Goal: Task Accomplishment & Management: Manage account settings

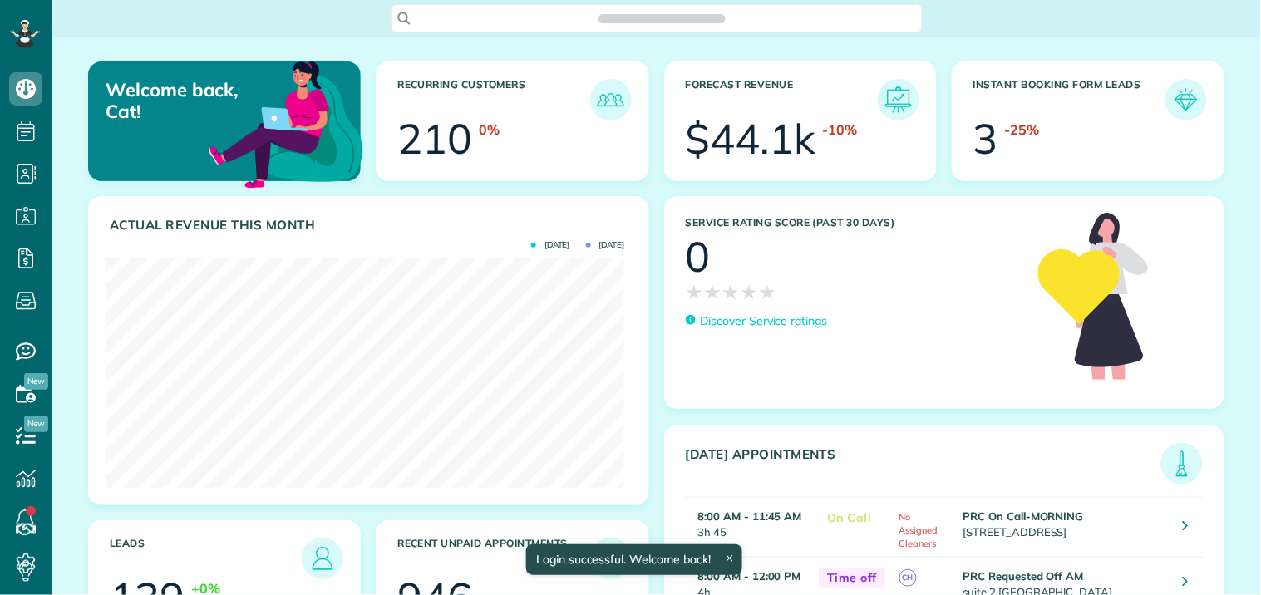
scroll to position [230, 519]
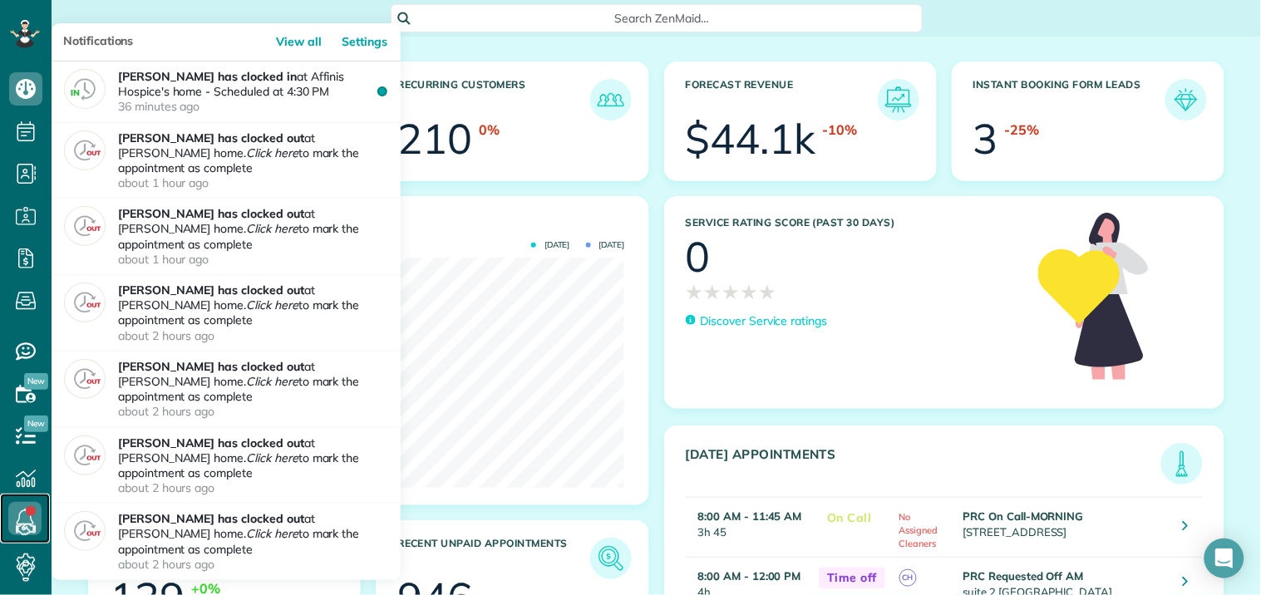
click at [26, 514] on link at bounding box center [25, 519] width 50 height 50
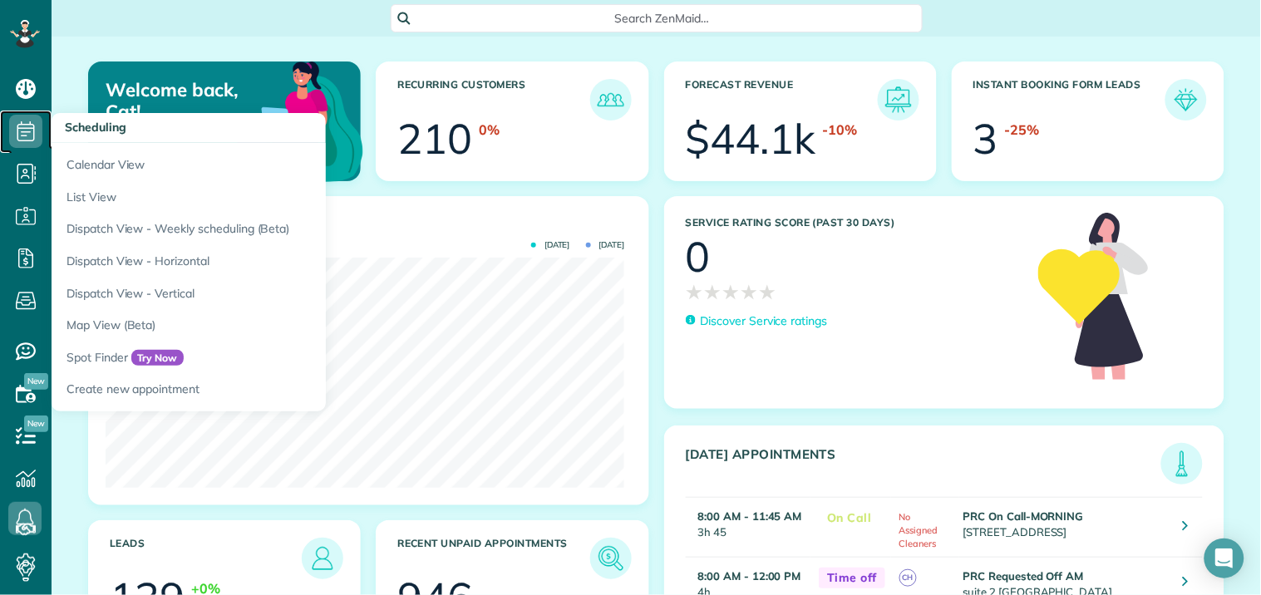
click at [23, 130] on icon at bounding box center [25, 131] width 33 height 33
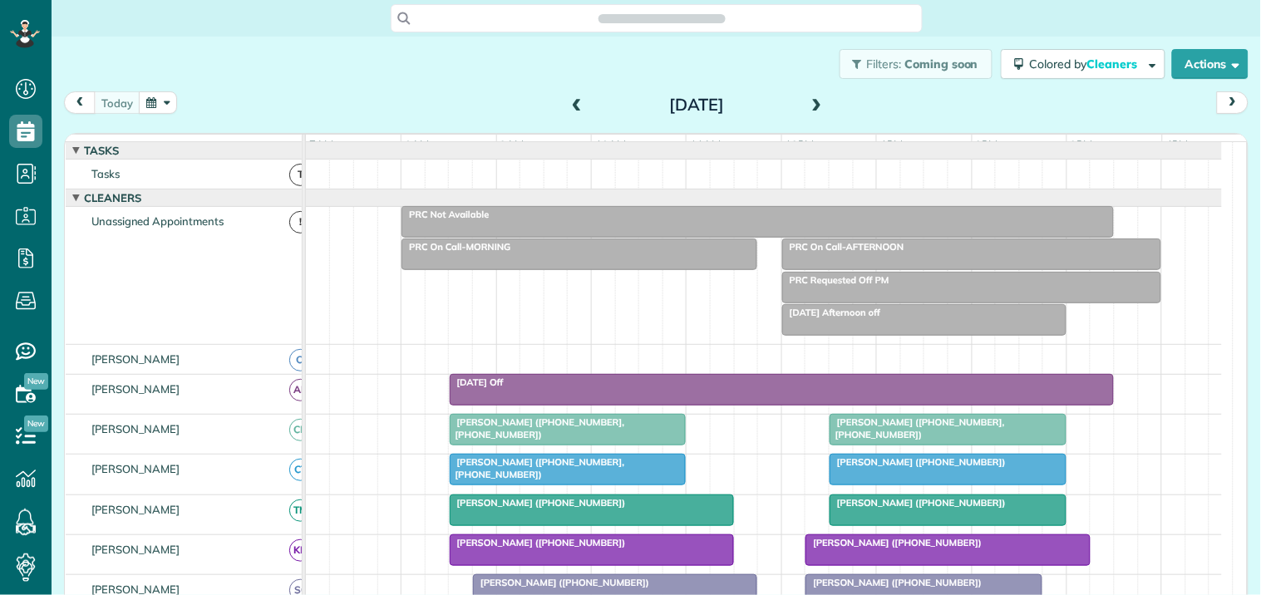
scroll to position [7, 7]
click at [810, 102] on span at bounding box center [817, 105] width 18 height 15
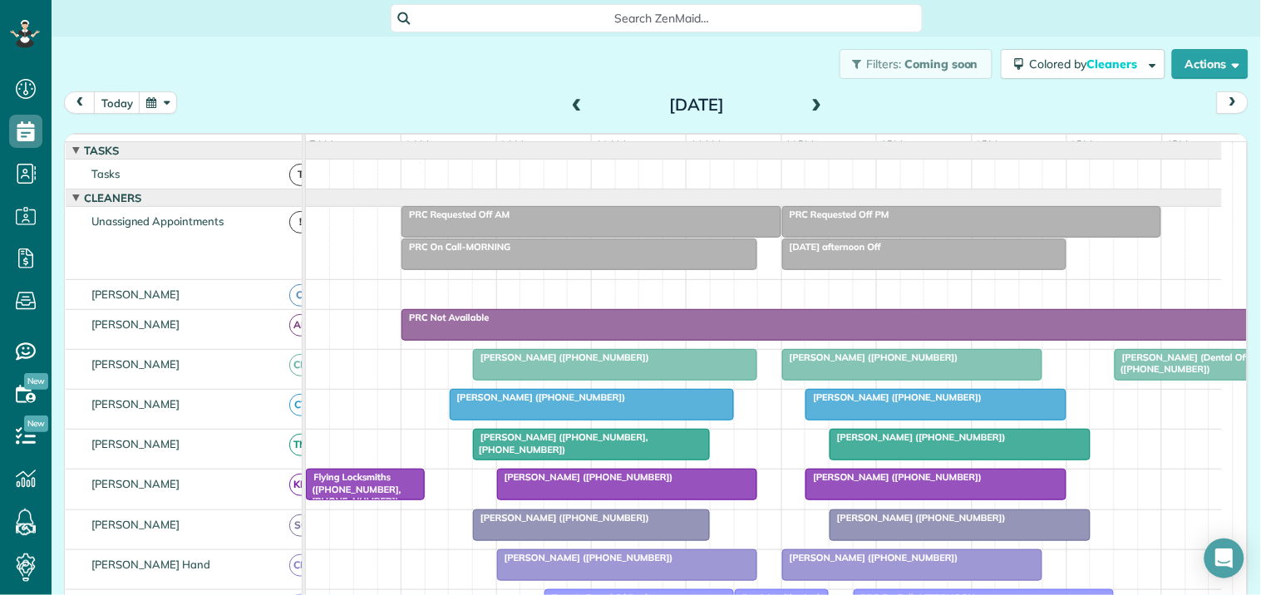
click at [467, 78] on div "Filters: Coming soon Colored by Cleaners Color by Cleaner Color by Team Color b…" at bounding box center [656, 64] width 1209 height 55
click at [808, 101] on span at bounding box center [817, 105] width 18 height 15
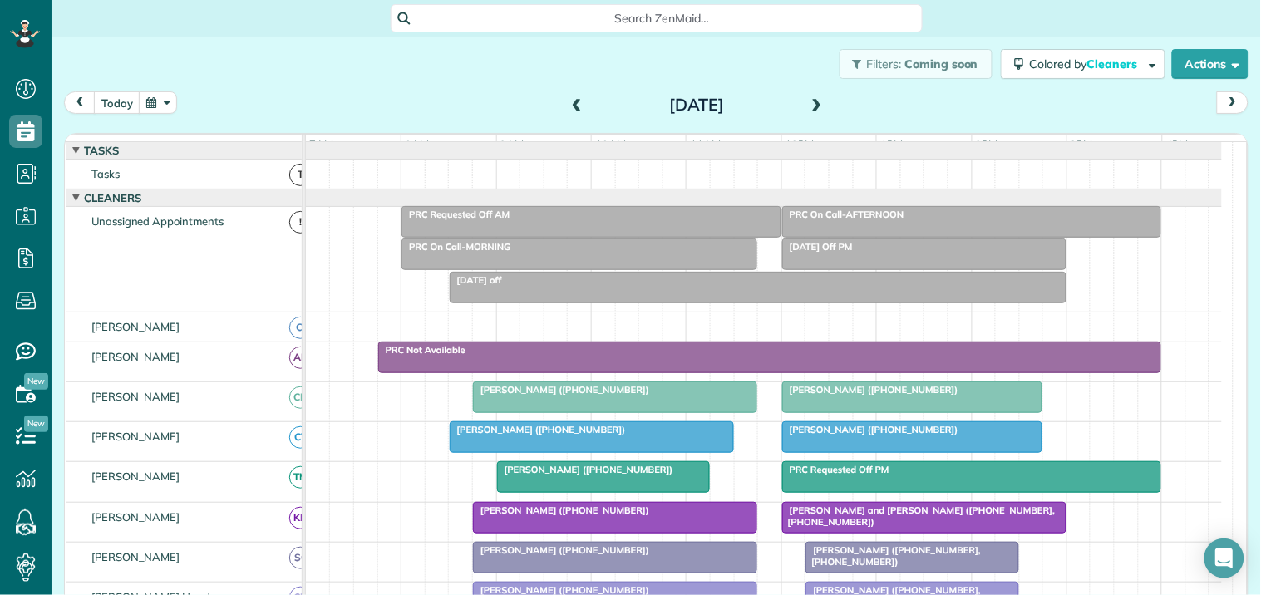
click at [418, 76] on div "Filters: Coming soon Colored by Cleaners Color by Cleaner Color by Team Color b…" at bounding box center [656, 64] width 1209 height 55
click at [808, 98] on span at bounding box center [817, 105] width 18 height 15
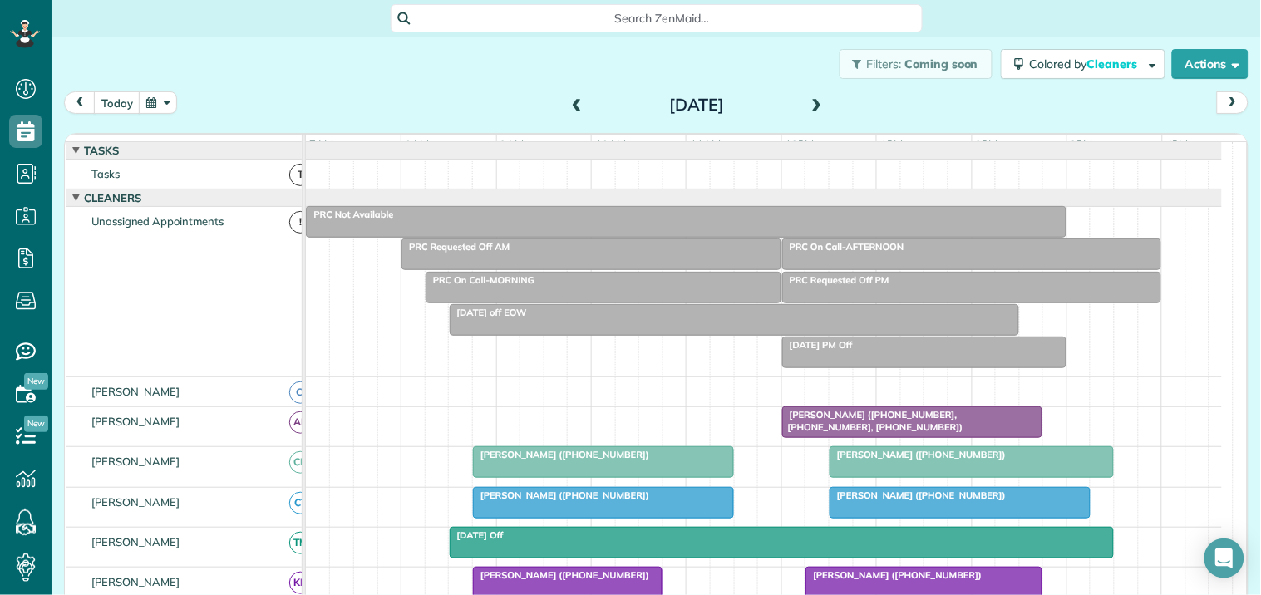
click at [558, 12] on span "Search ZenMaid…" at bounding box center [662, 18] width 505 height 17
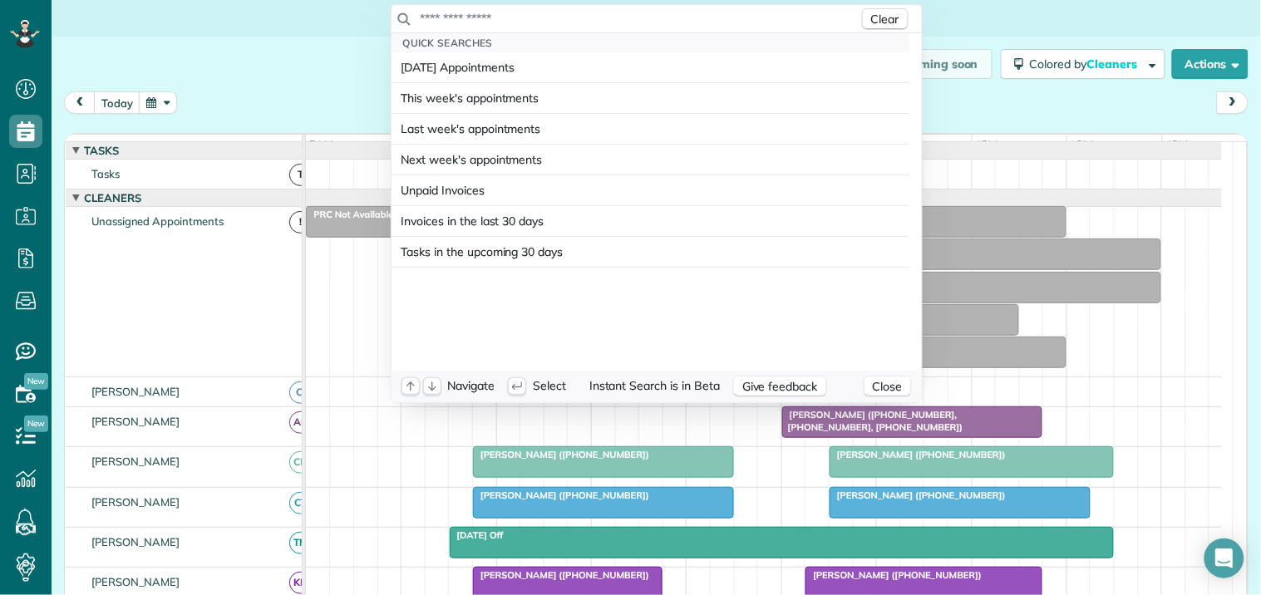
click at [557, 14] on input "text" at bounding box center [639, 18] width 439 height 17
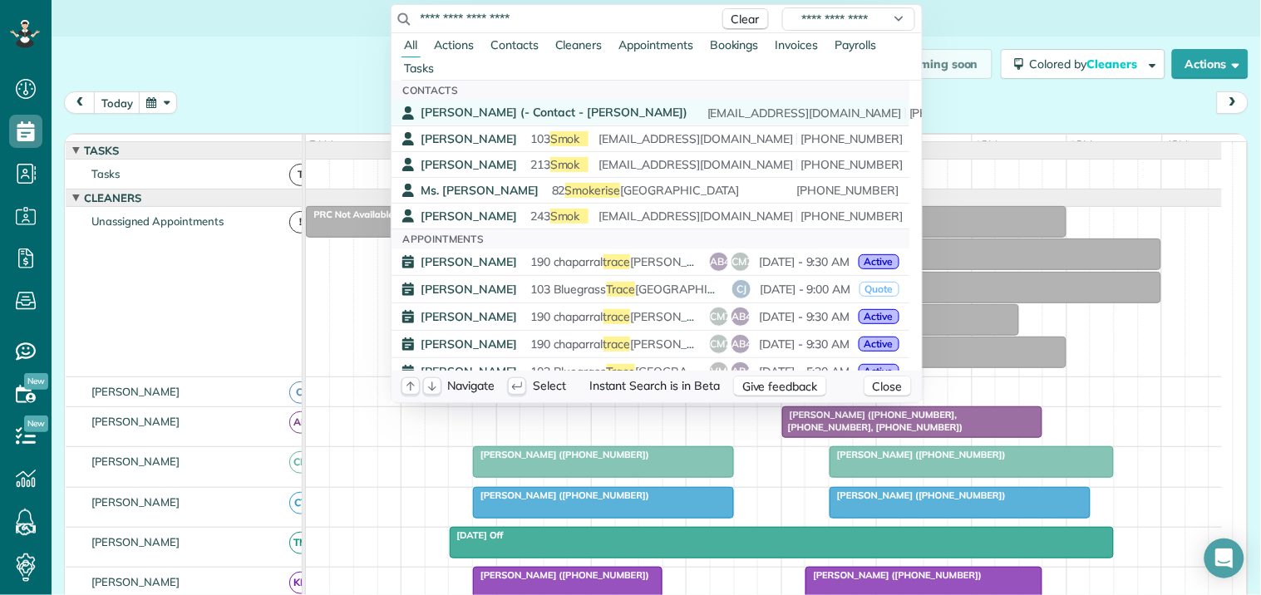
type input "**********"
click at [568, 119] on span "Greg Nicotero (- Contact - Julia Hobgood)" at bounding box center [554, 112] width 266 height 15
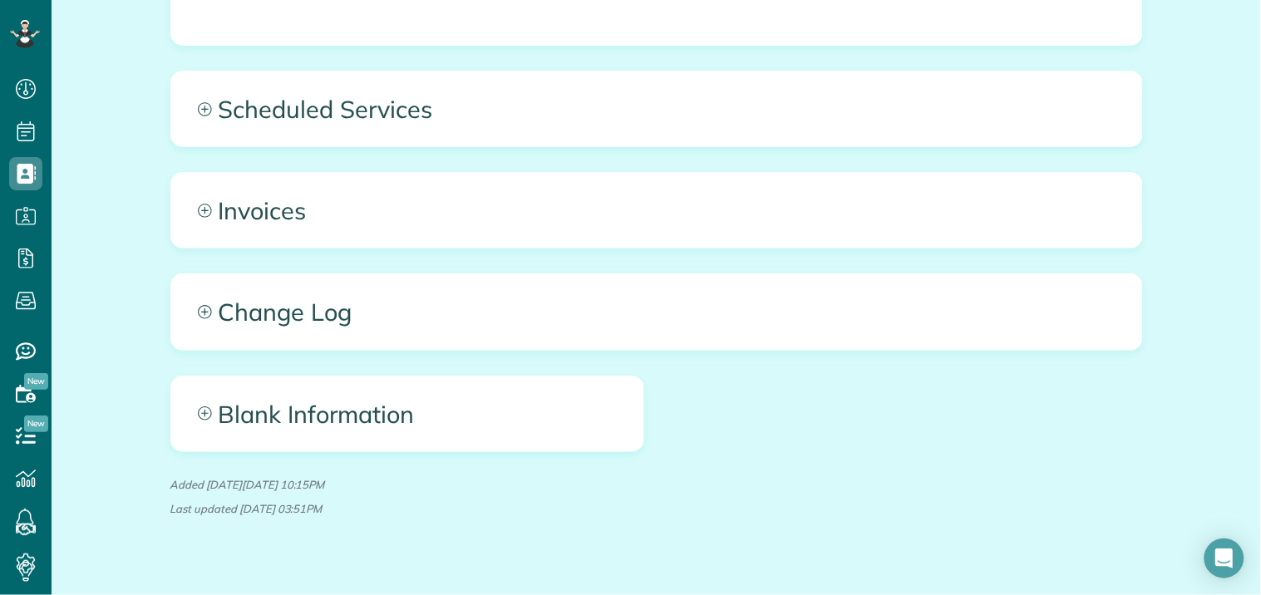
scroll to position [1517, 0]
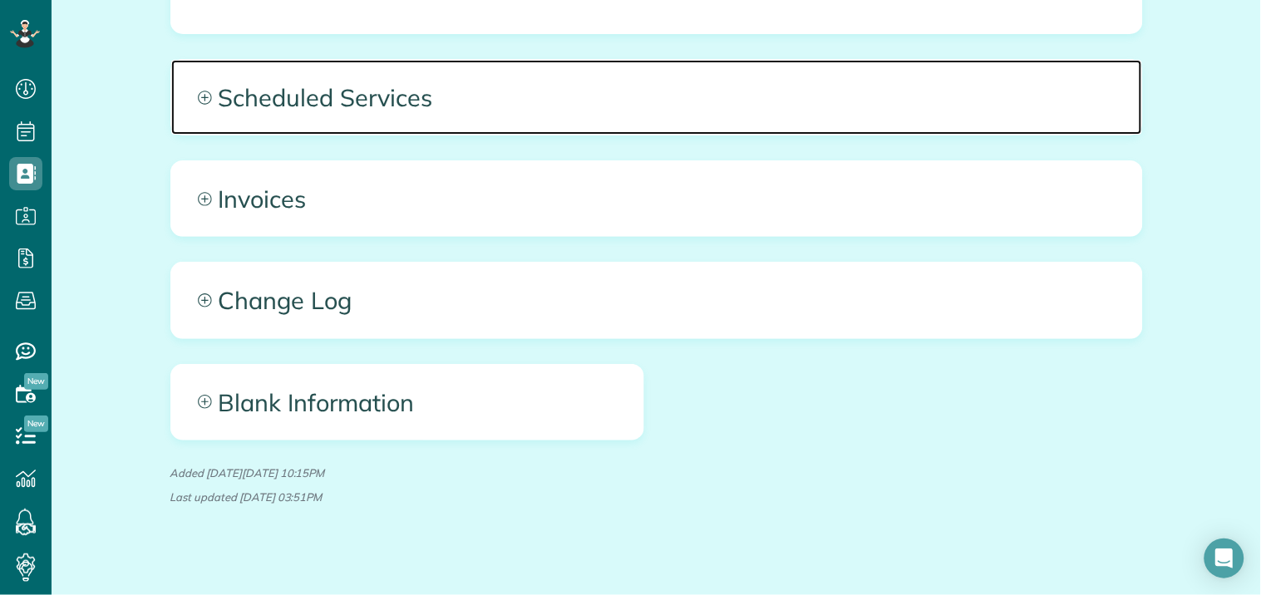
click at [203, 91] on icon at bounding box center [204, 97] width 13 height 13
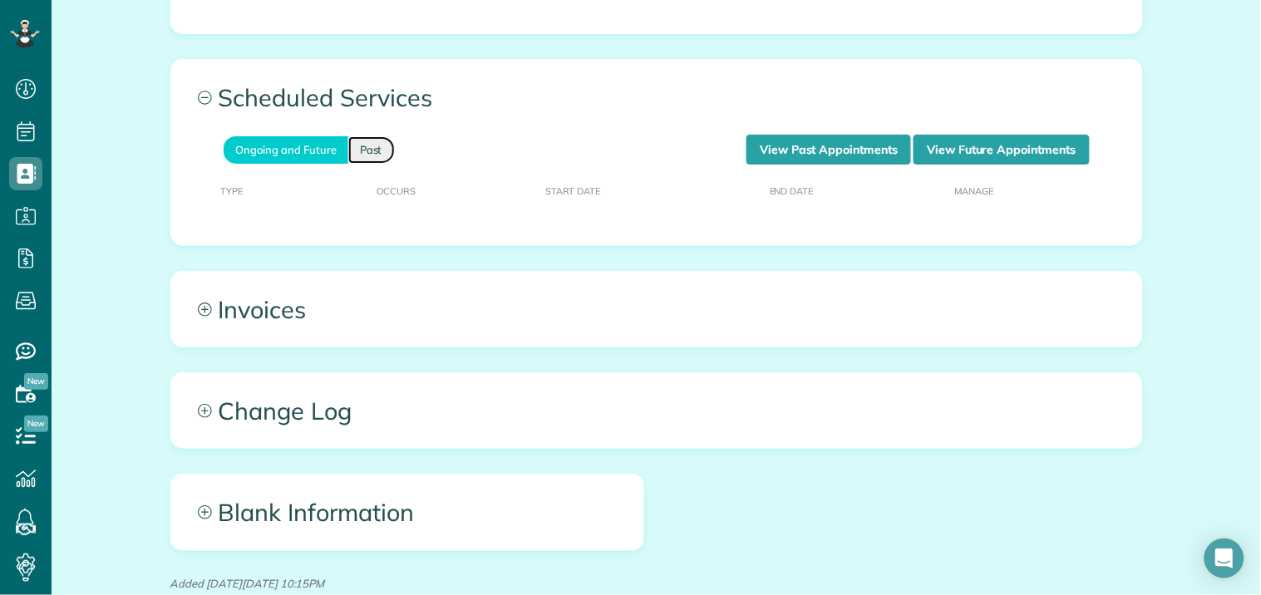
click at [348, 139] on link "Past" at bounding box center [371, 149] width 47 height 27
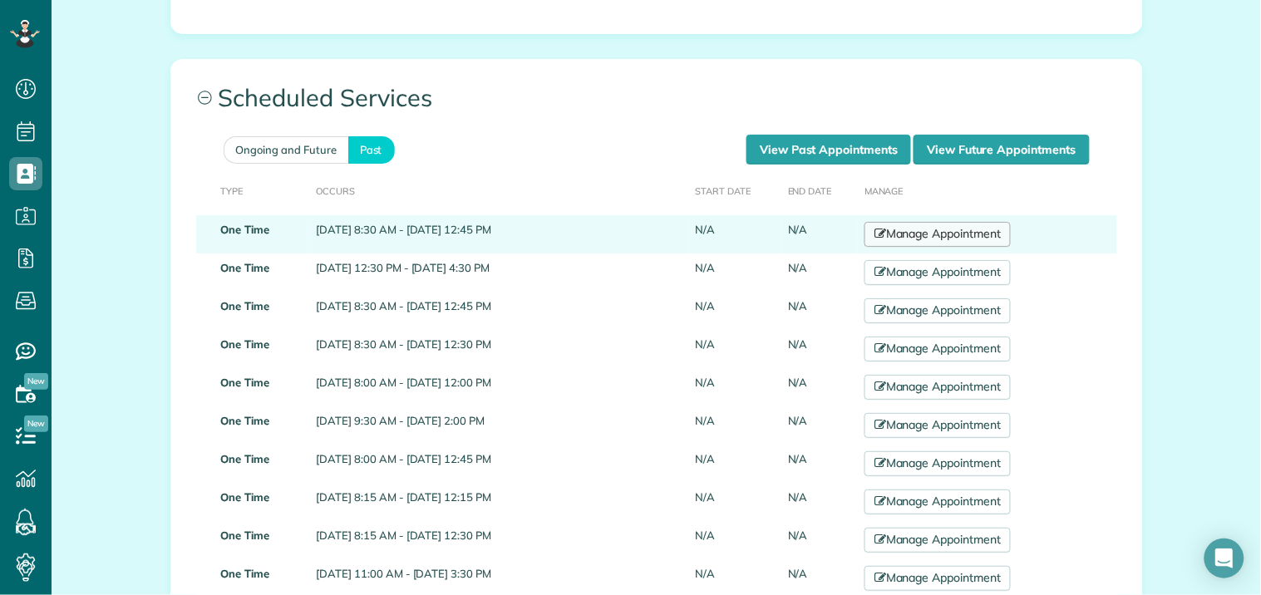
click at [956, 222] on link "Manage Appointment" at bounding box center [937, 234] width 146 height 25
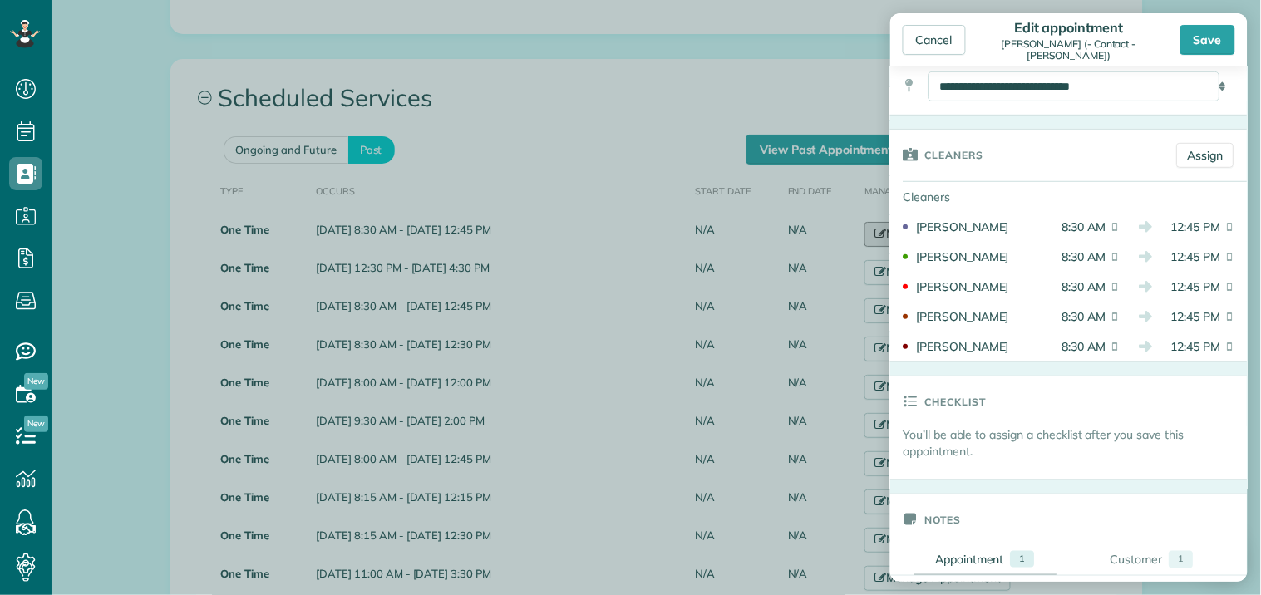
scroll to position [277, 0]
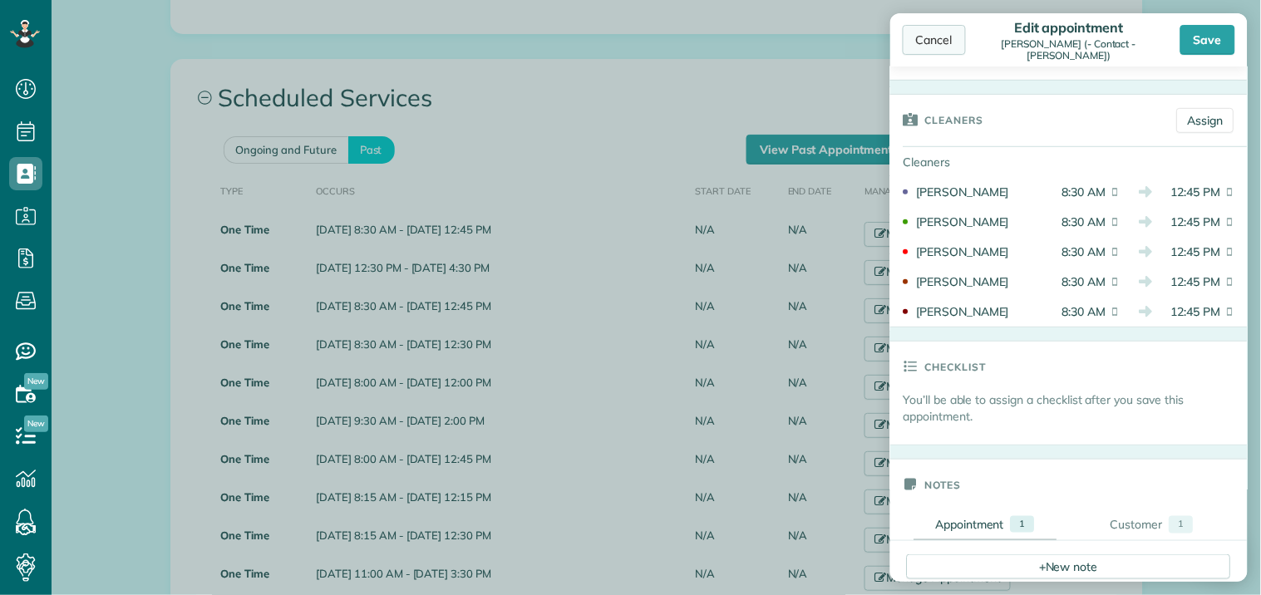
click at [943, 37] on div "Cancel" at bounding box center [934, 40] width 63 height 30
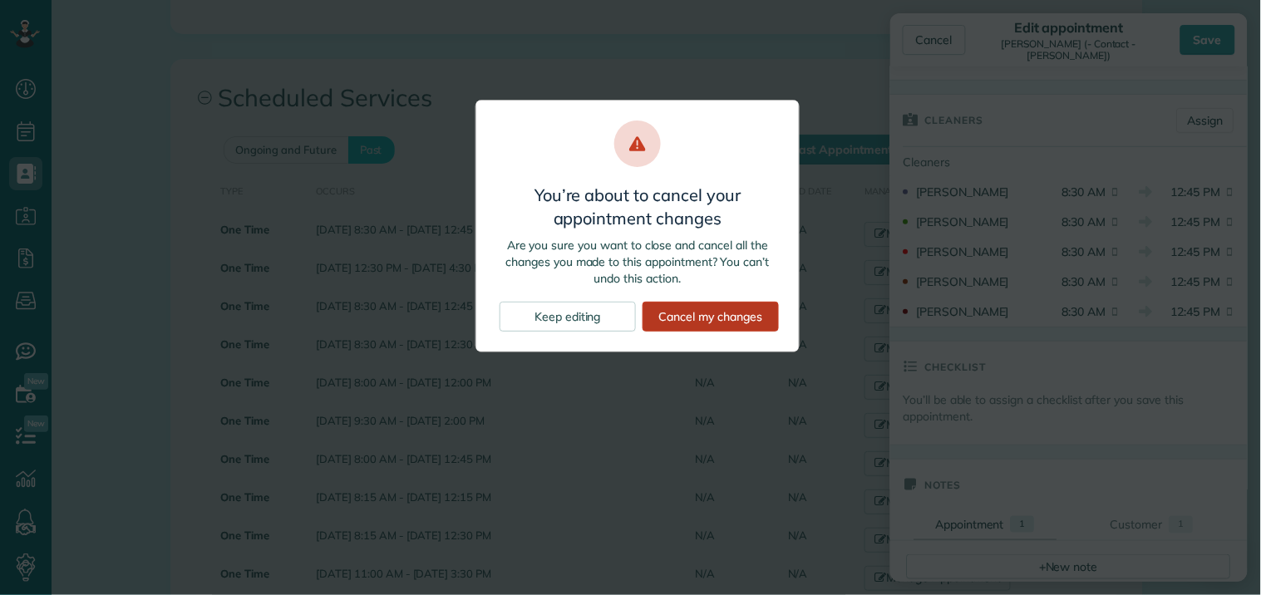
click at [707, 313] on div "Cancel my changes" at bounding box center [710, 317] width 136 height 30
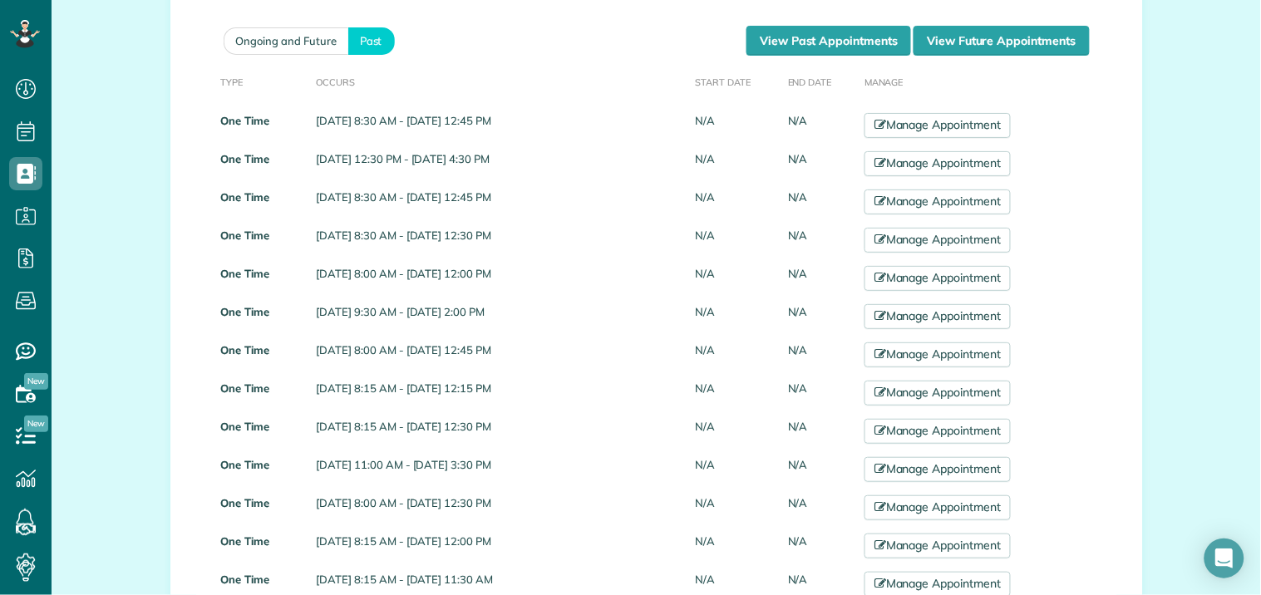
scroll to position [1702, 0]
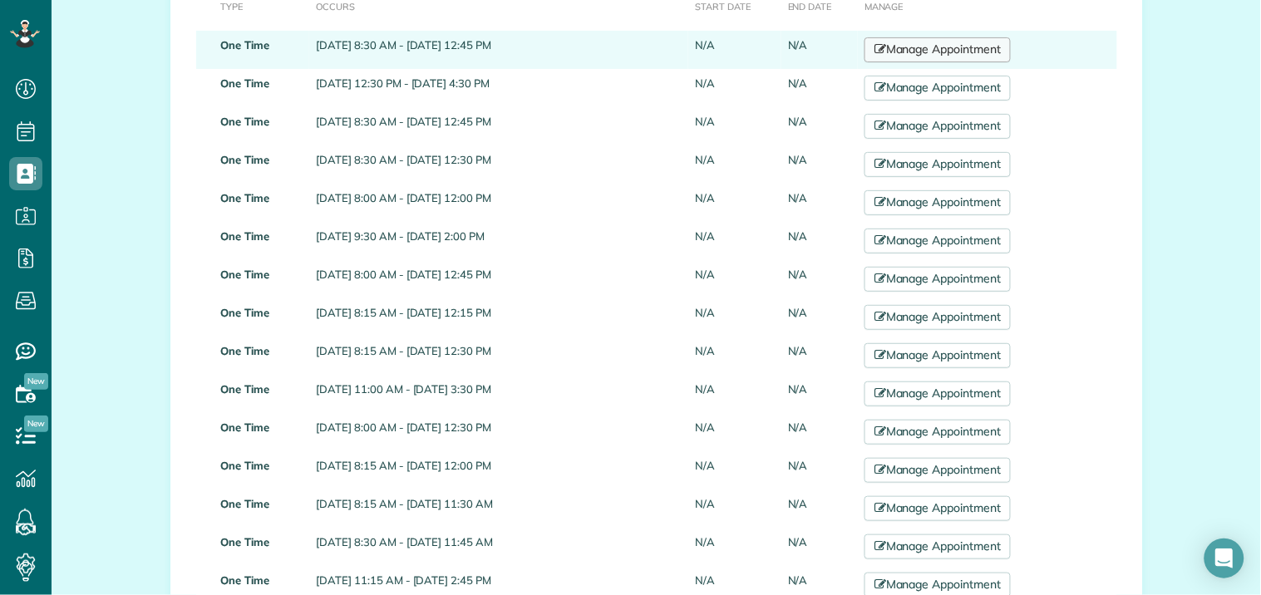
click at [952, 37] on link "Manage Appointment" at bounding box center [937, 49] width 146 height 25
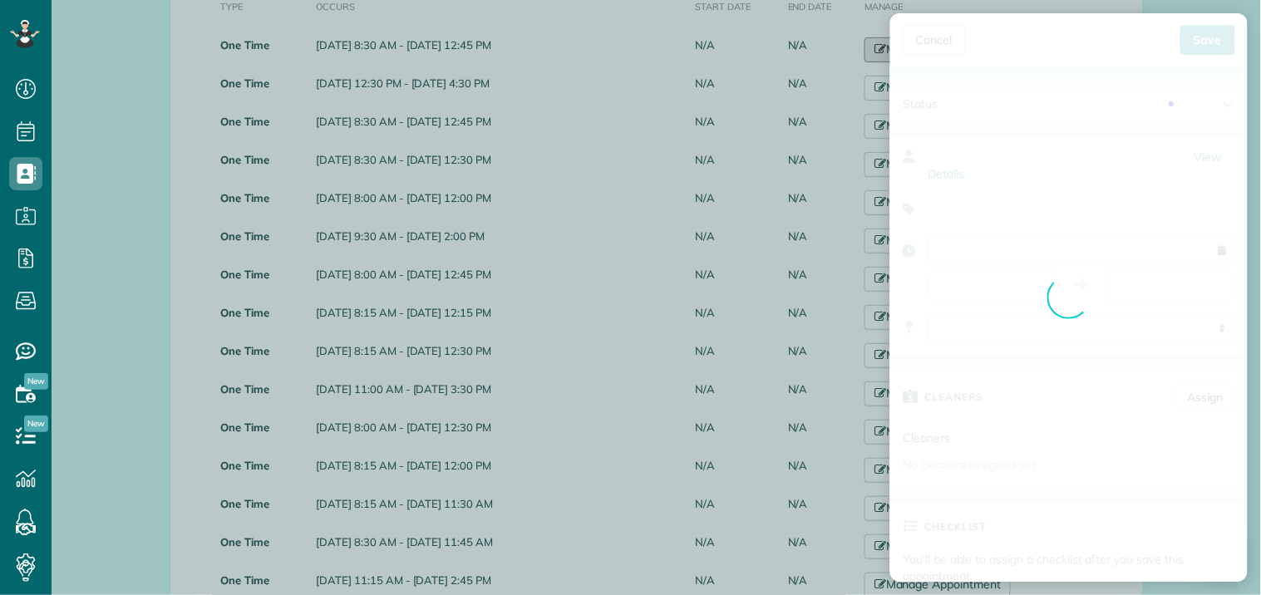
type input "**********"
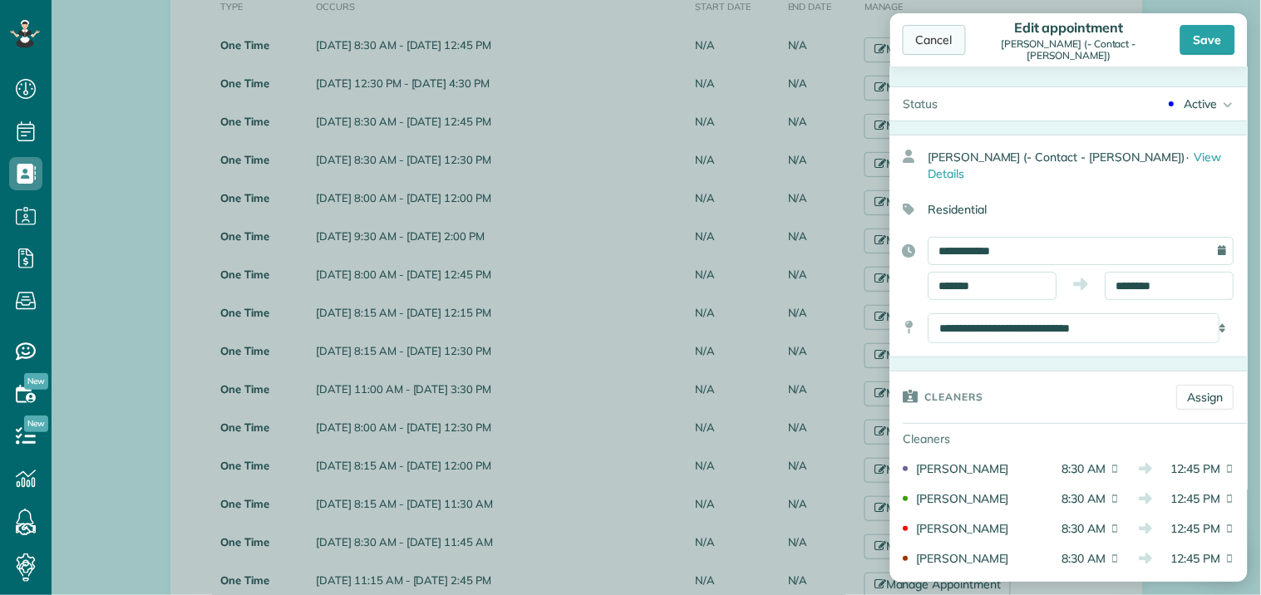
click at [939, 34] on div "Cancel" at bounding box center [934, 40] width 63 height 30
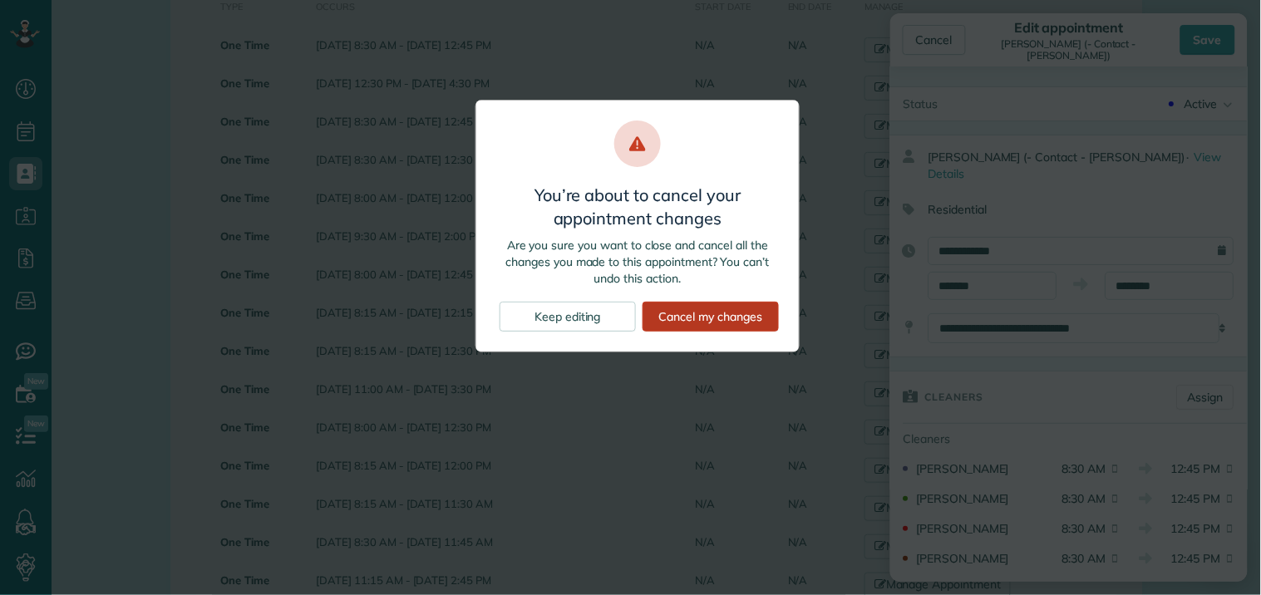
click at [744, 311] on div "Cancel my changes" at bounding box center [710, 317] width 136 height 30
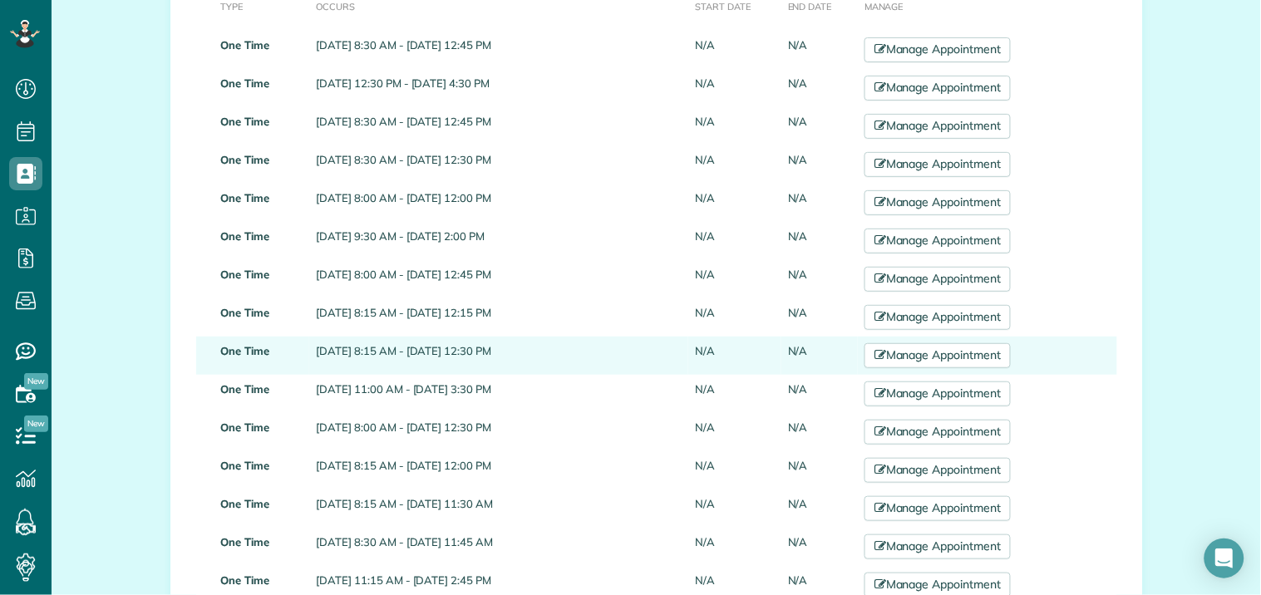
scroll to position [1610, 0]
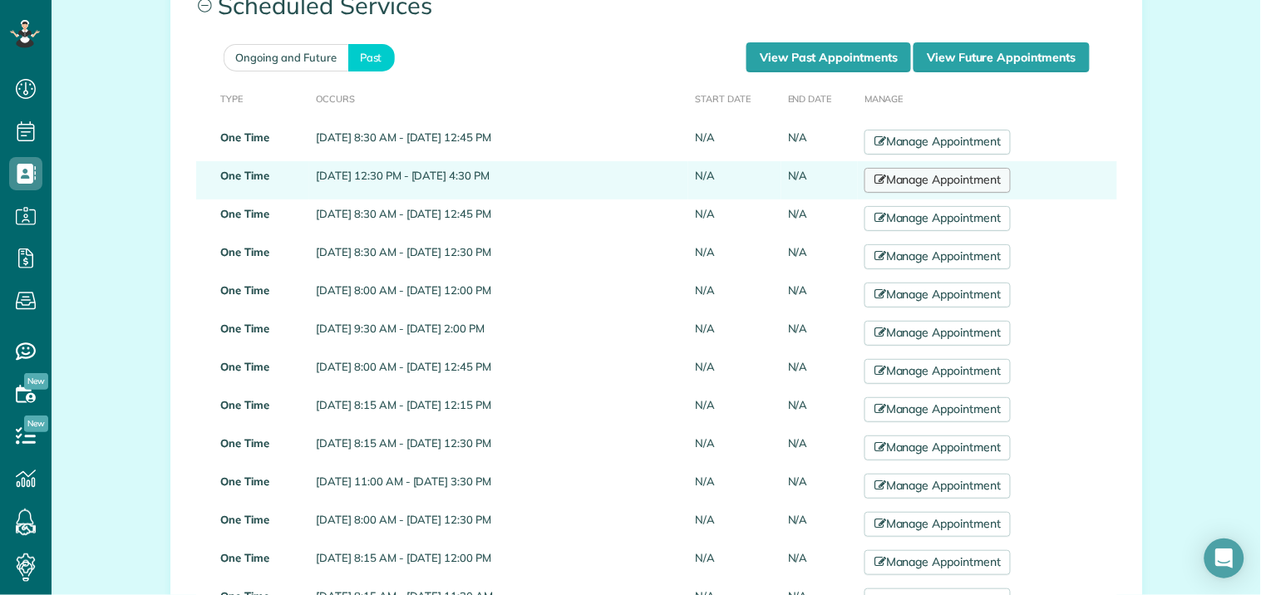
click at [972, 168] on link "Manage Appointment" at bounding box center [937, 180] width 146 height 25
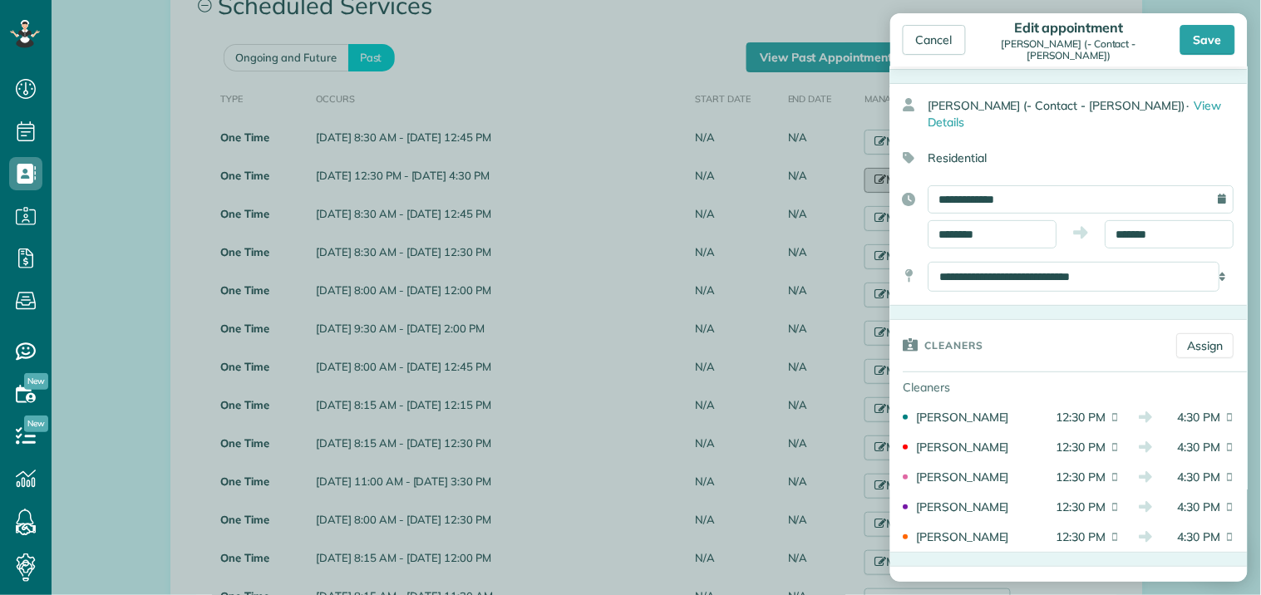
scroll to position [92, 0]
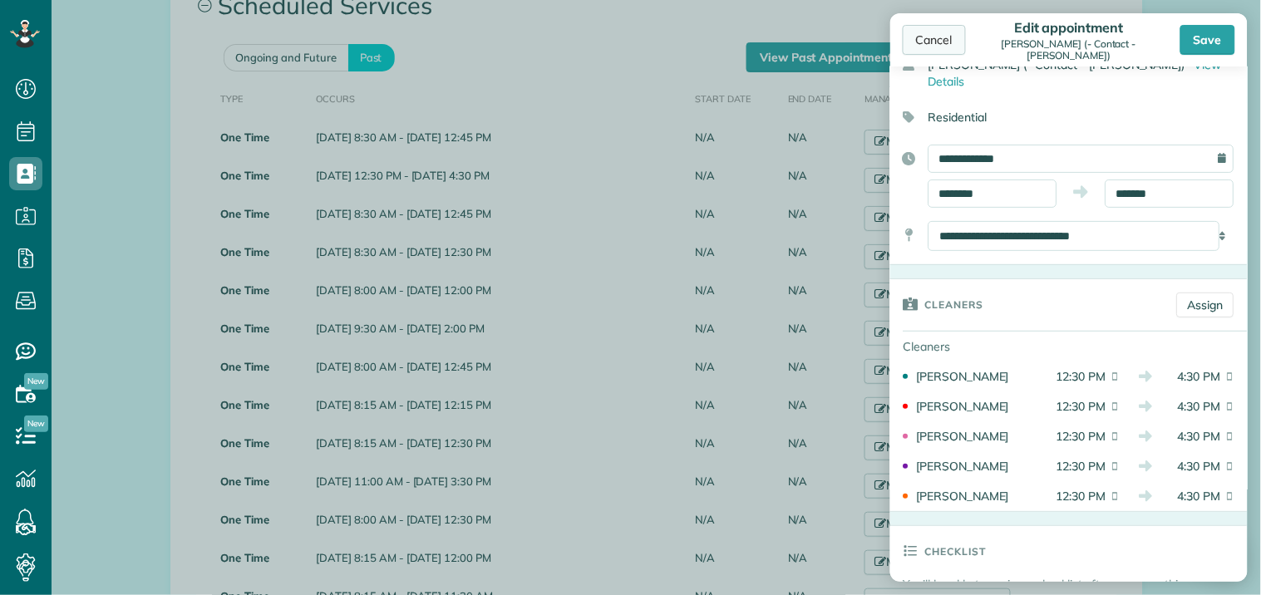
click at [946, 37] on div "Cancel" at bounding box center [934, 40] width 63 height 30
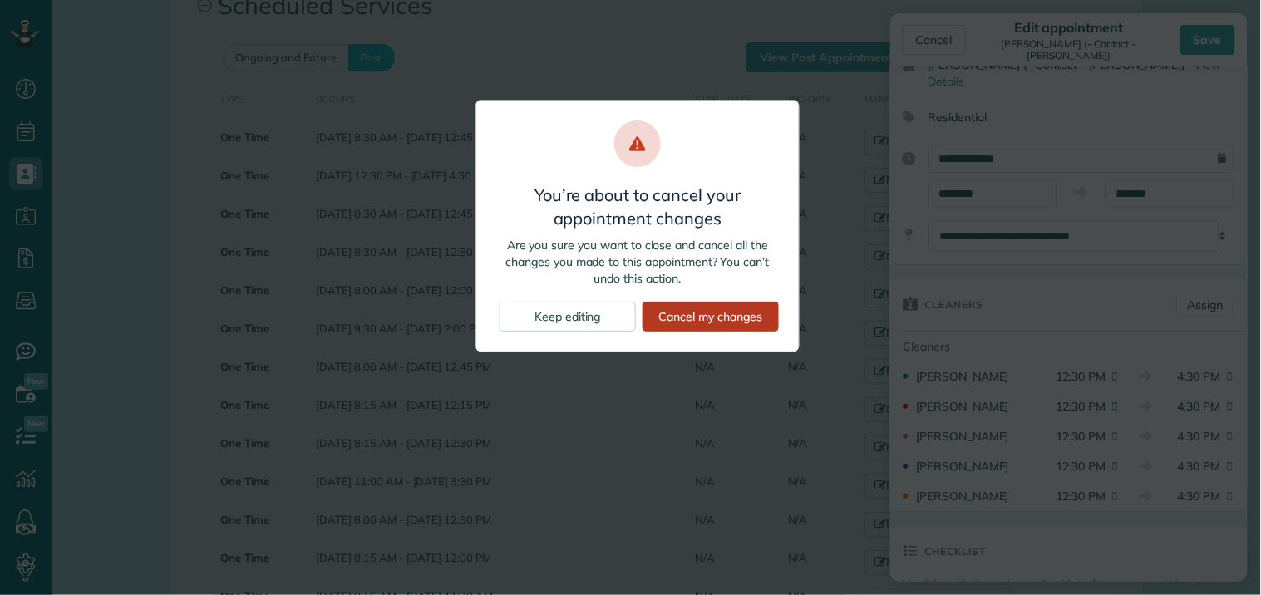
click at [723, 317] on div "Cancel my changes" at bounding box center [710, 317] width 136 height 30
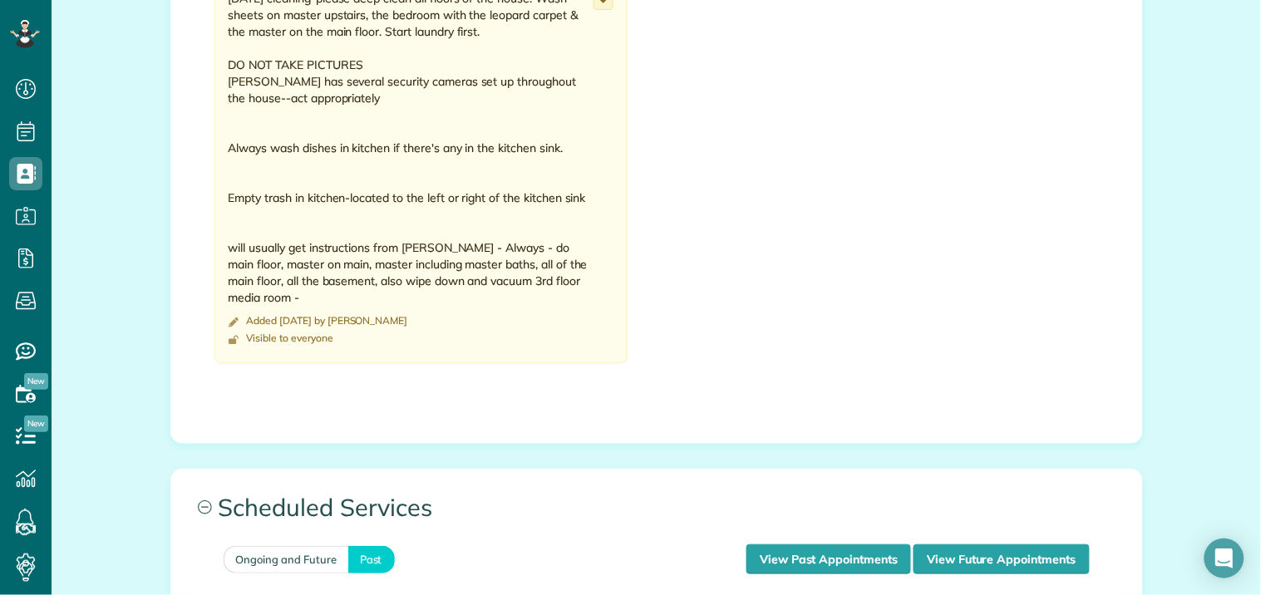
scroll to position [553, 0]
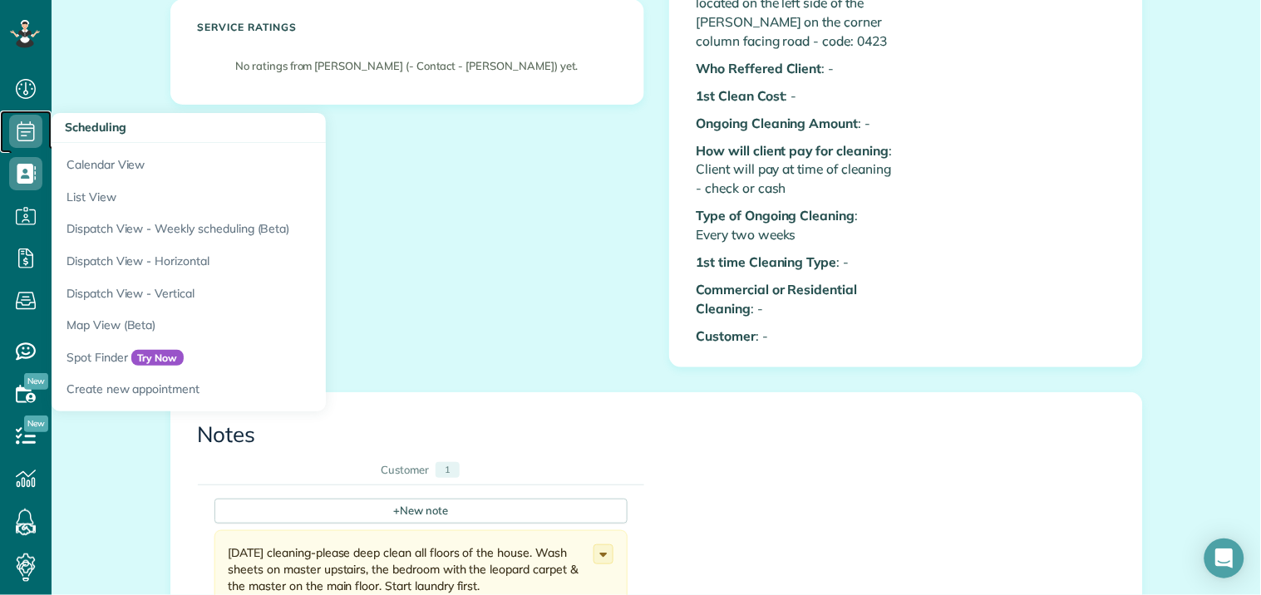
click at [34, 128] on use at bounding box center [25, 131] width 17 height 20
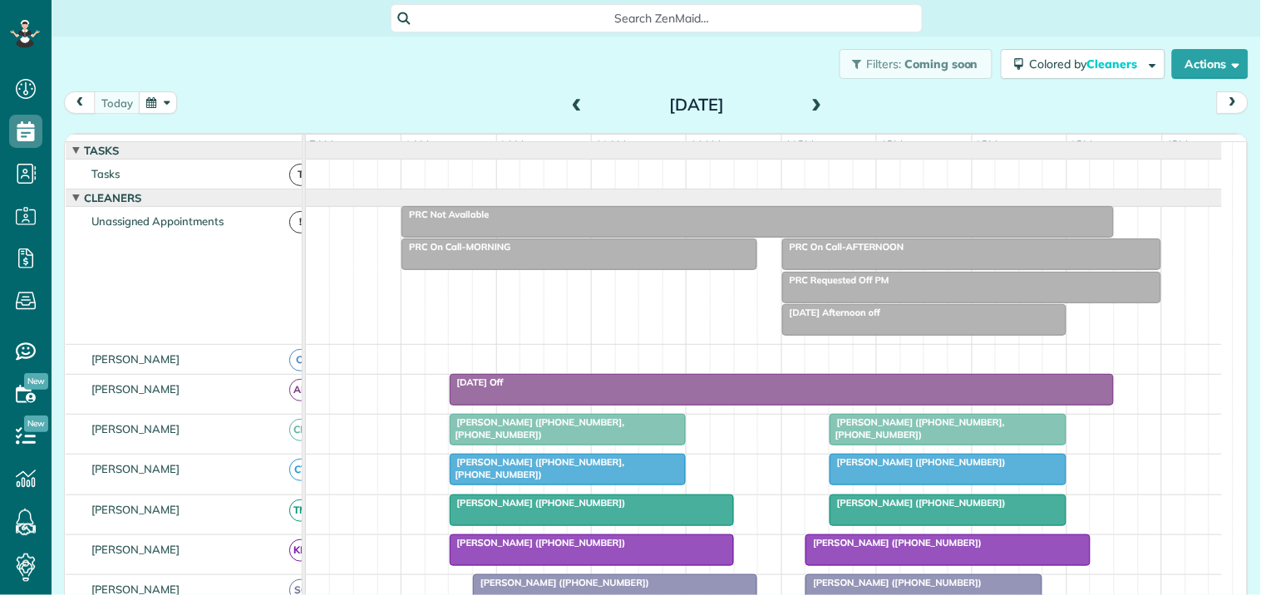
scroll to position [7, 7]
click at [162, 103] on button "button" at bounding box center [158, 102] width 38 height 22
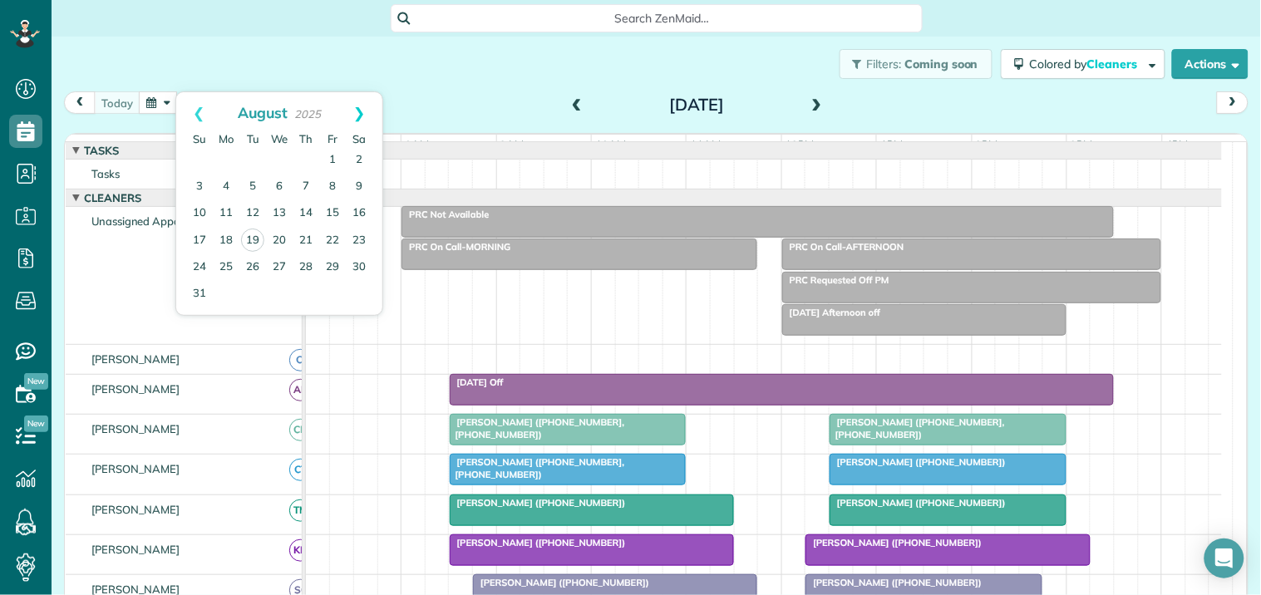
click at [358, 103] on link "Next" at bounding box center [360, 113] width 46 height 42
click at [281, 154] on link "3" at bounding box center [279, 160] width 27 height 27
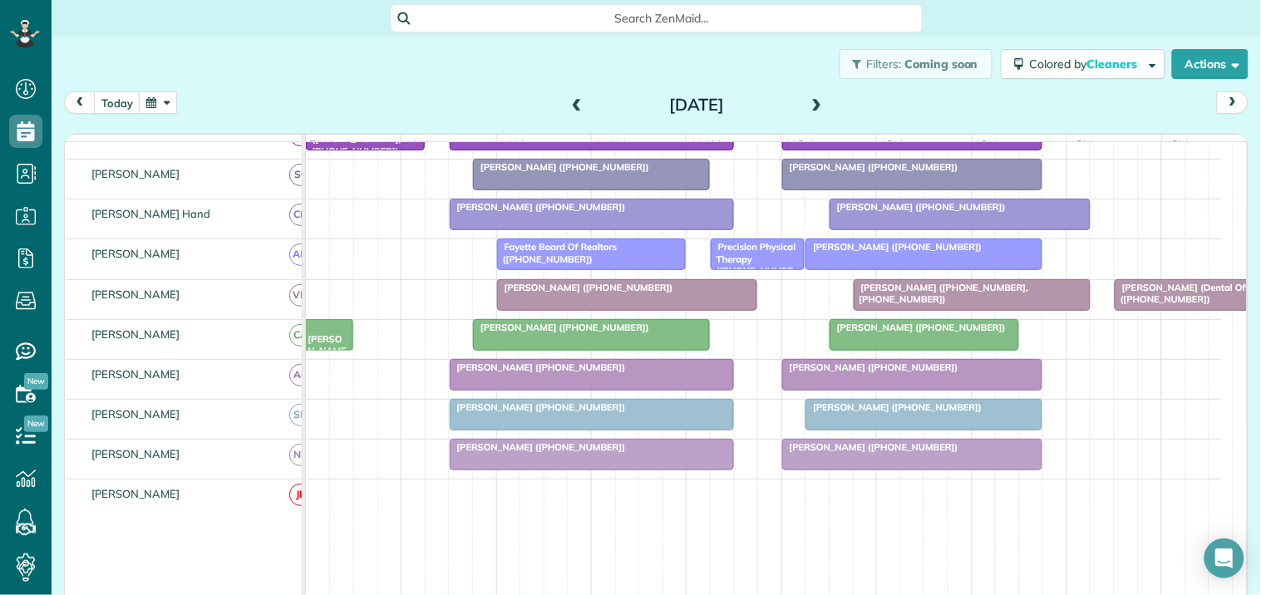
scroll to position [461, 0]
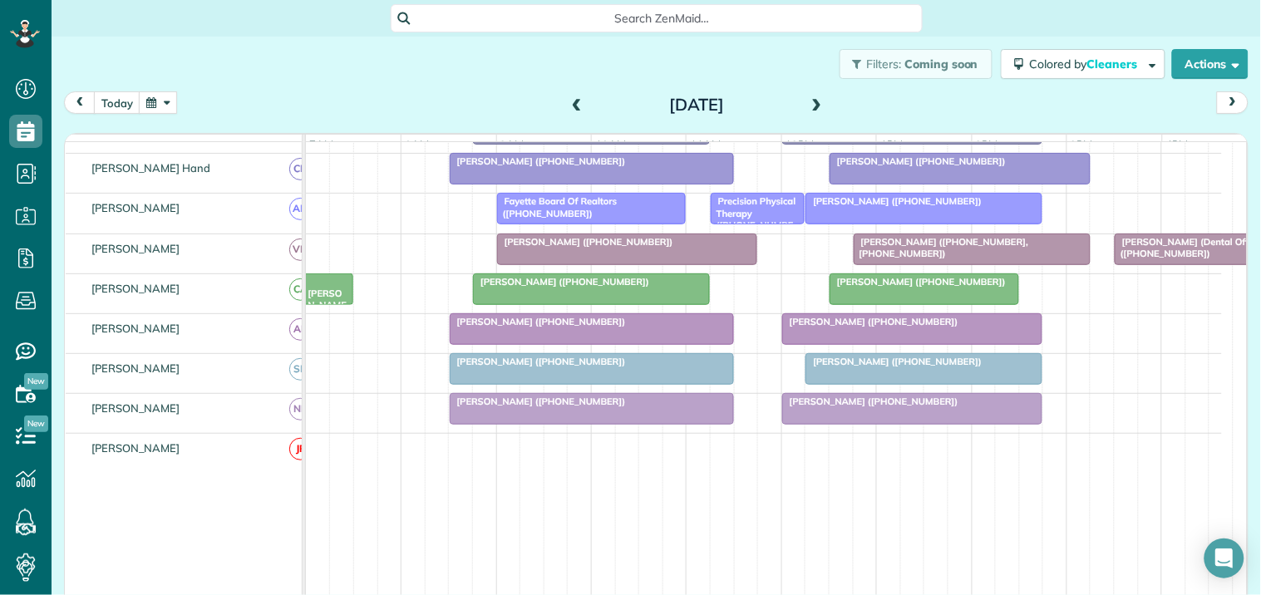
click at [811, 101] on span at bounding box center [817, 105] width 18 height 15
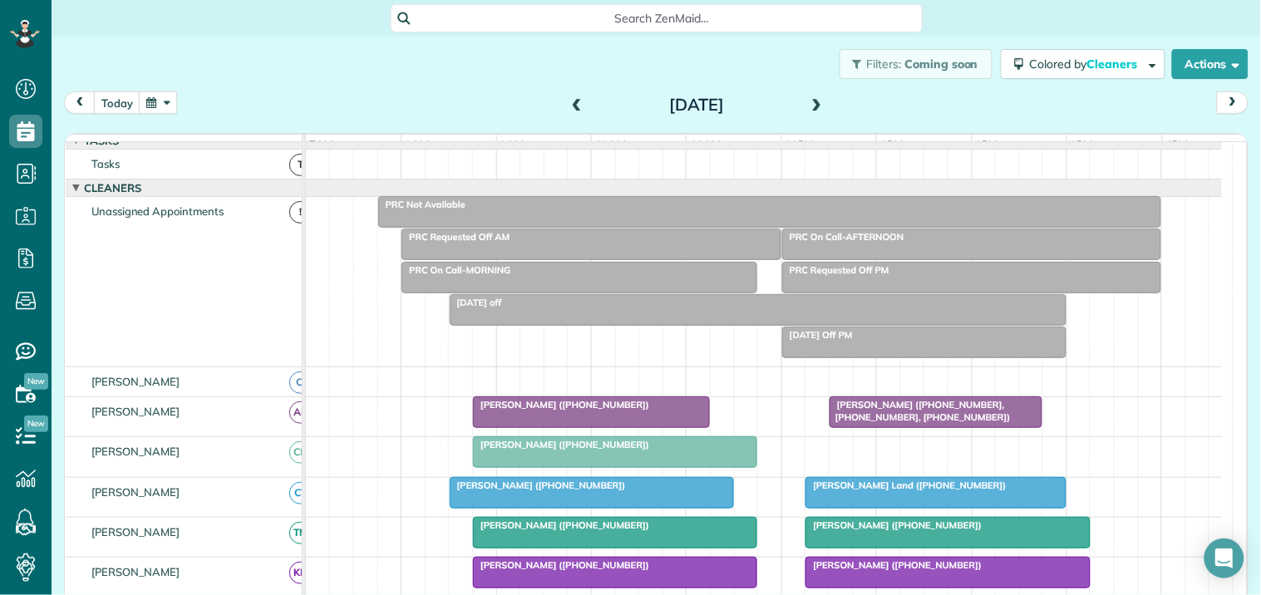
scroll to position [0, 0]
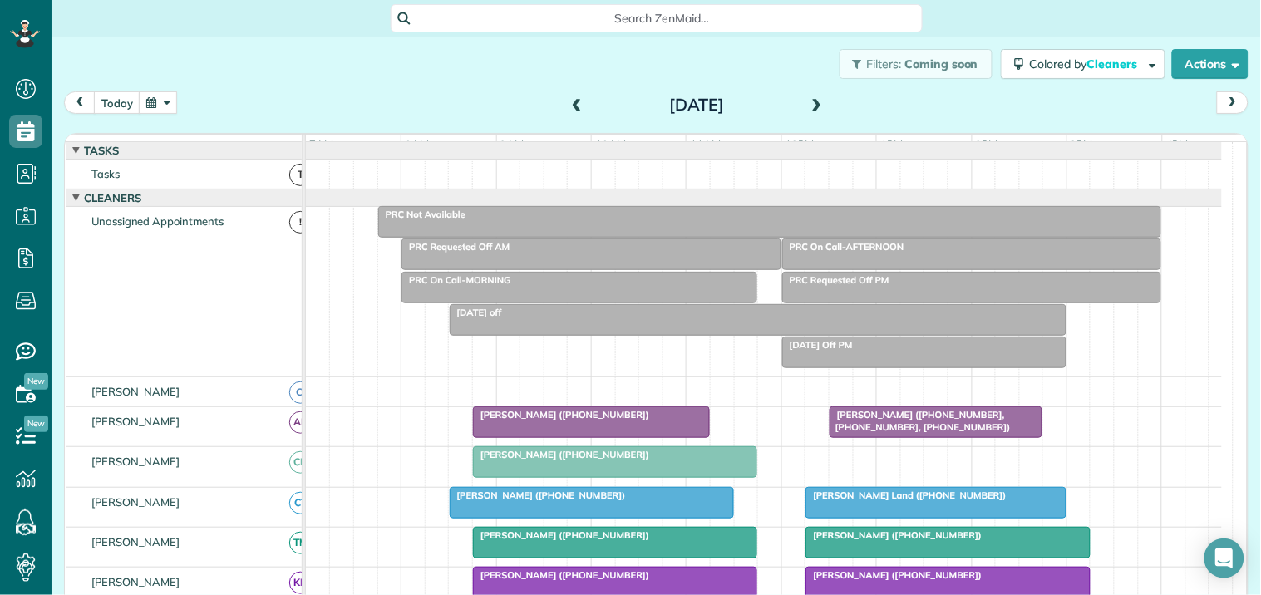
click at [812, 98] on span at bounding box center [817, 105] width 18 height 15
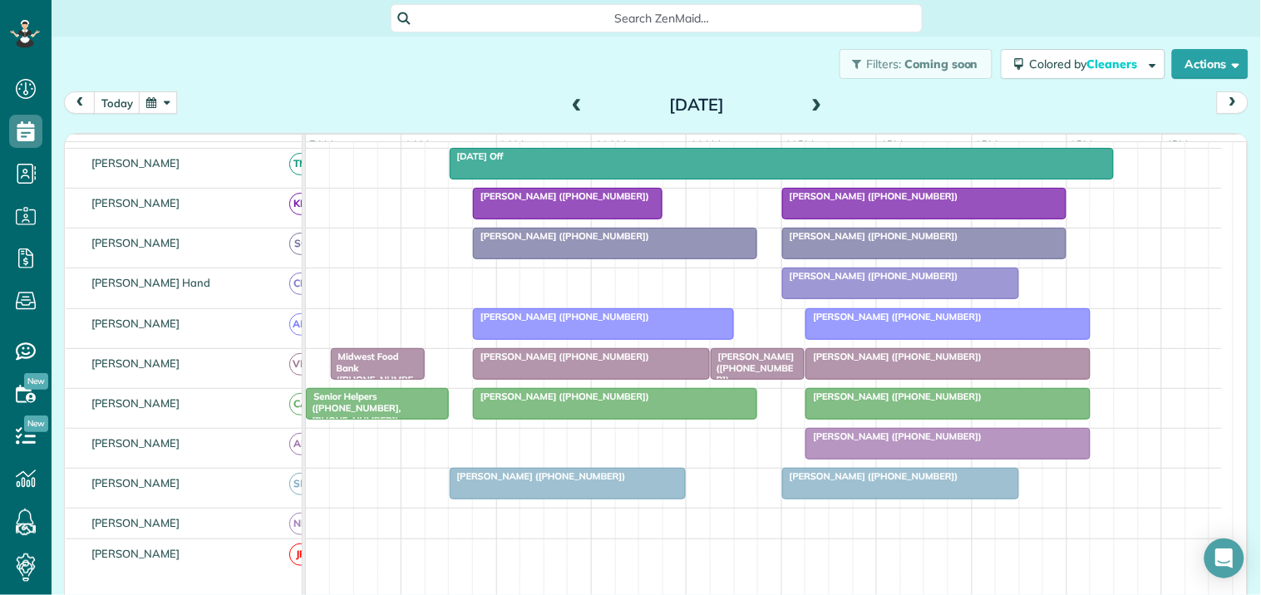
scroll to position [277, 0]
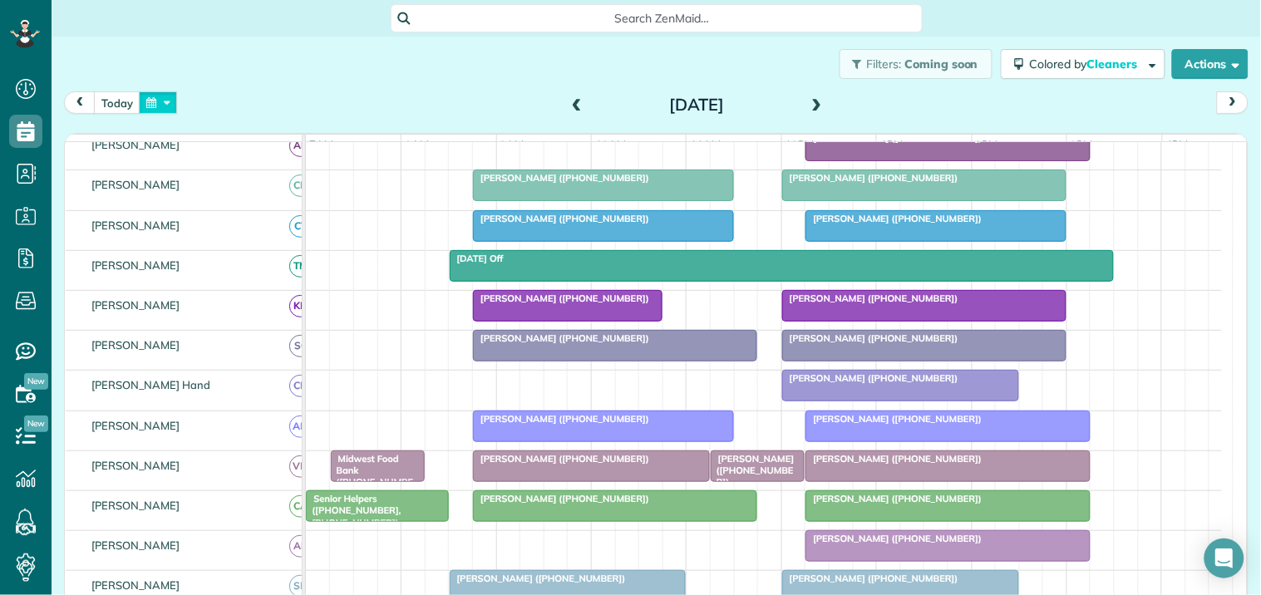
click at [173, 100] on button "button" at bounding box center [158, 102] width 38 height 22
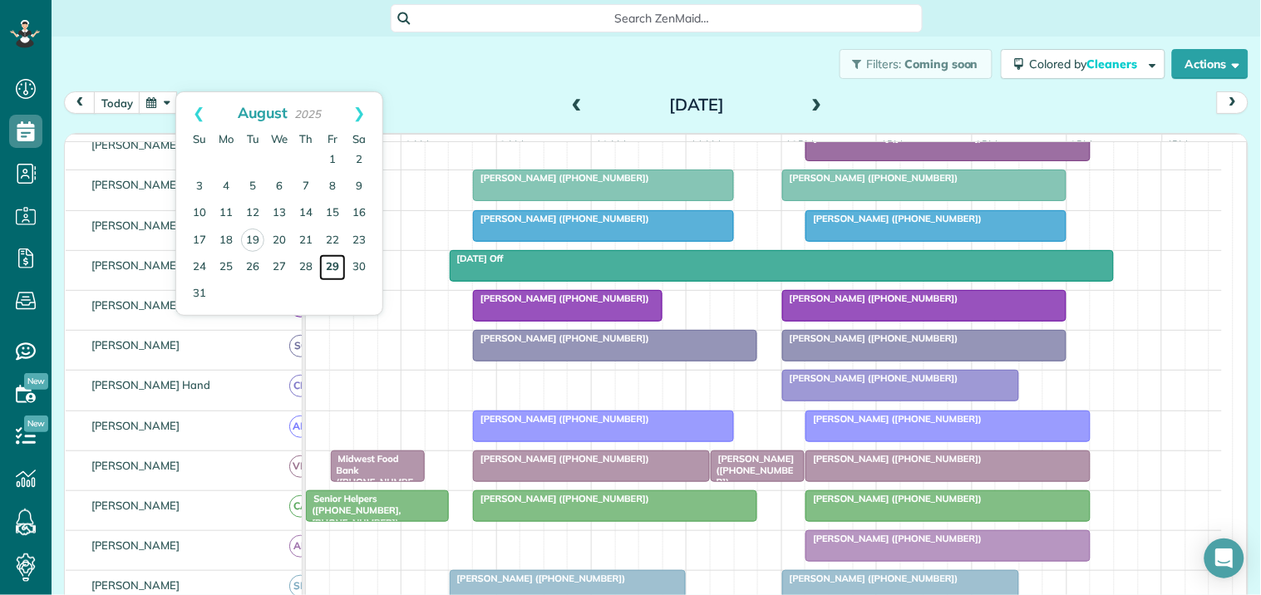
click at [335, 260] on link "29" at bounding box center [332, 267] width 27 height 27
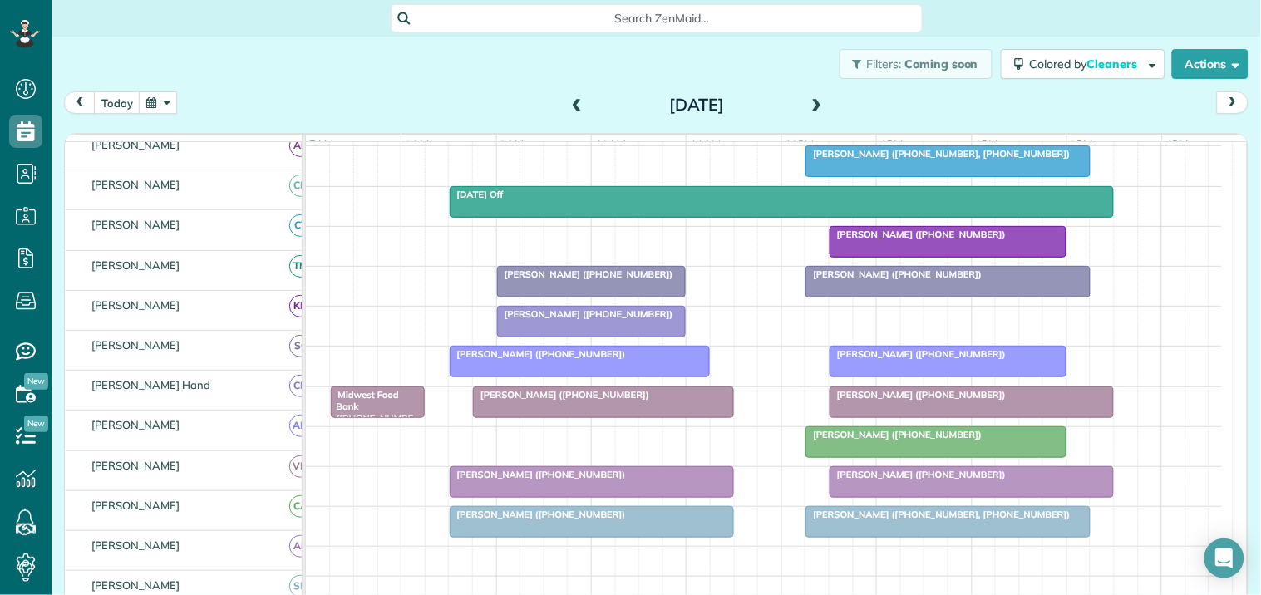
scroll to position [0, 0]
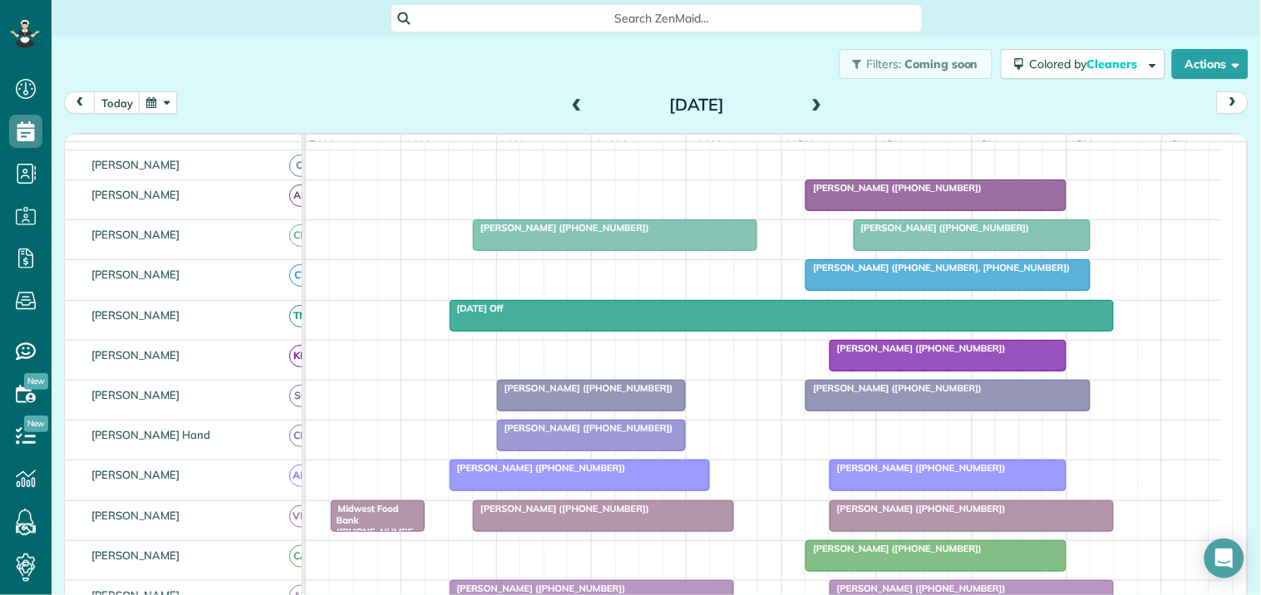
click at [485, 71] on div "Filters: Coming soon Colored by Cleaners Color by Cleaner Color by Team Color b…" at bounding box center [656, 64] width 1209 height 55
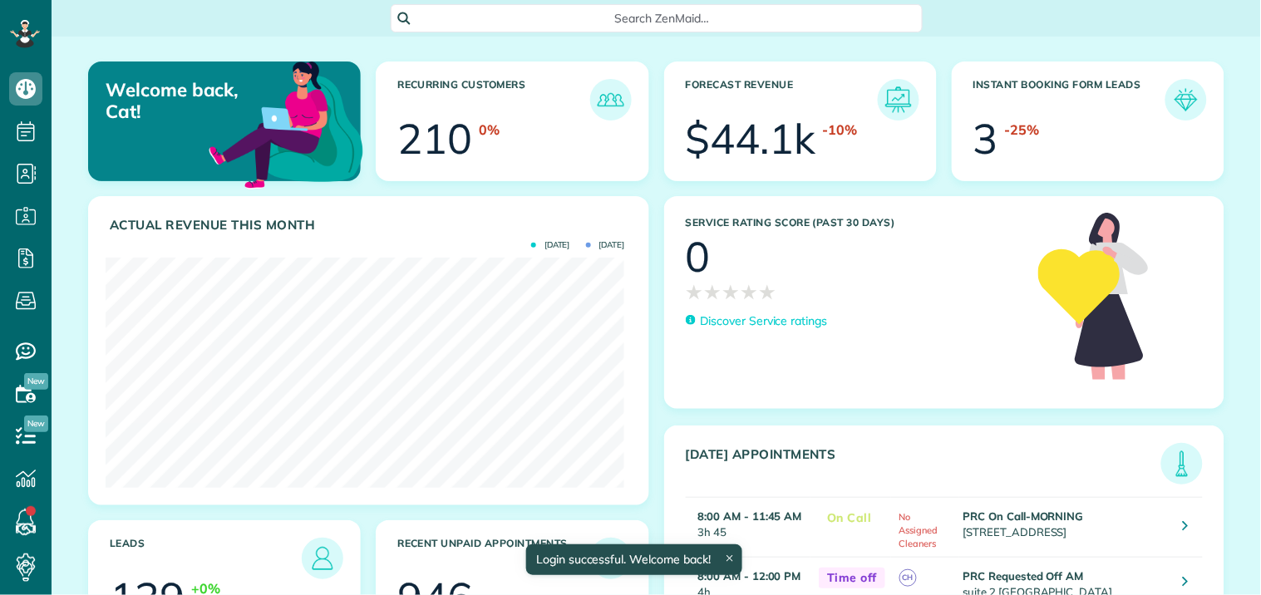
scroll to position [230, 519]
click at [543, 17] on span "Search ZenMaid…" at bounding box center [662, 18] width 505 height 17
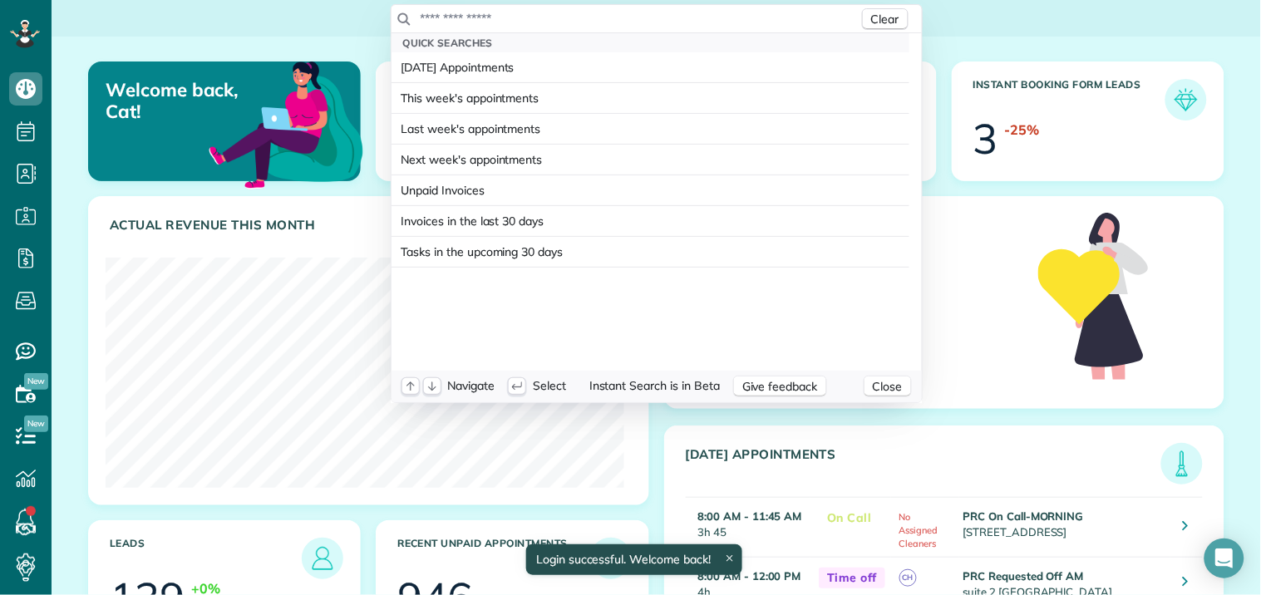
click at [524, 17] on input "text" at bounding box center [639, 18] width 439 height 17
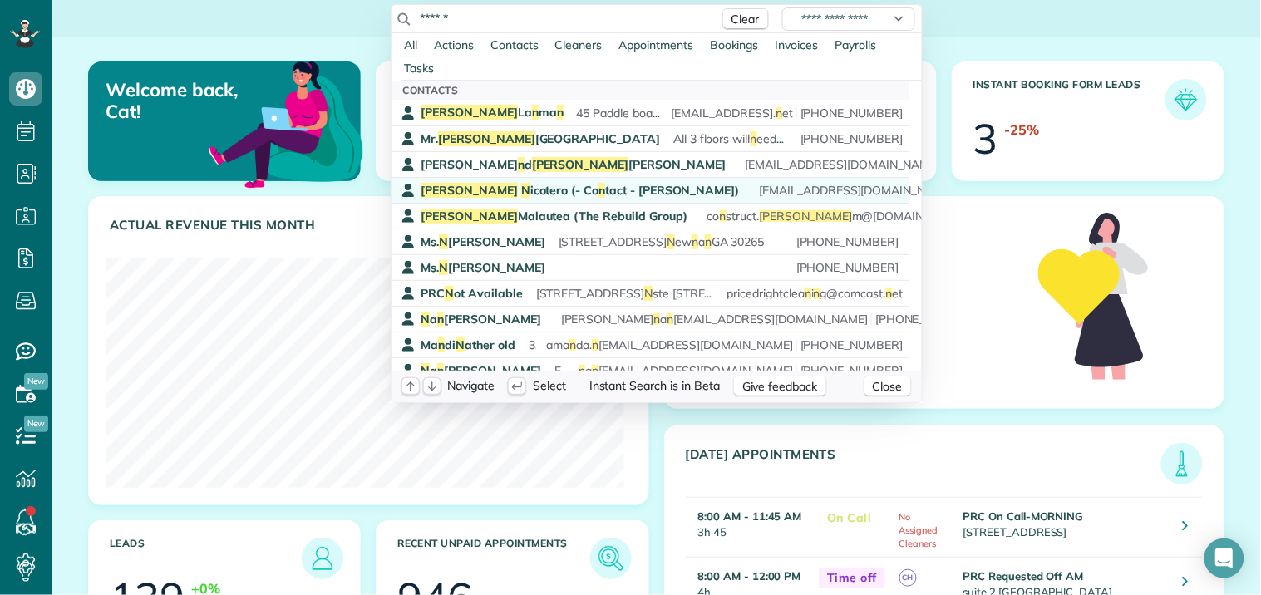
type input "******"
click at [475, 192] on span "Greg N icotero (- Co n tact - Julia Hobgood)" at bounding box center [580, 190] width 318 height 15
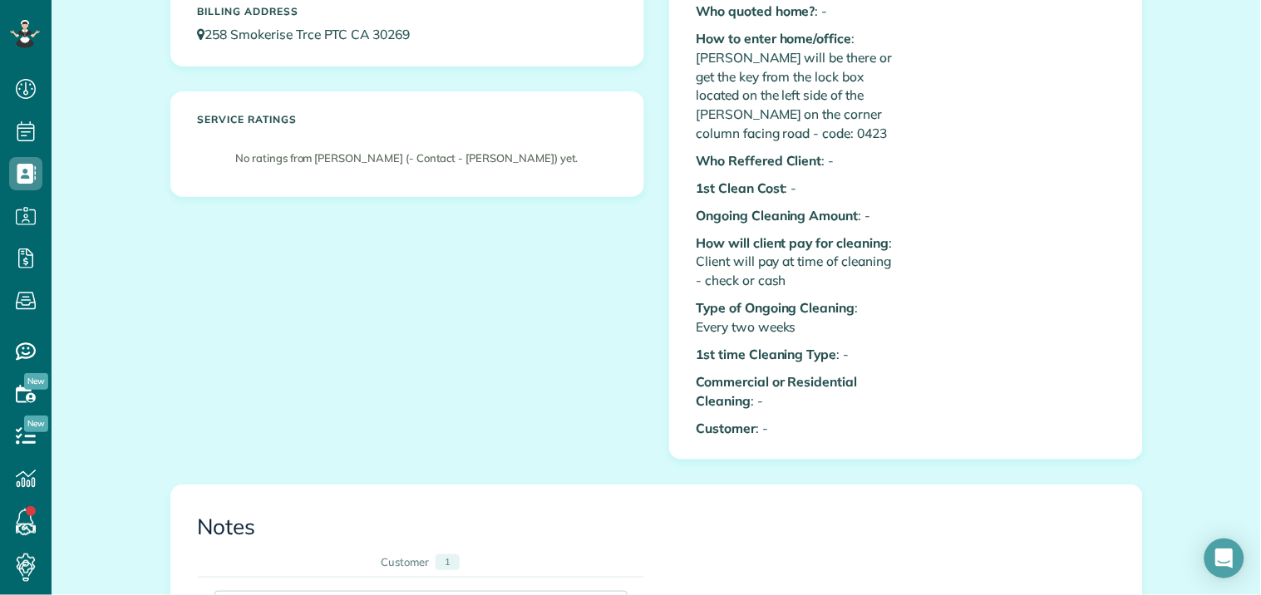
scroll to position [923, 0]
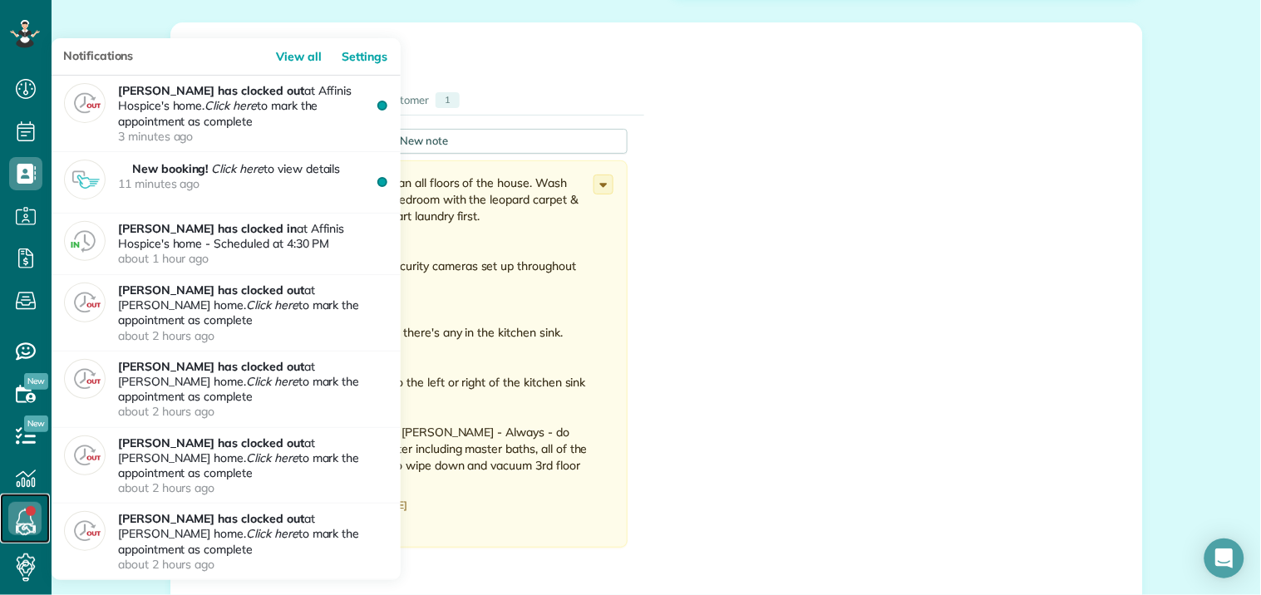
click at [25, 519] on icon at bounding box center [24, 518] width 33 height 33
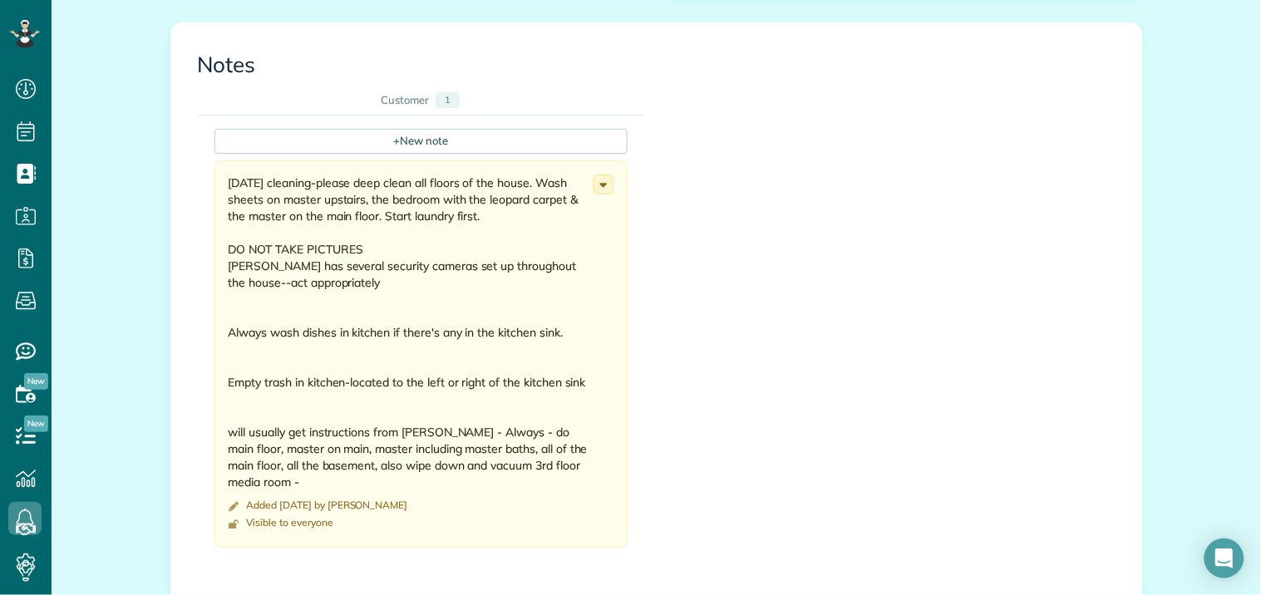
click at [957, 291] on div "+ New note [DATE] cleaning-please deep clean all floors of the house. Wash shee…" at bounding box center [644, 344] width 893 height 457
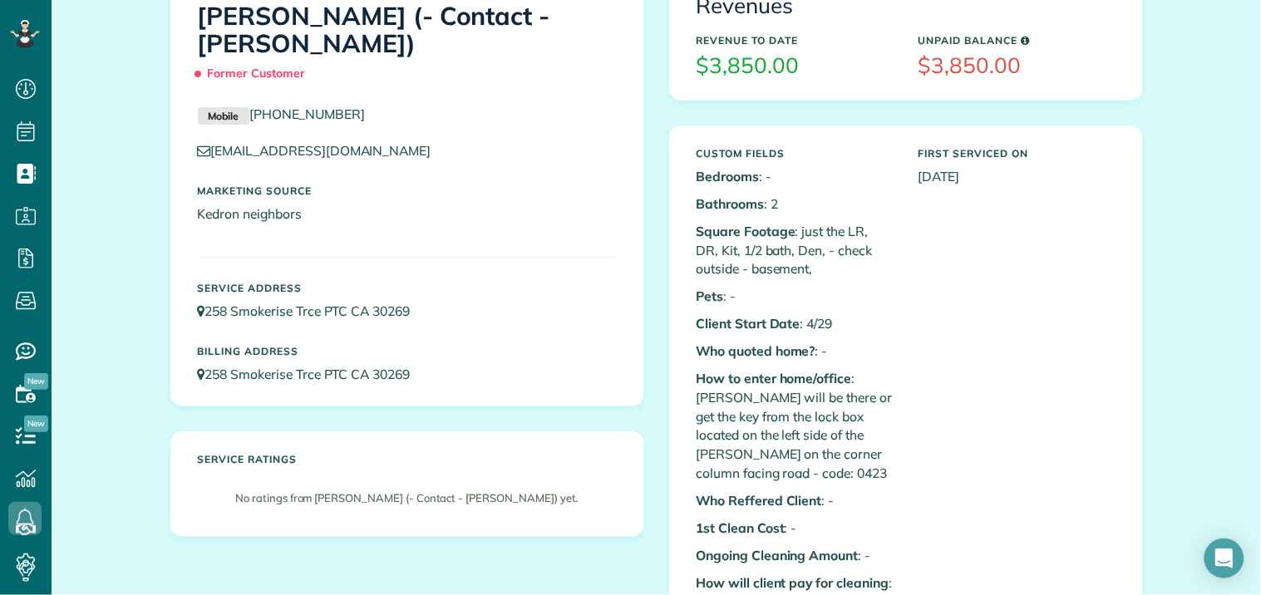
scroll to position [92, 0]
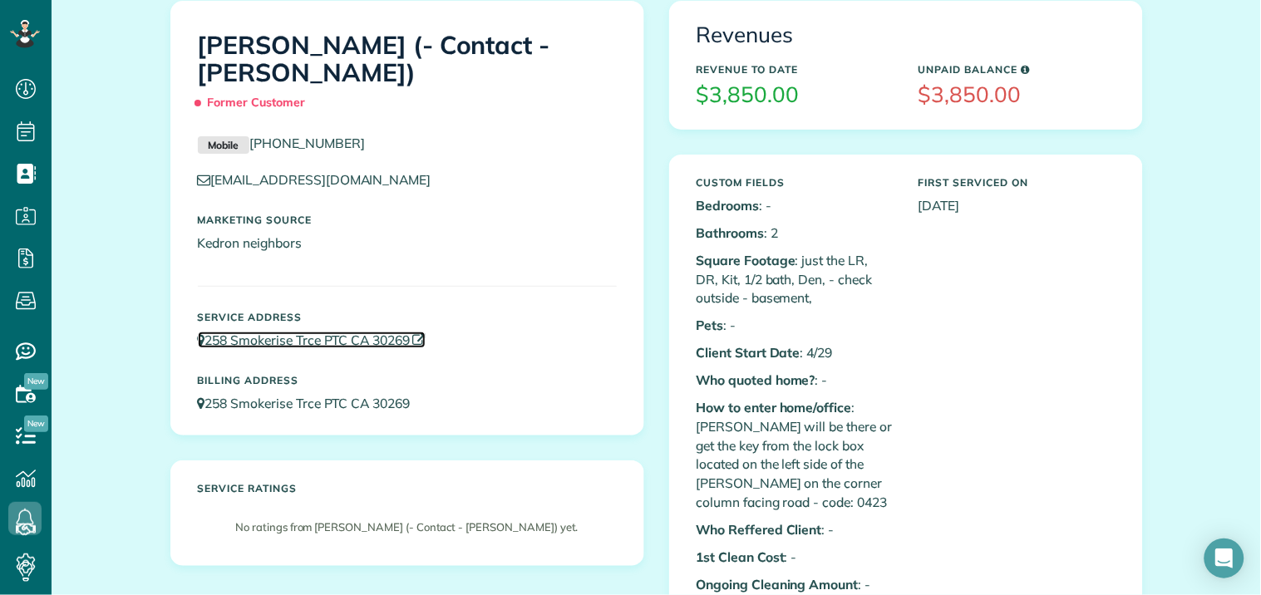
click at [216, 339] on link "258 Smokerise Trce PTC CA 30269" at bounding box center [312, 340] width 229 height 17
click at [1024, 352] on div "Custom Fields Bedrooms : - Bathrooms : 2 Square Footage : just the LR, DR, Kit,…" at bounding box center [906, 492] width 444 height 647
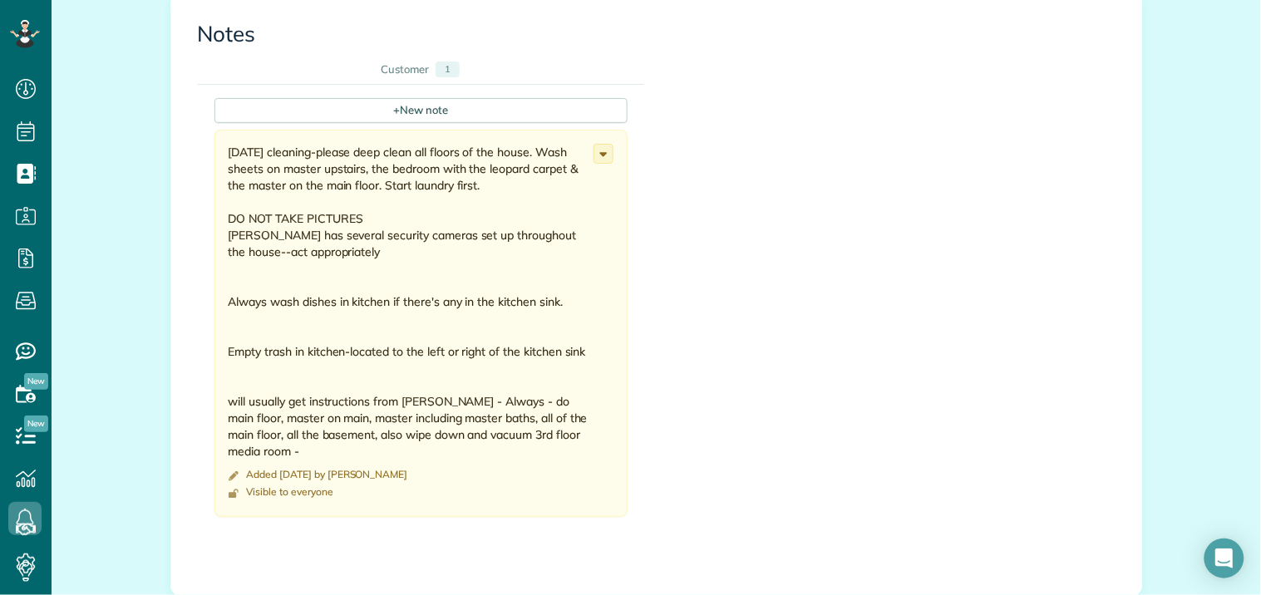
scroll to position [923, 0]
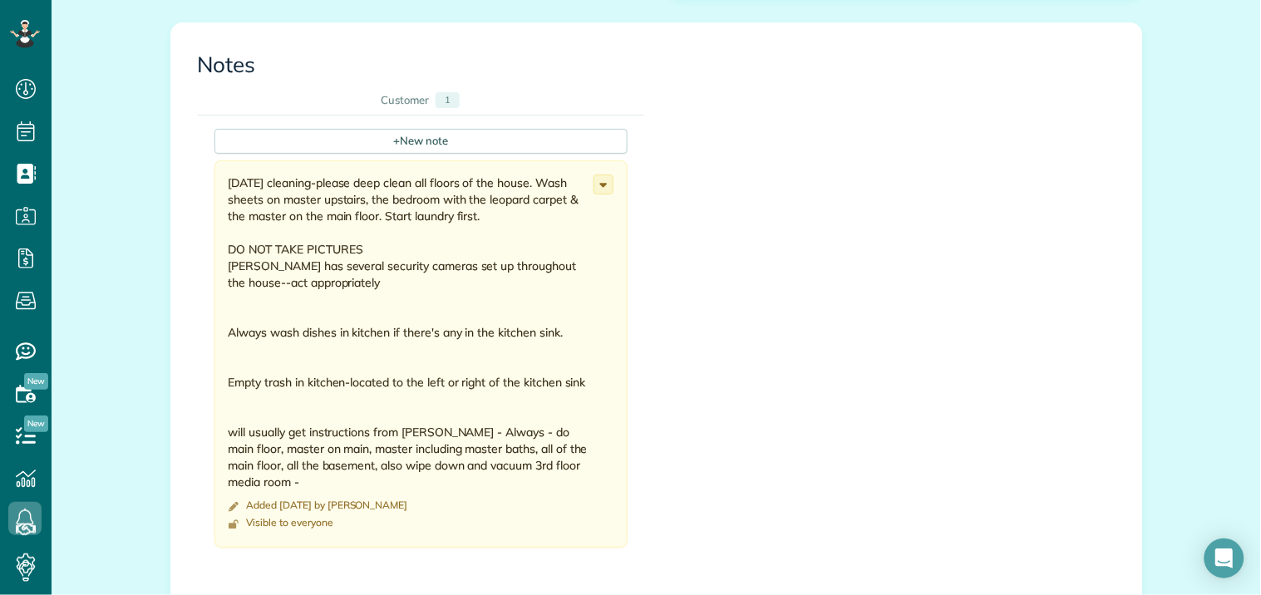
click at [778, 310] on div "+ New note 6/18/19 cleaning-please deep clean all floors of the house. Wash she…" at bounding box center [644, 344] width 893 height 457
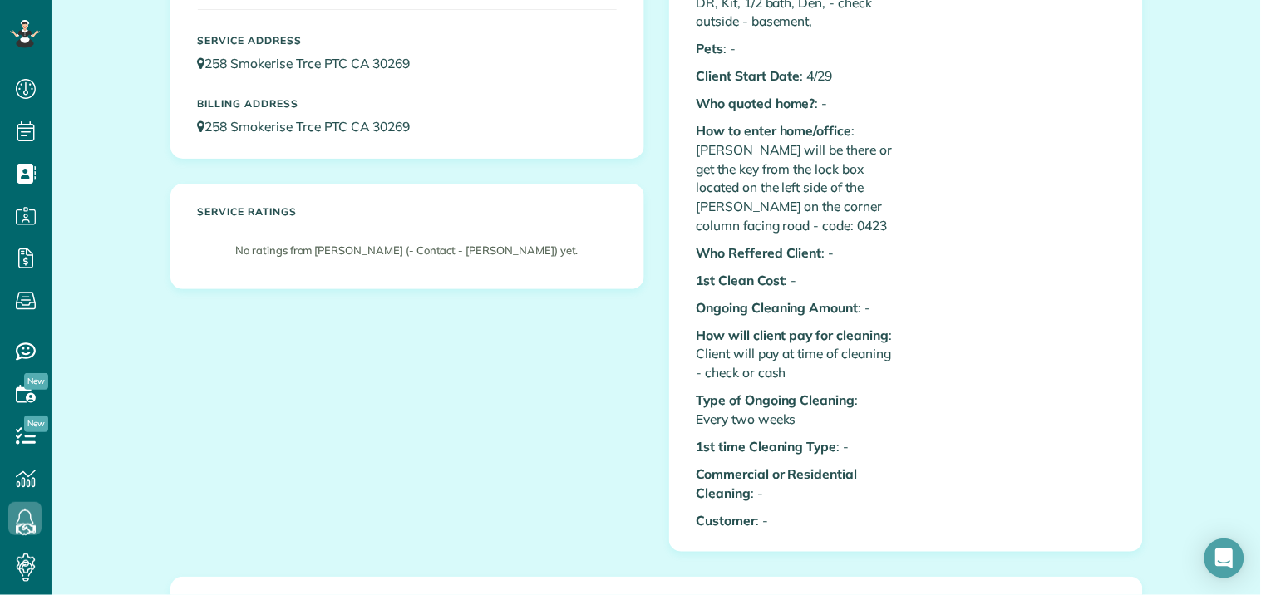
scroll to position [0, 0]
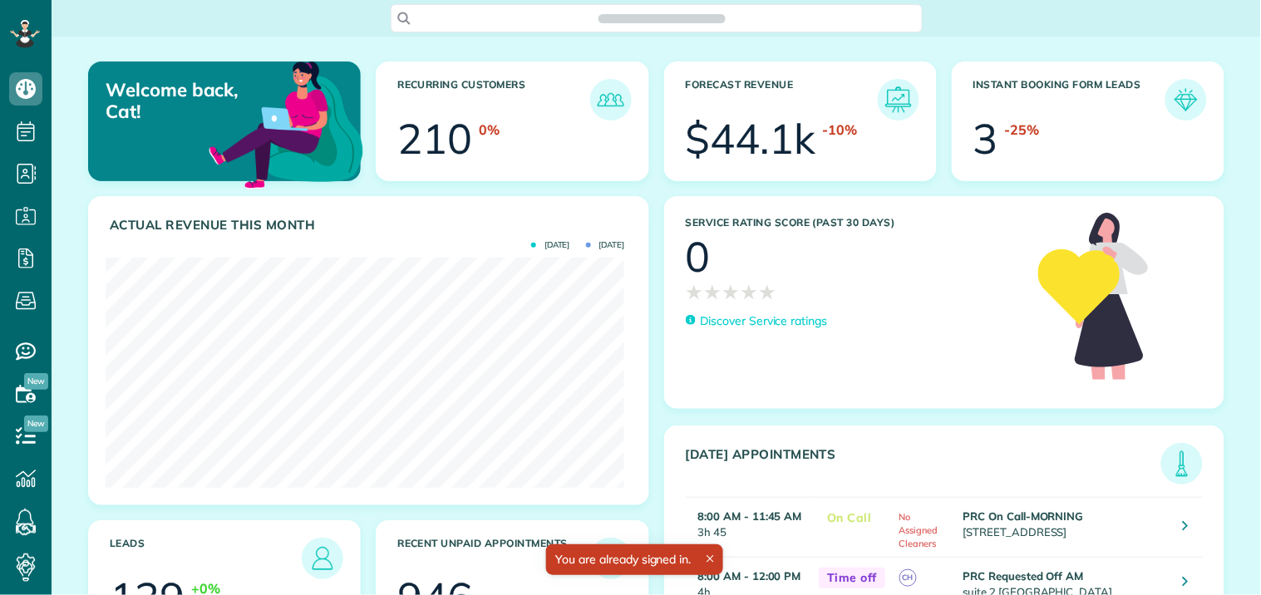
scroll to position [230, 519]
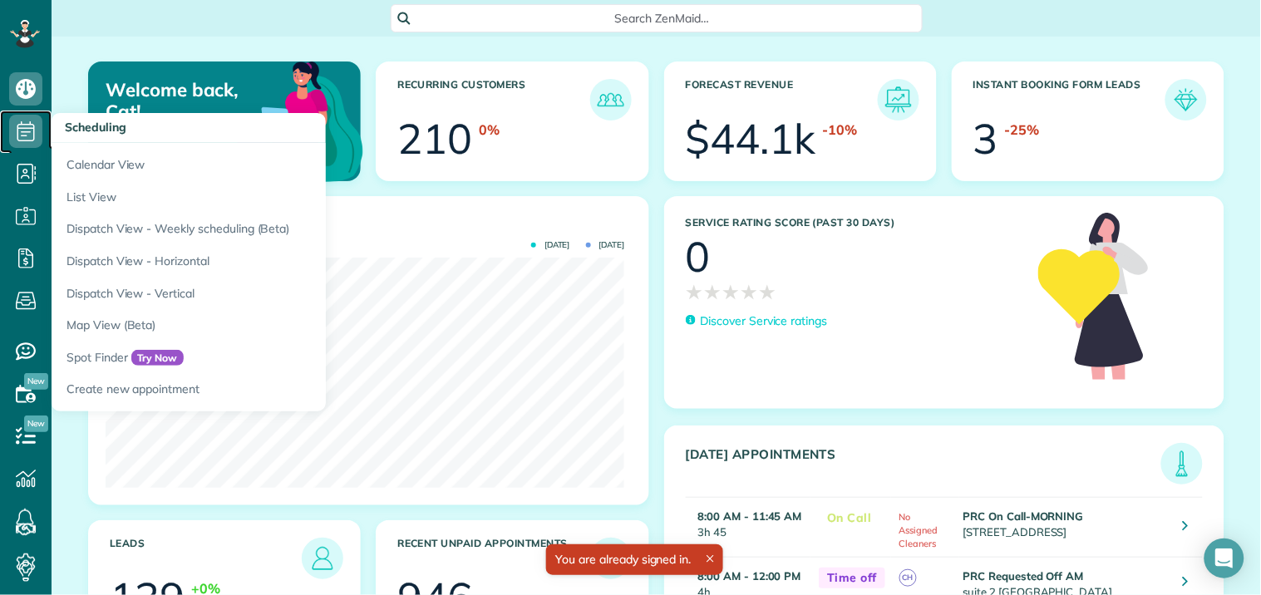
click at [22, 125] on icon at bounding box center [25, 131] width 33 height 33
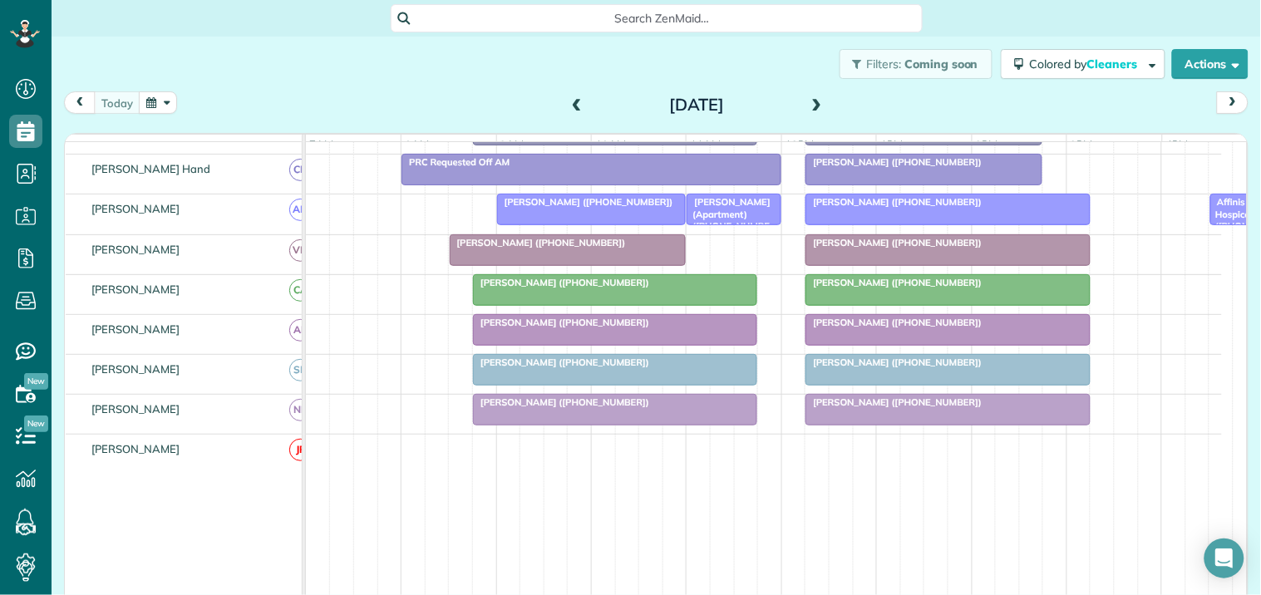
scroll to position [461, 0]
click at [809, 102] on span at bounding box center [817, 105] width 18 height 15
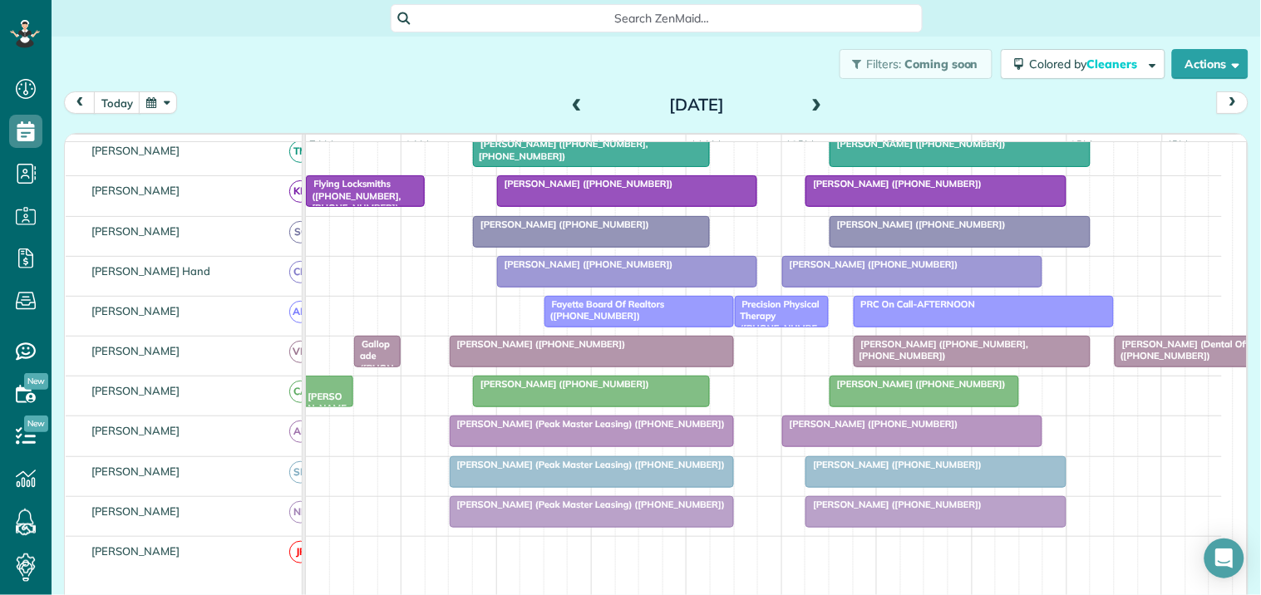
scroll to position [396, 0]
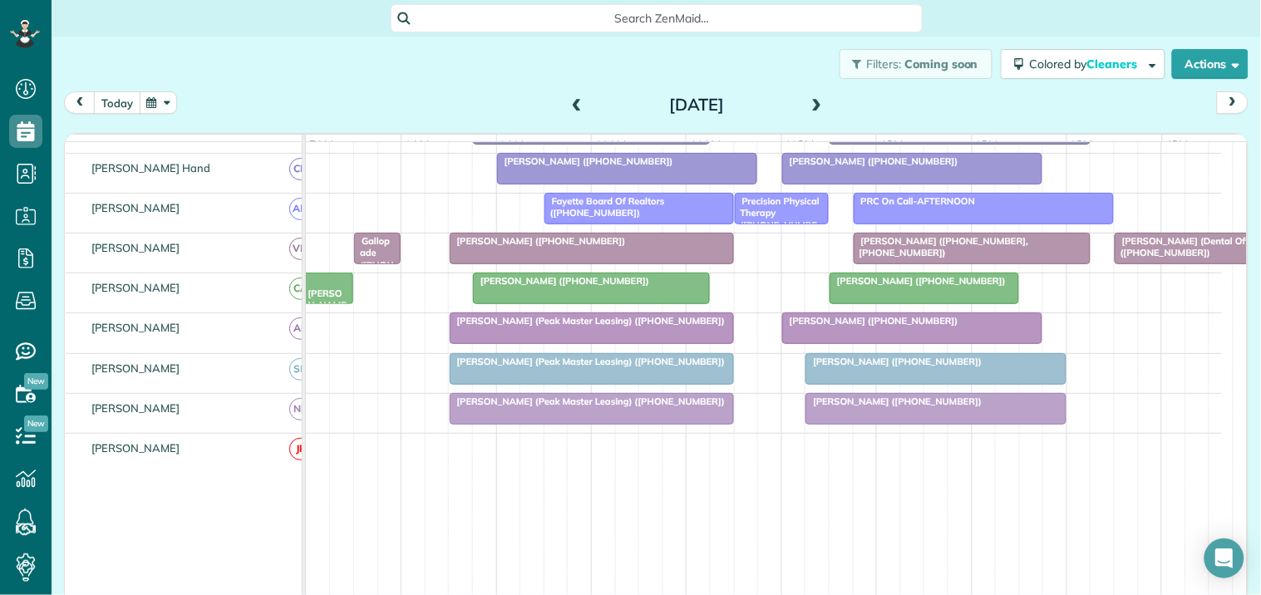
click at [125, 103] on button "today" at bounding box center [117, 102] width 47 height 22
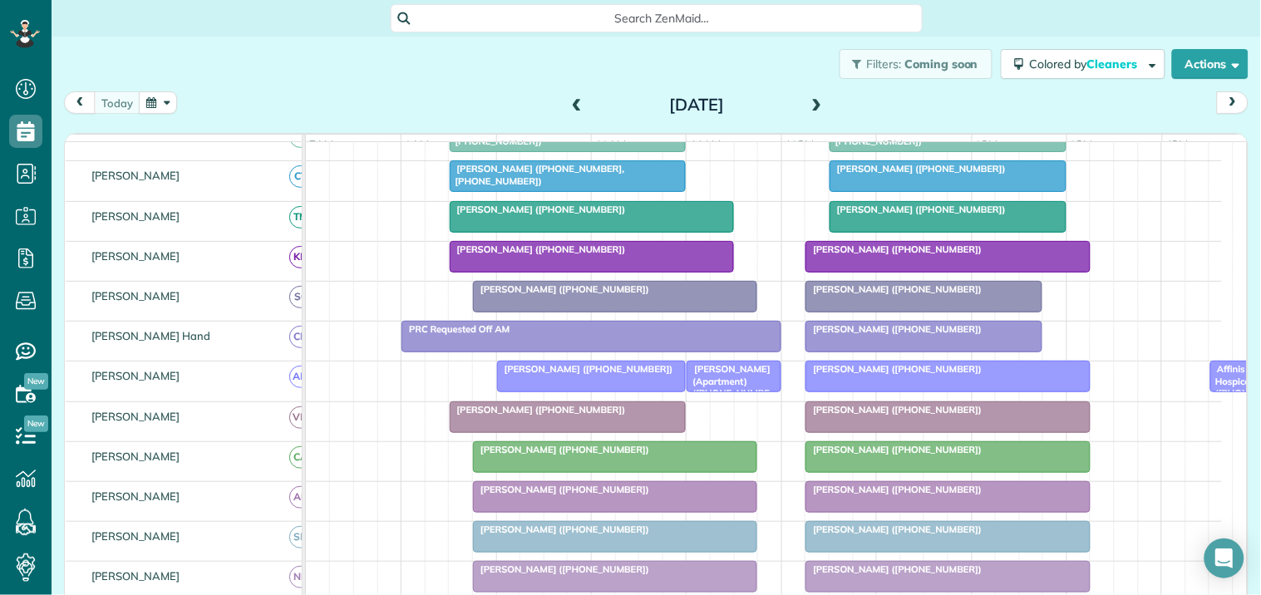
scroll to position [461, 0]
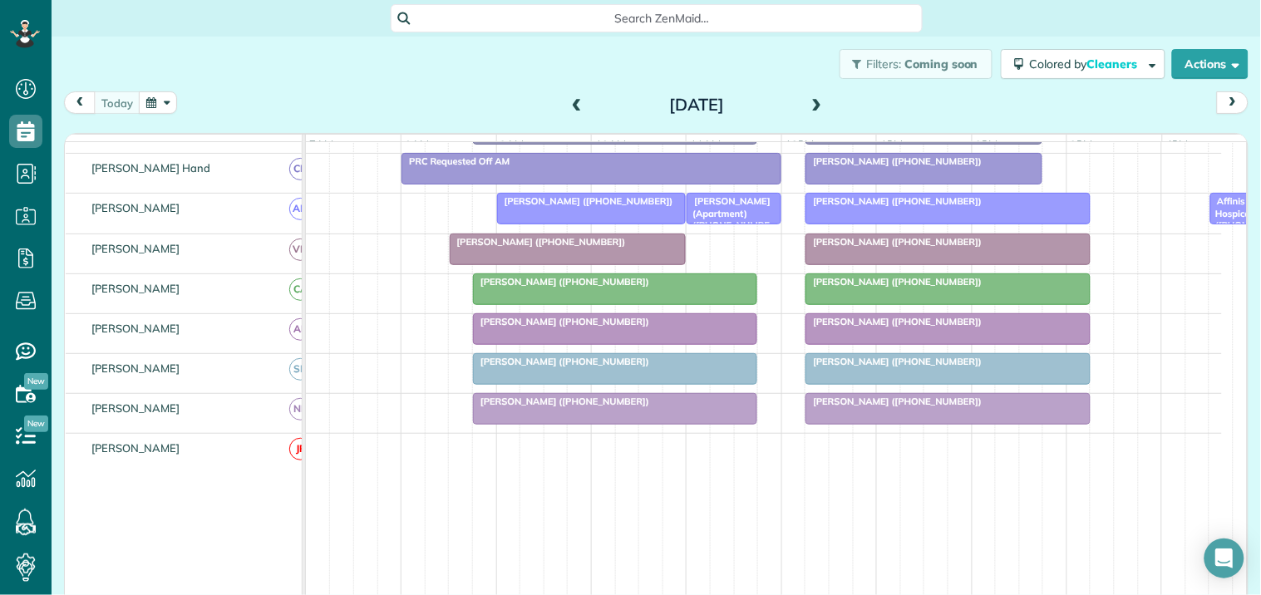
click at [1215, 219] on span "Affinis Hospice (+14048324232, +16789143566)" at bounding box center [1241, 230] width 64 height 71
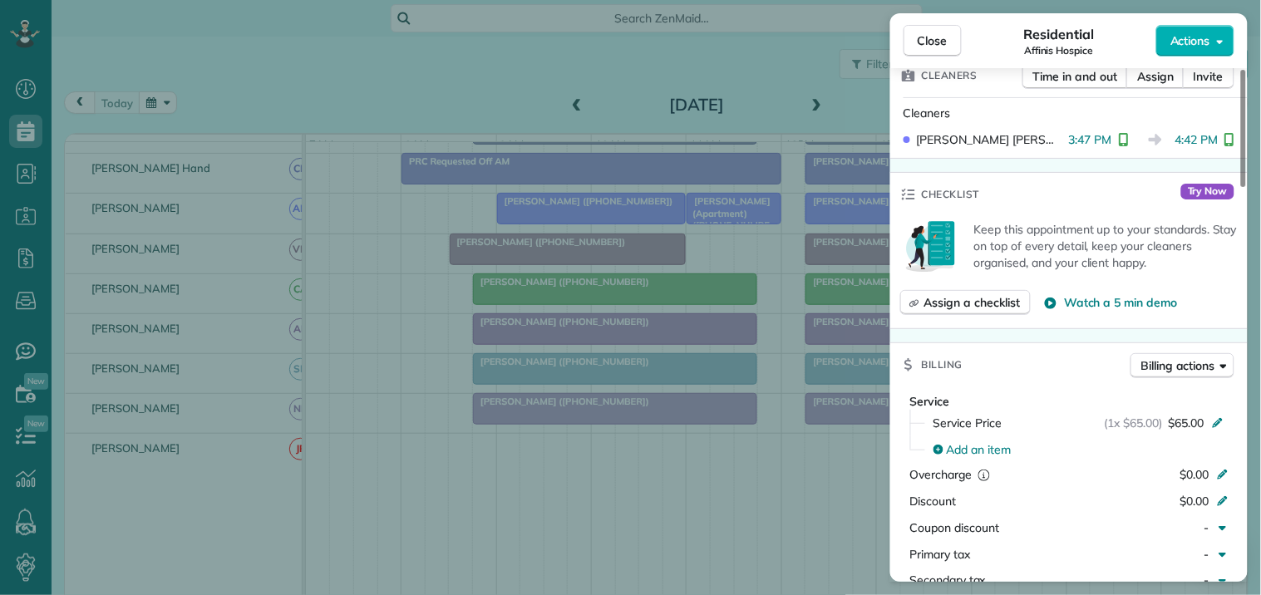
scroll to position [553, 0]
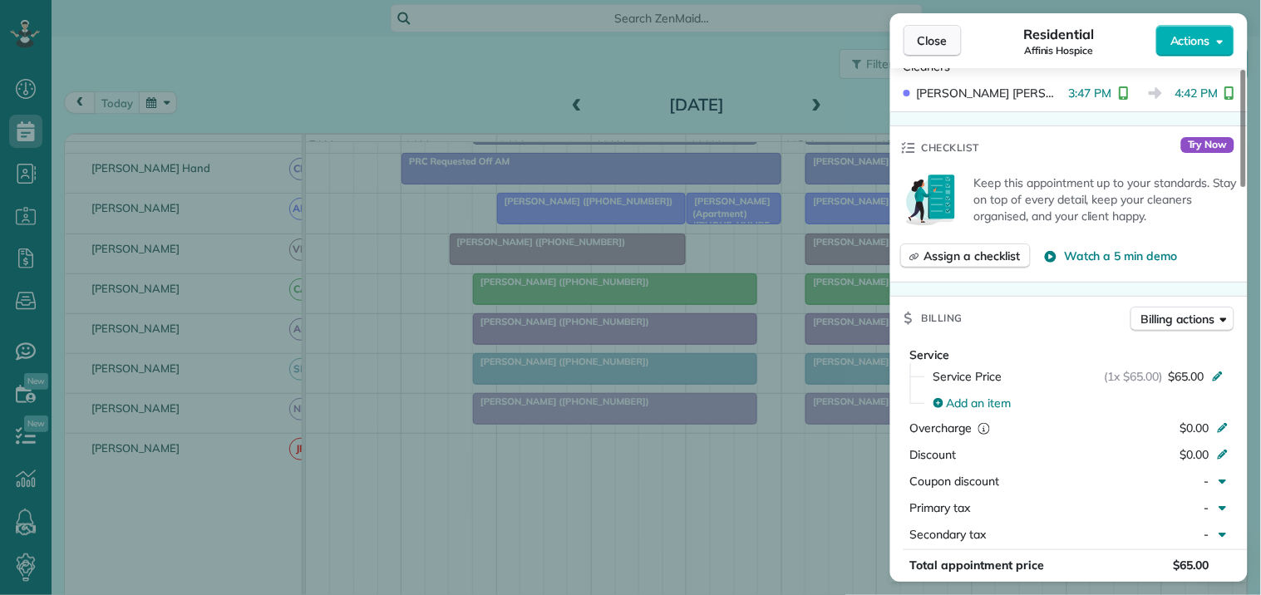
click at [929, 35] on span "Close" at bounding box center [932, 40] width 30 height 17
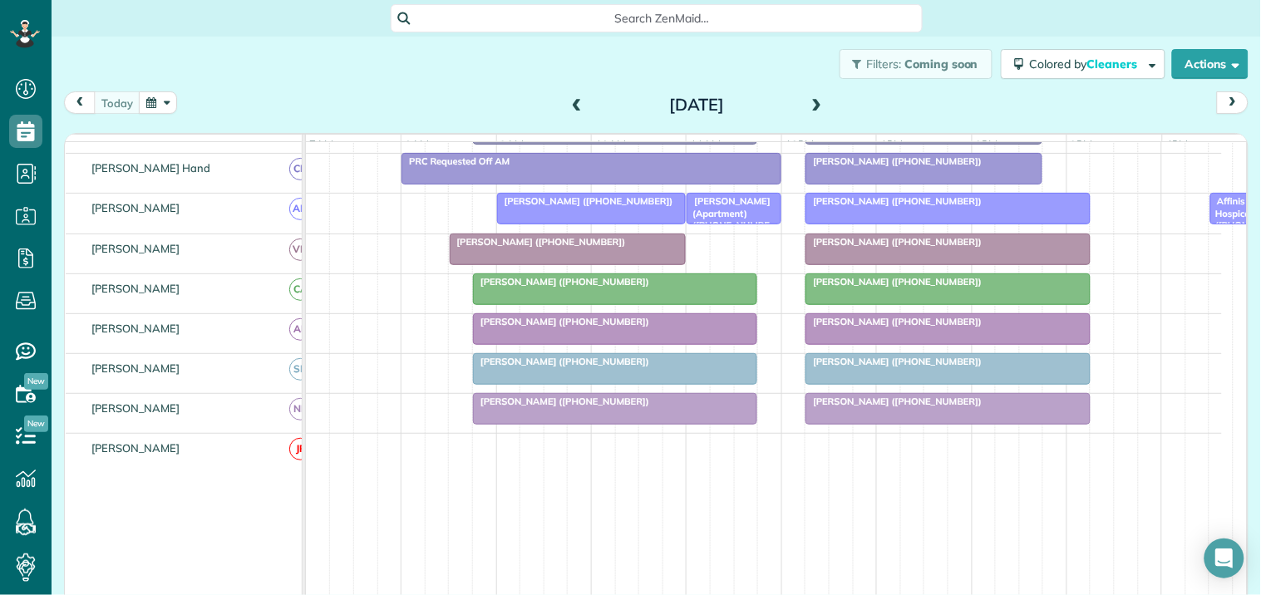
click at [392, 76] on div "Filters: Coming soon Colored by Cleaners Color by Cleaner Color by Team Color b…" at bounding box center [656, 64] width 1209 height 55
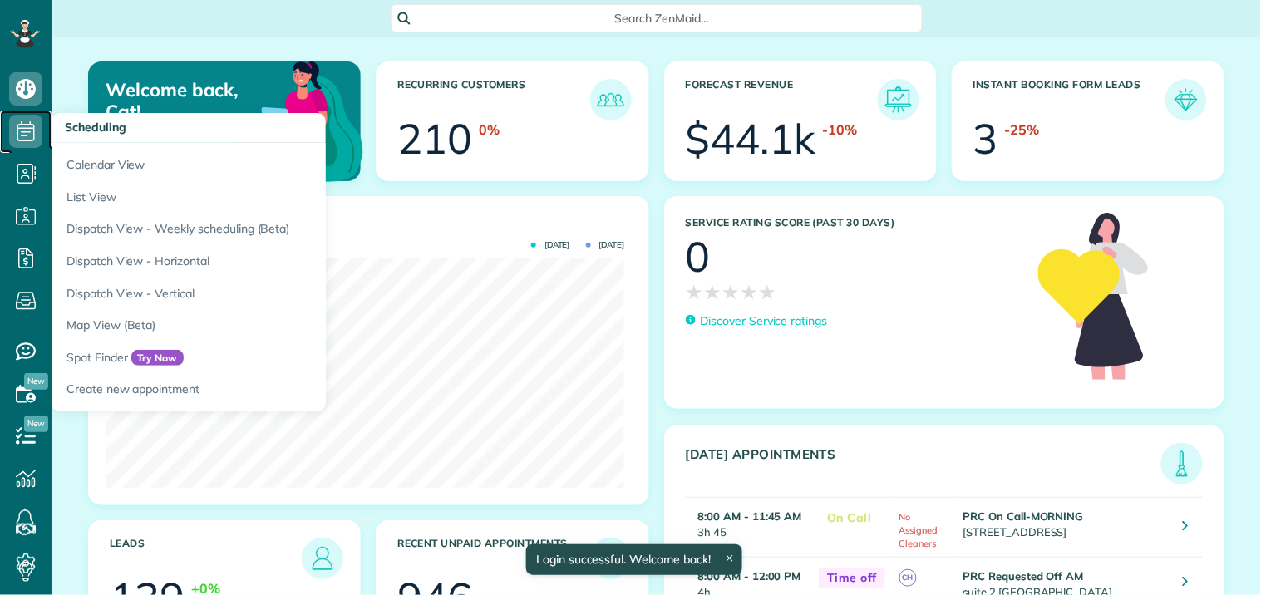
scroll to position [230, 519]
click at [25, 127] on icon at bounding box center [25, 131] width 33 height 33
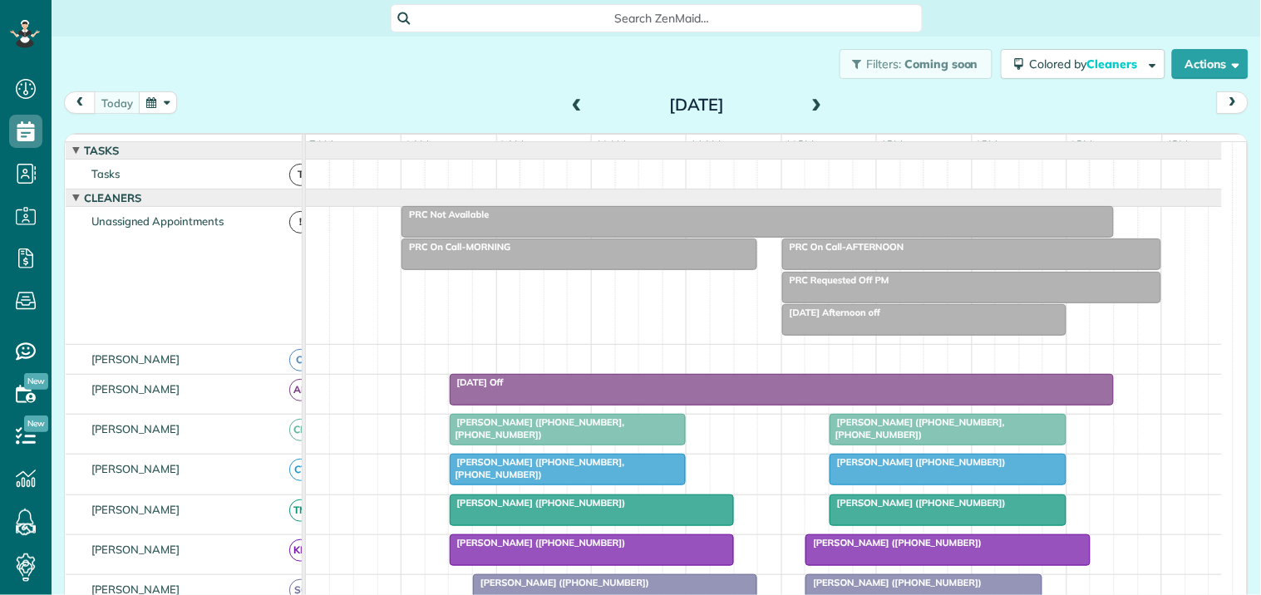
scroll to position [7, 7]
click at [167, 94] on button "button" at bounding box center [158, 102] width 38 height 22
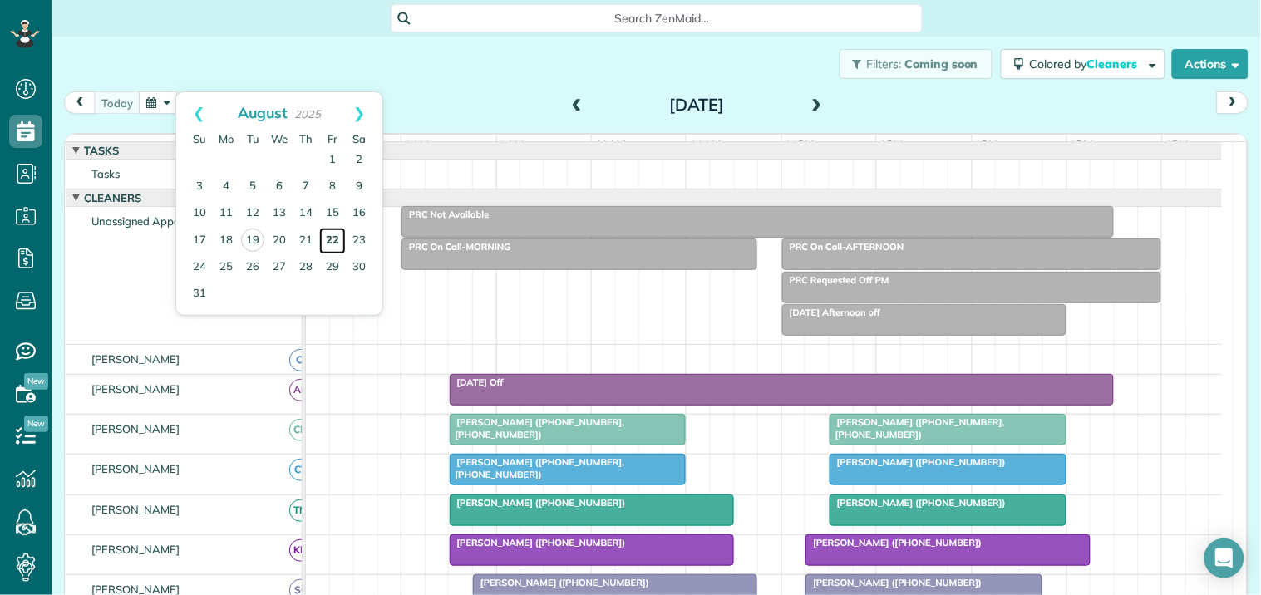
click at [332, 238] on link "22" at bounding box center [332, 241] width 27 height 27
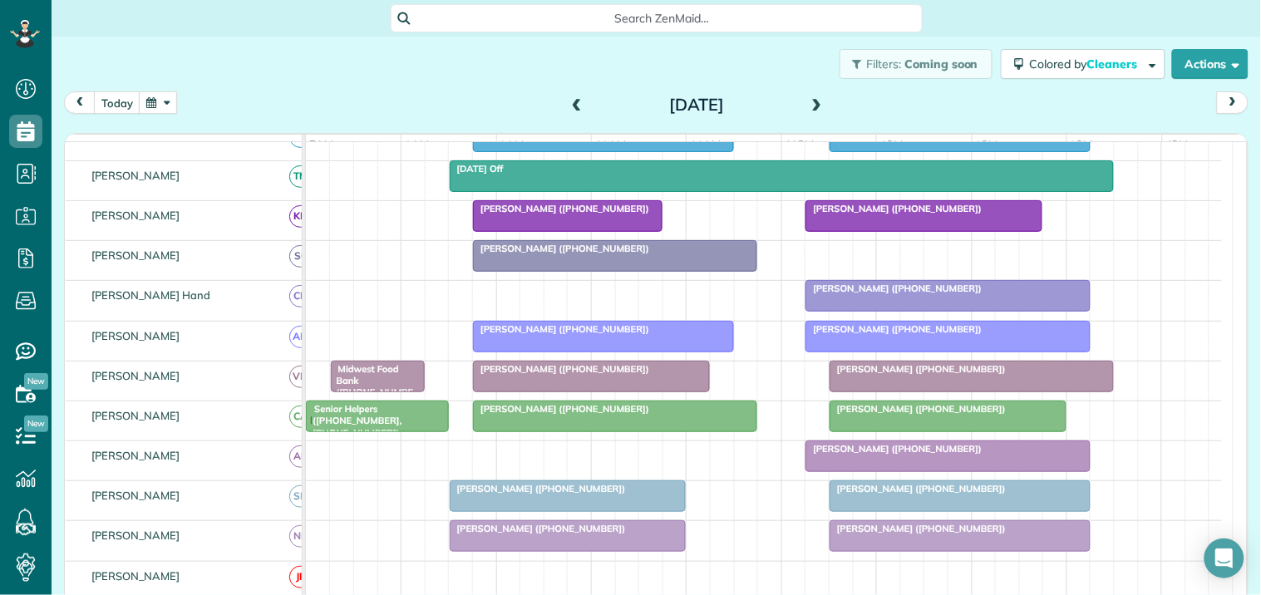
scroll to position [369, 0]
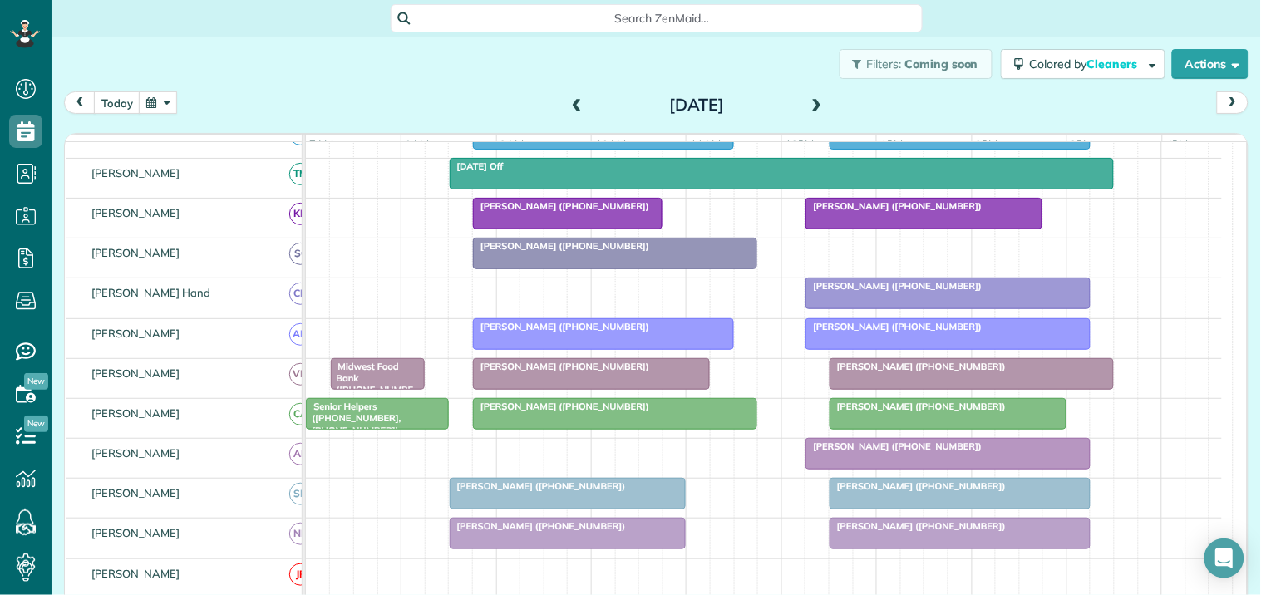
click at [568, 98] on span at bounding box center [577, 105] width 18 height 15
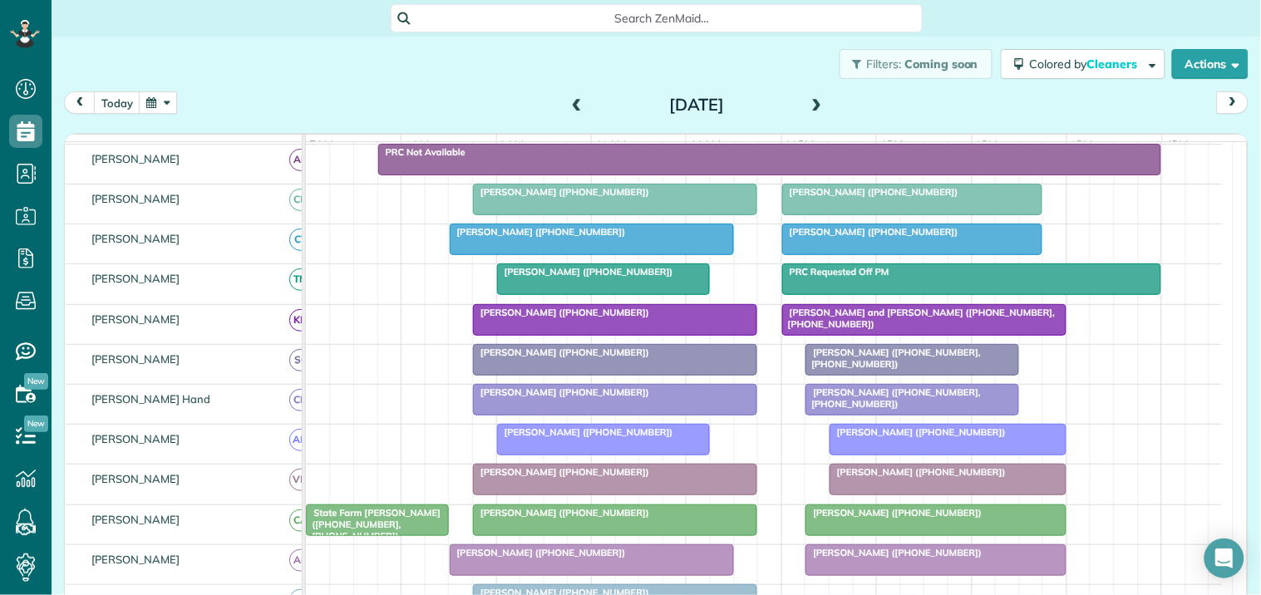
scroll to position [119, 0]
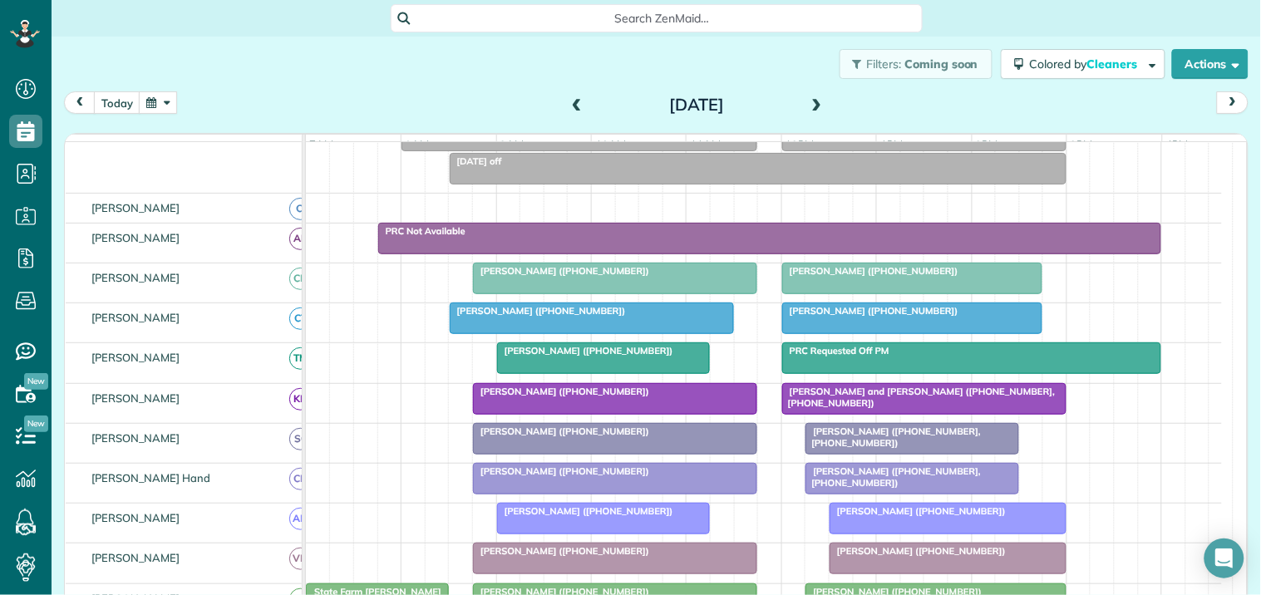
click at [572, 98] on span at bounding box center [577, 105] width 18 height 15
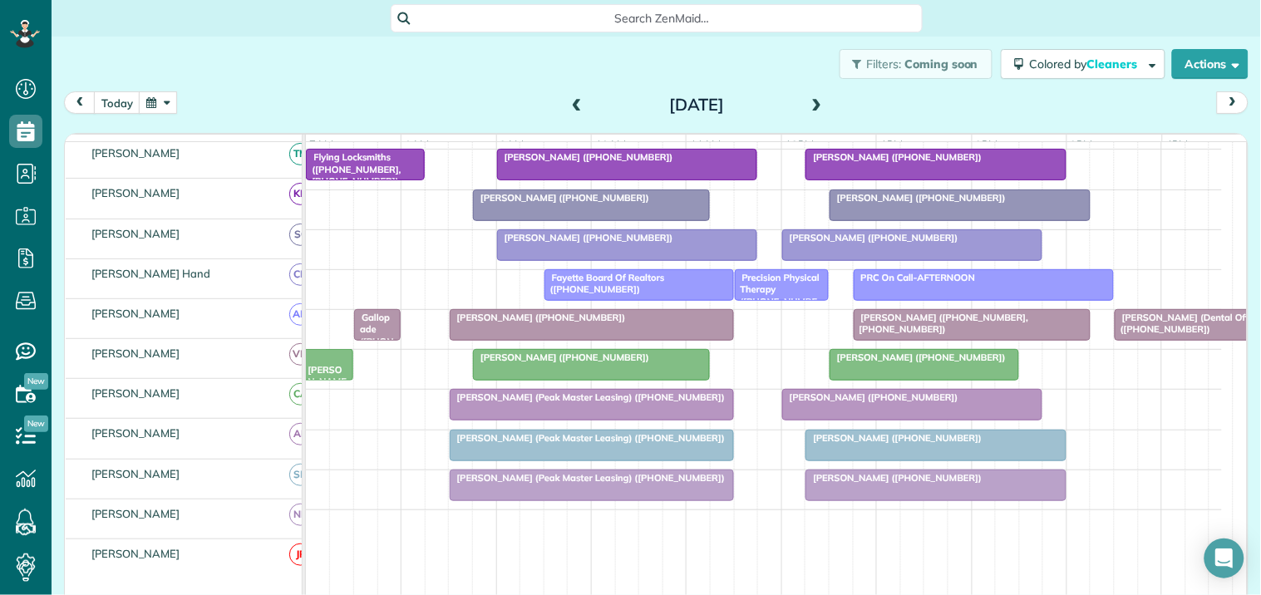
scroll to position [320, 0]
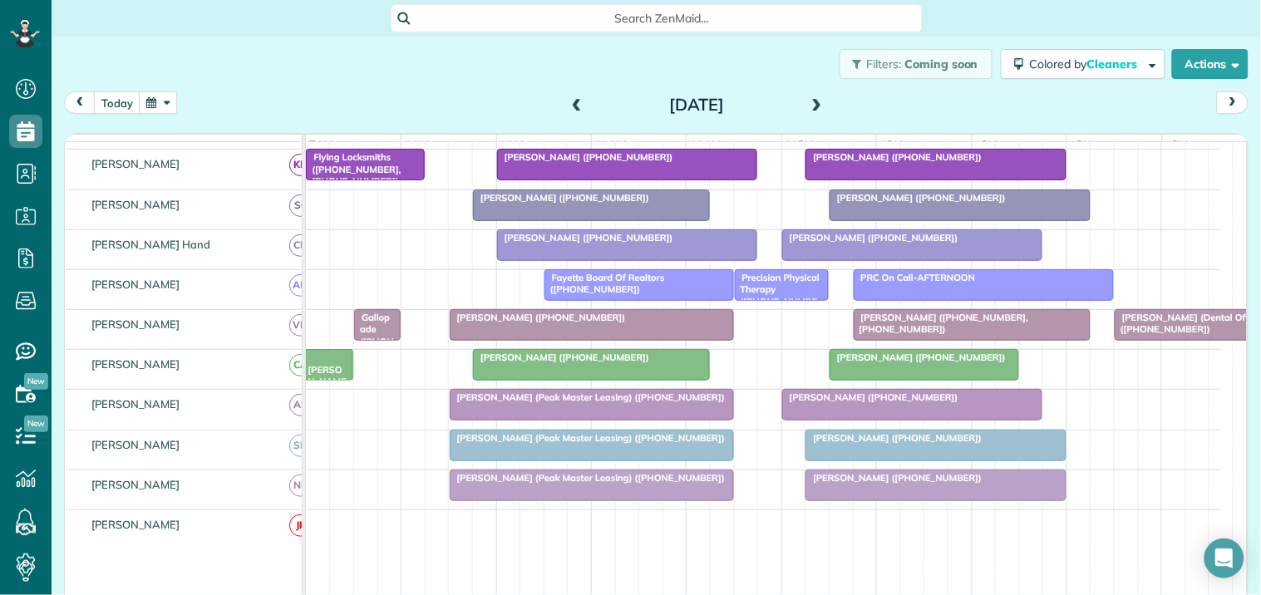
click at [810, 100] on span at bounding box center [817, 105] width 18 height 15
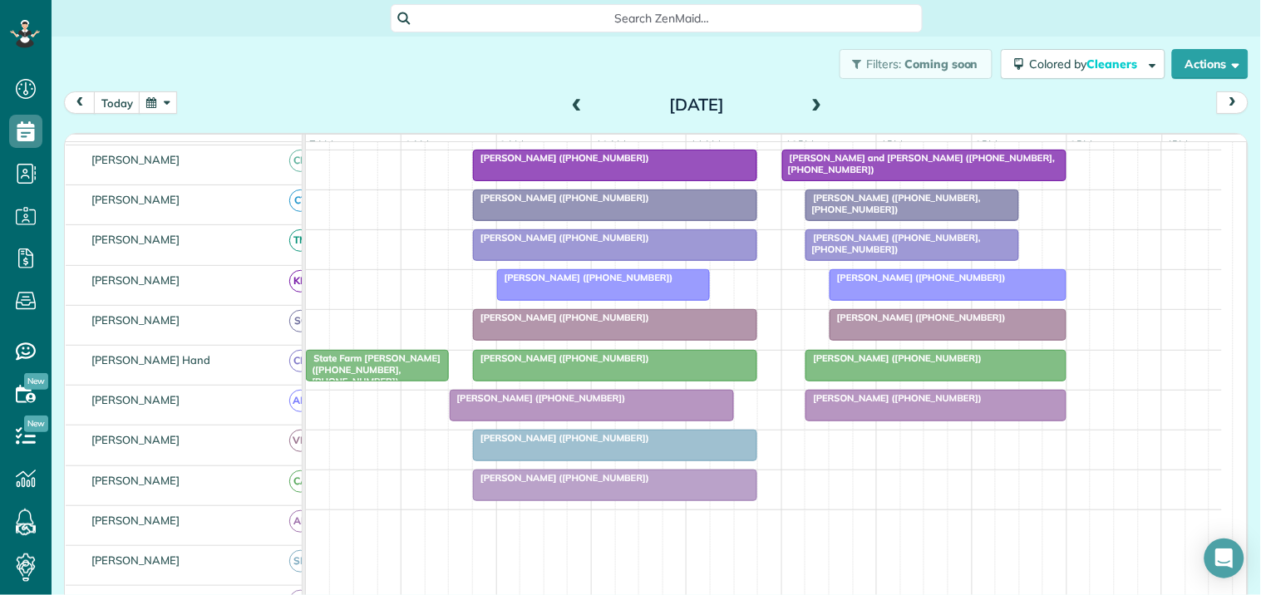
scroll to position [352, 0]
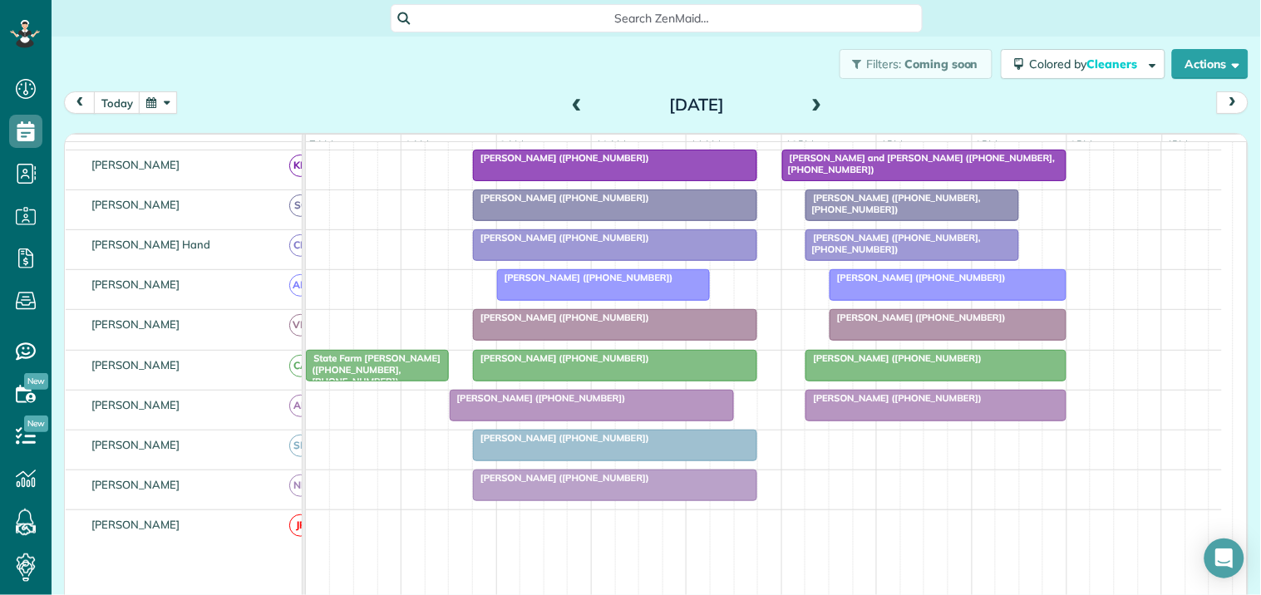
click at [810, 100] on span at bounding box center [817, 105] width 18 height 15
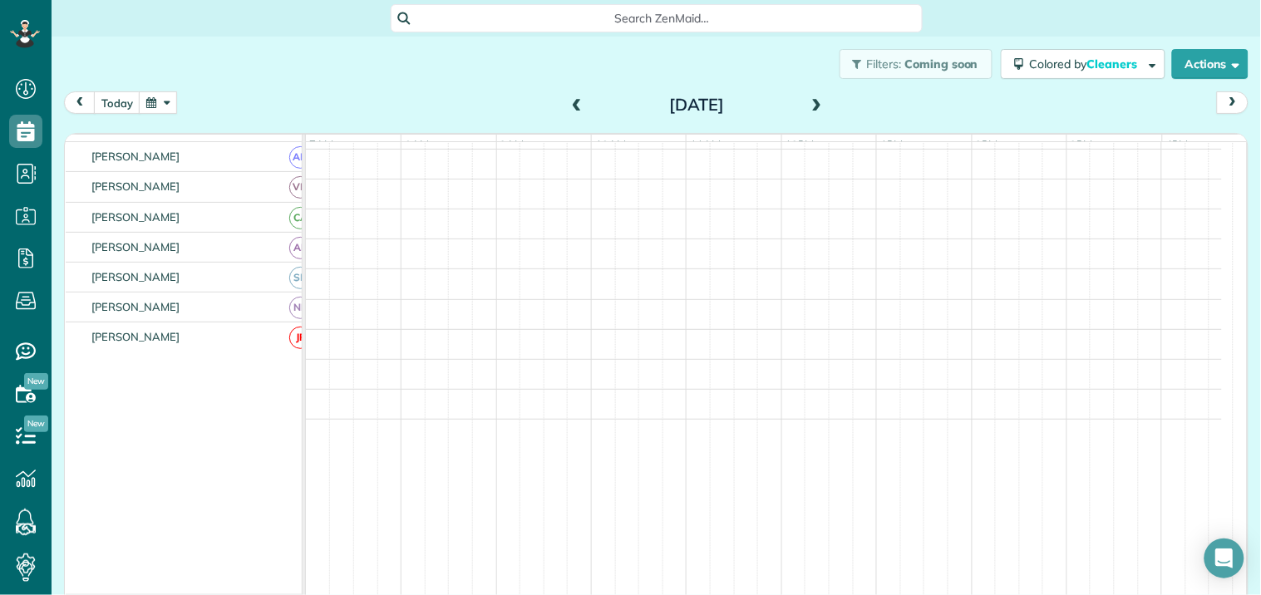
scroll to position [0, 0]
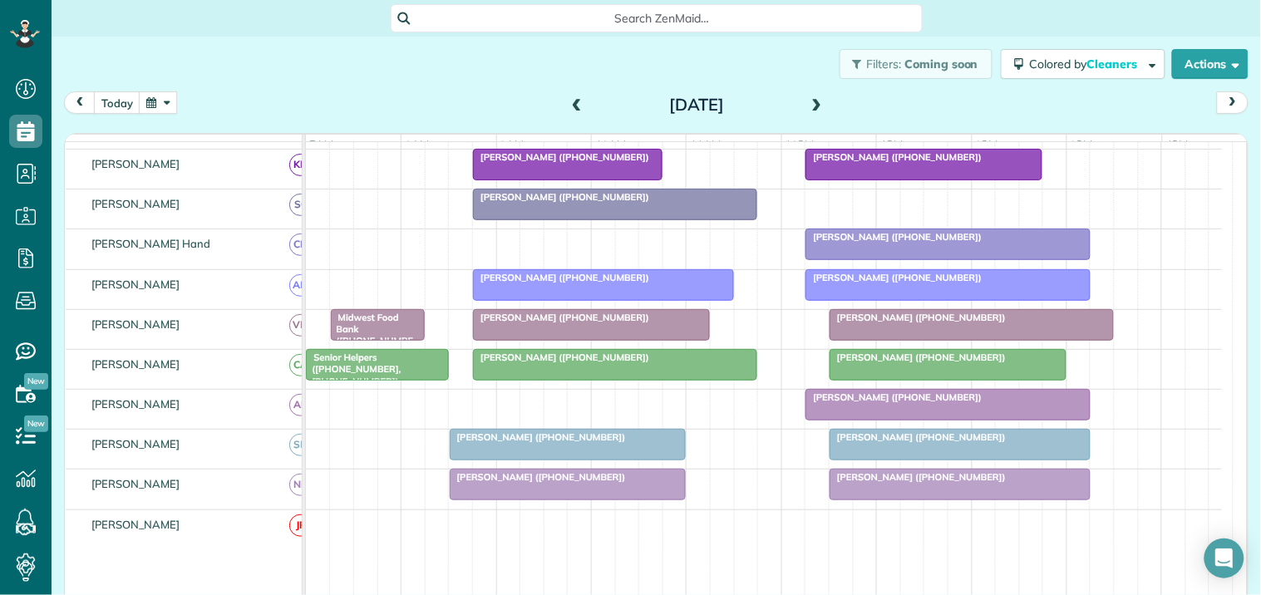
click at [167, 106] on button "button" at bounding box center [158, 102] width 38 height 22
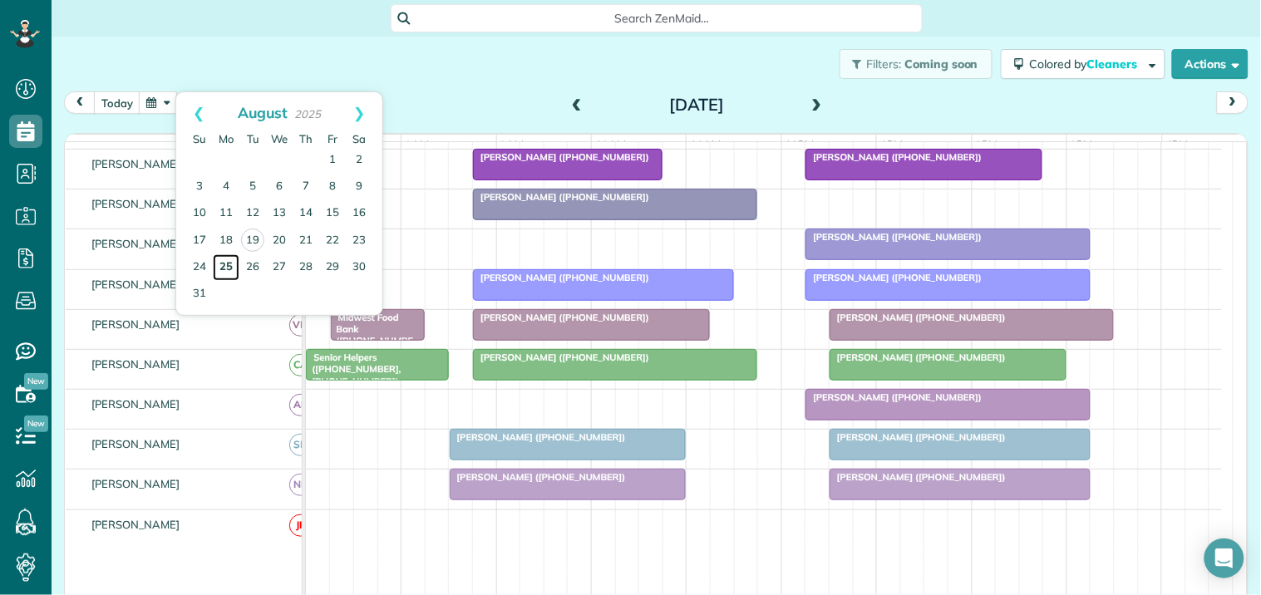
click at [230, 268] on link "25" at bounding box center [226, 267] width 27 height 27
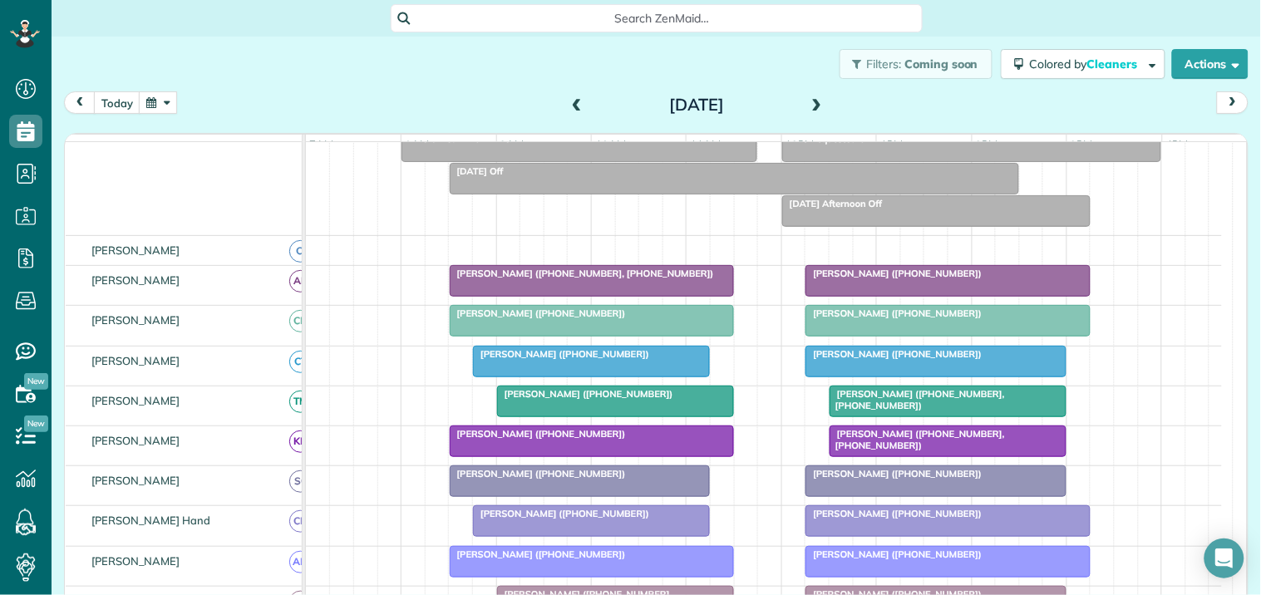
click at [809, 98] on span at bounding box center [817, 105] width 18 height 15
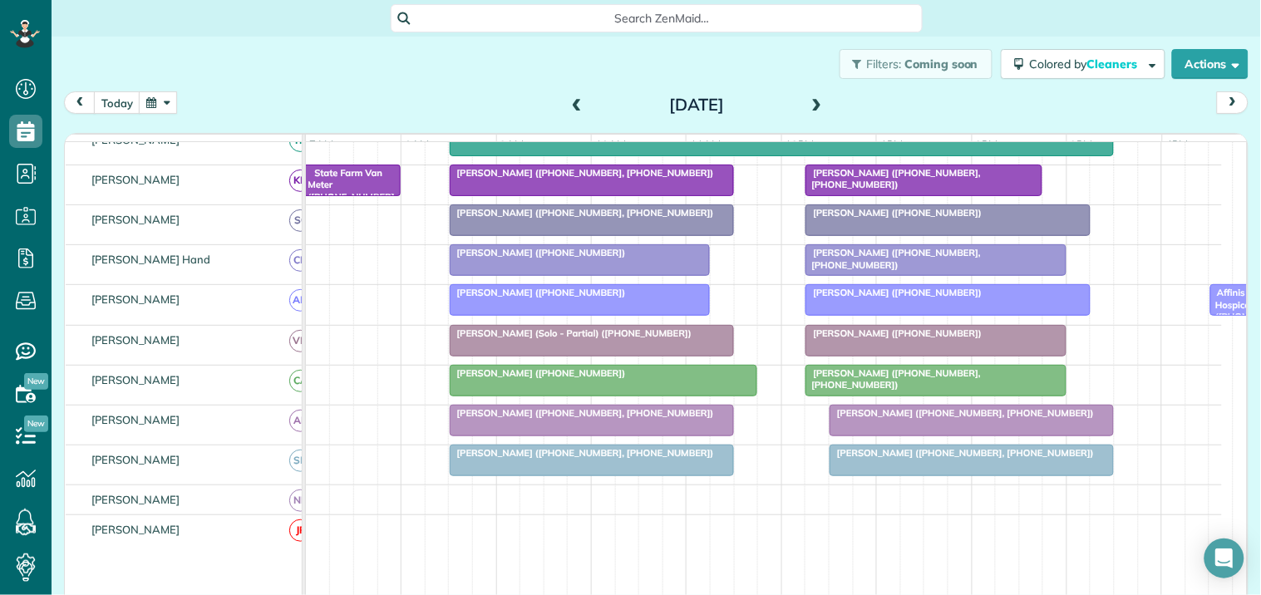
click at [912, 435] on div at bounding box center [971, 421] width 283 height 30
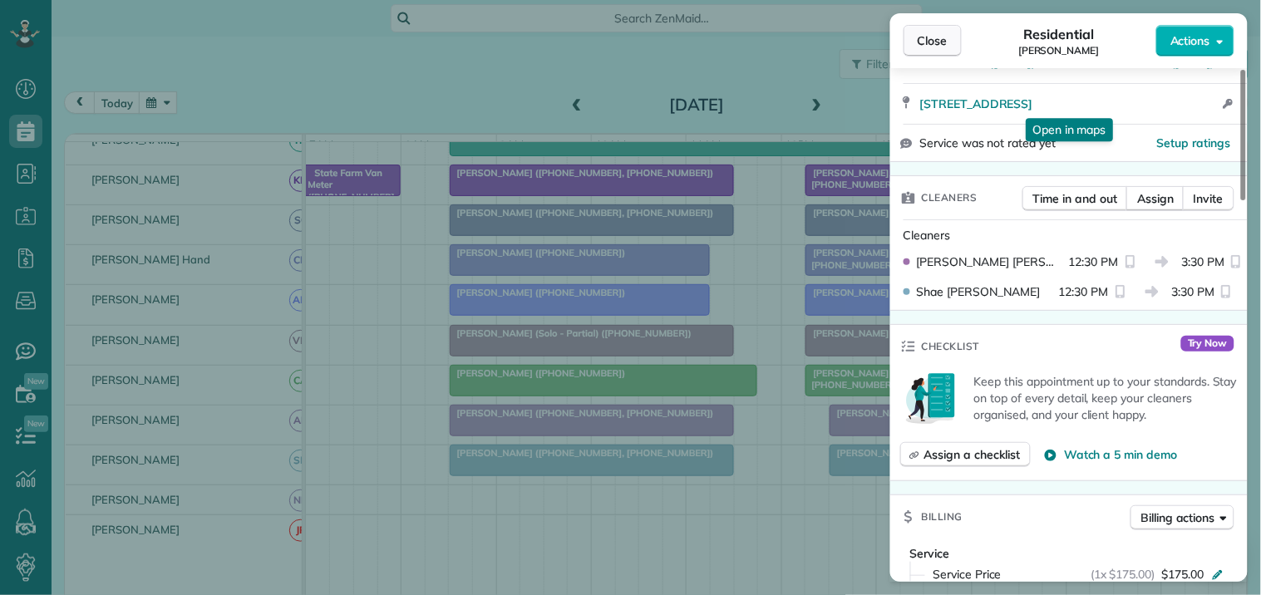
click at [940, 36] on span "Close" at bounding box center [932, 40] width 30 height 17
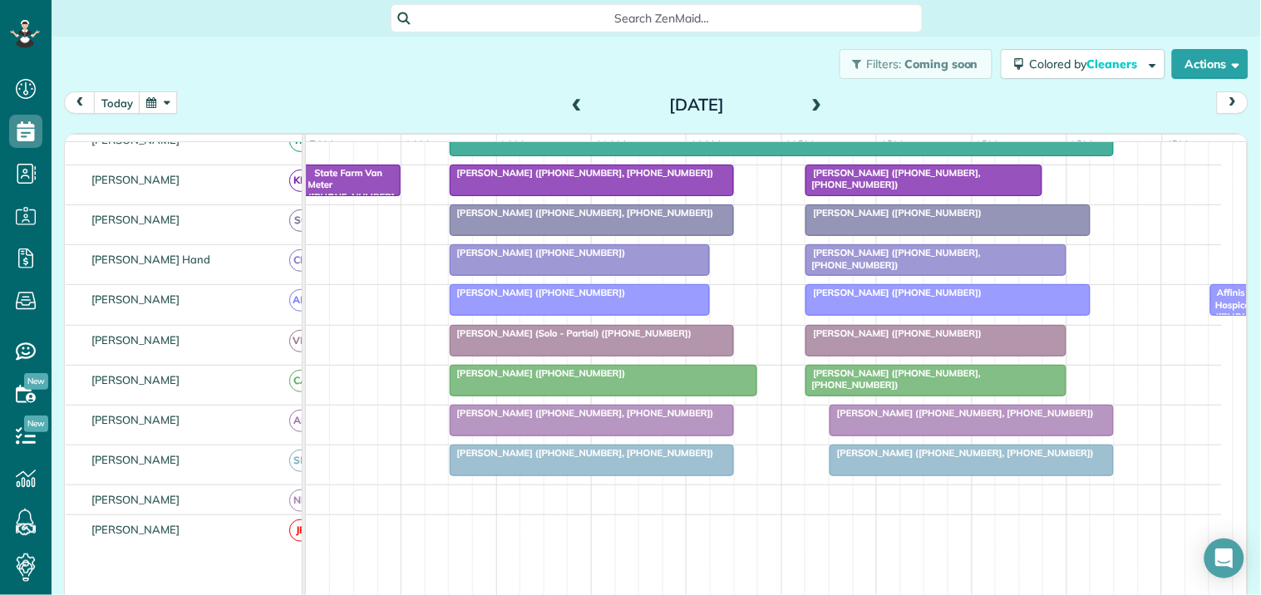
click at [810, 100] on span at bounding box center [817, 105] width 18 height 15
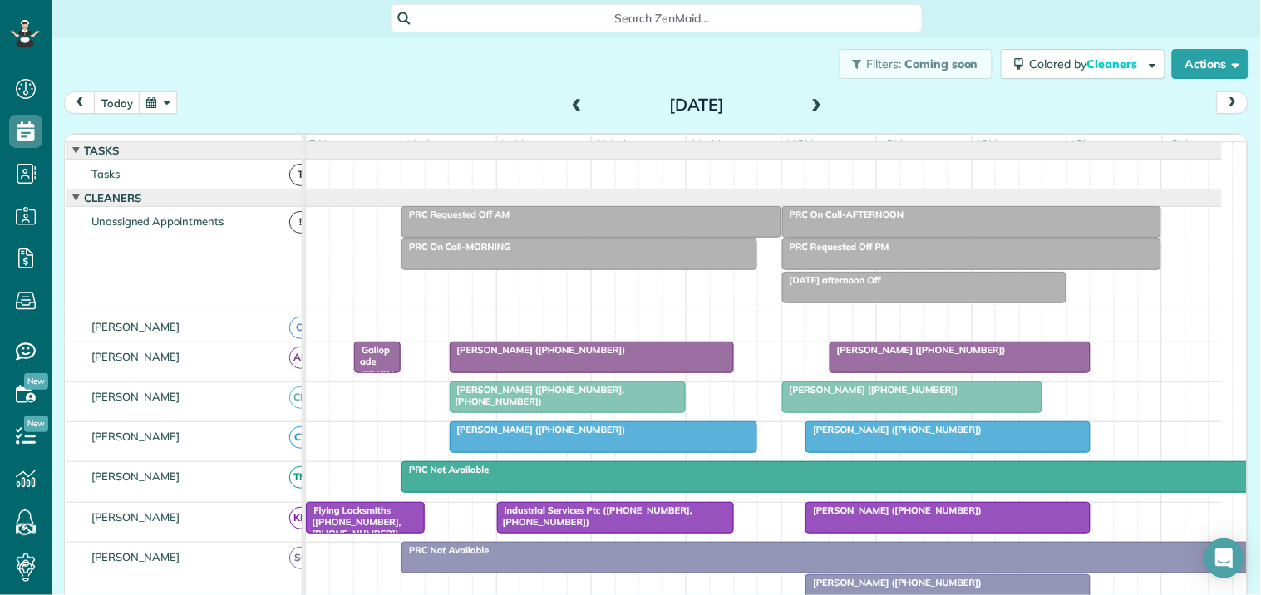
click at [813, 102] on span at bounding box center [817, 105] width 18 height 15
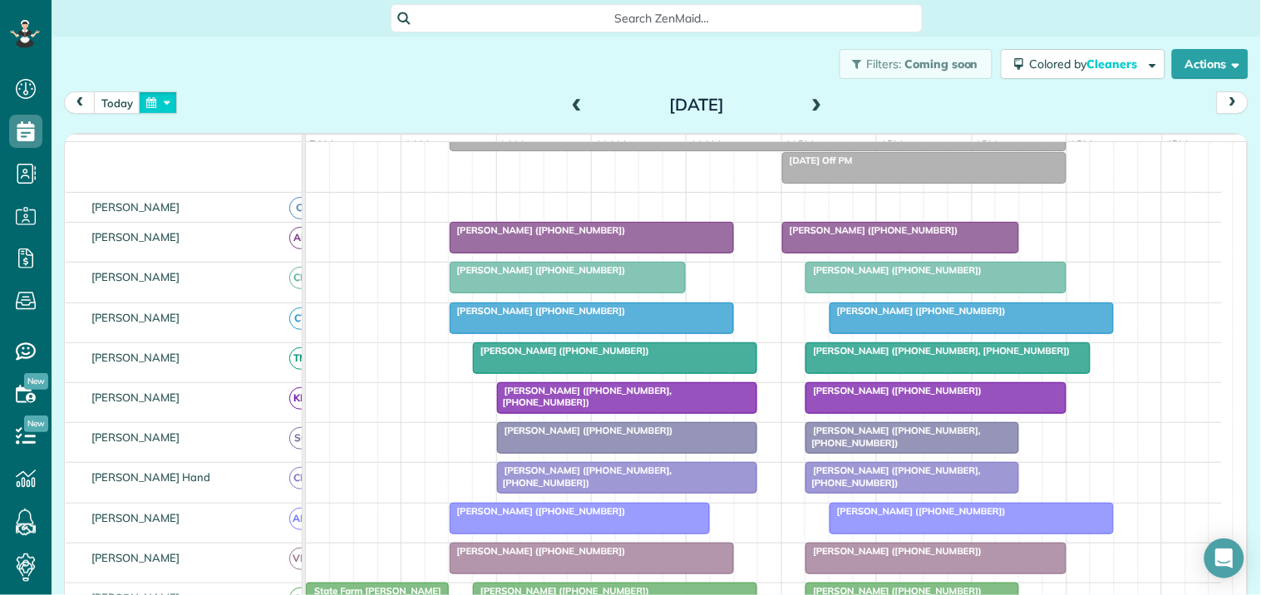
click at [165, 101] on button "button" at bounding box center [158, 102] width 38 height 22
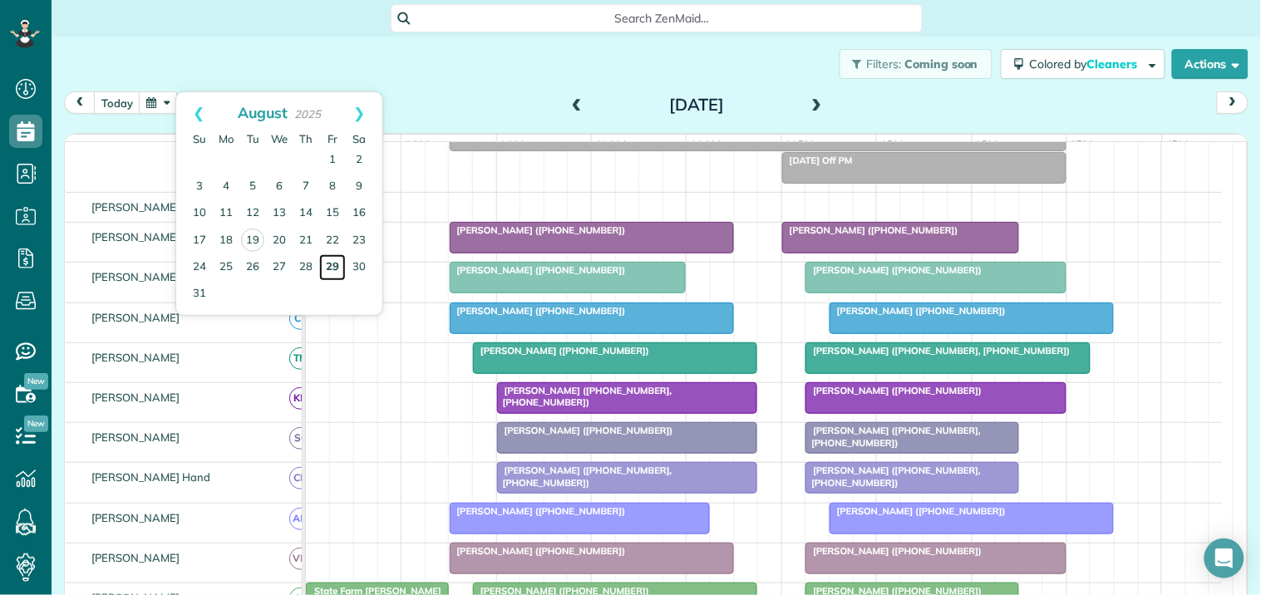
click at [329, 263] on link "29" at bounding box center [332, 267] width 27 height 27
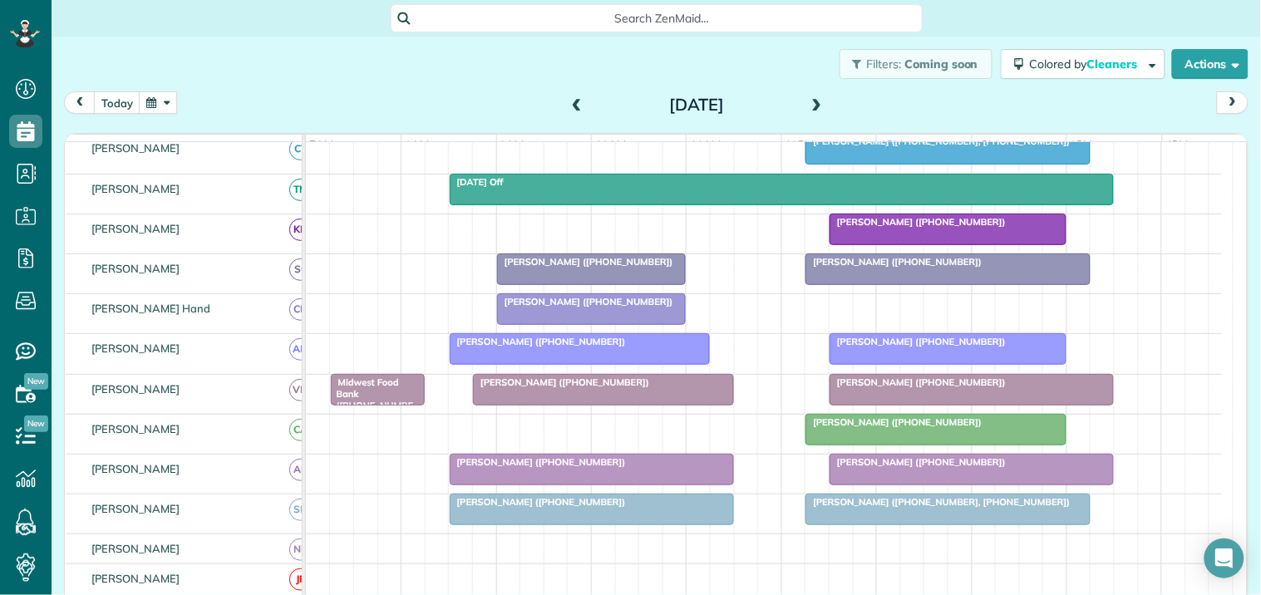
click at [169, 101] on button "button" at bounding box center [158, 102] width 38 height 22
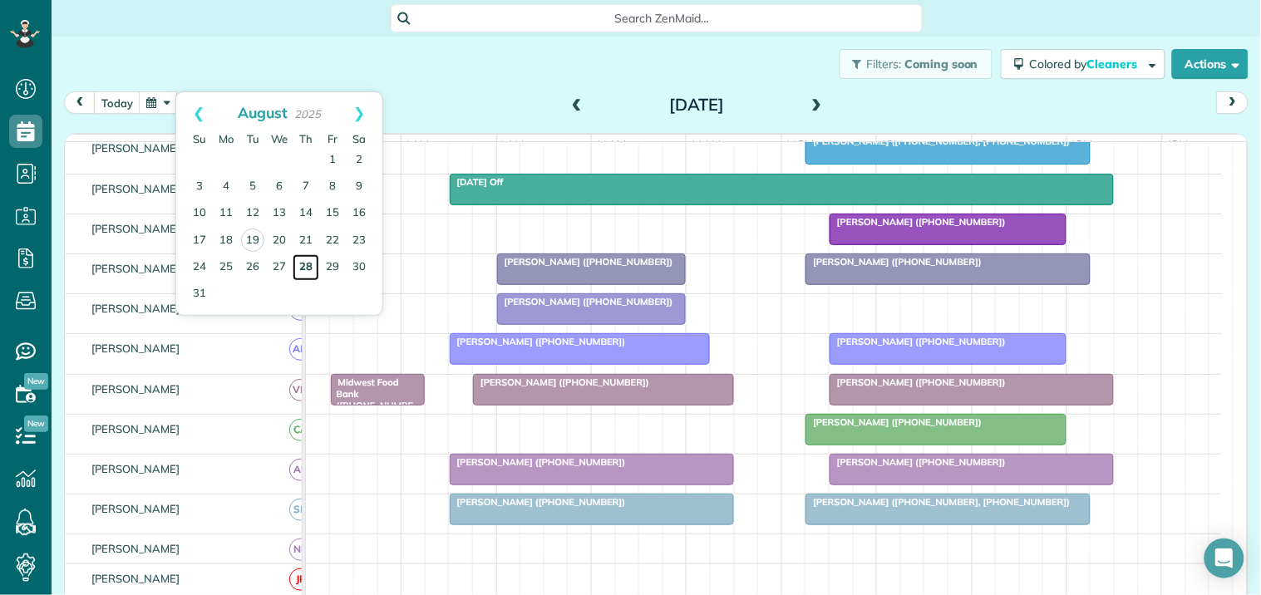
click at [309, 261] on link "28" at bounding box center [306, 267] width 27 height 27
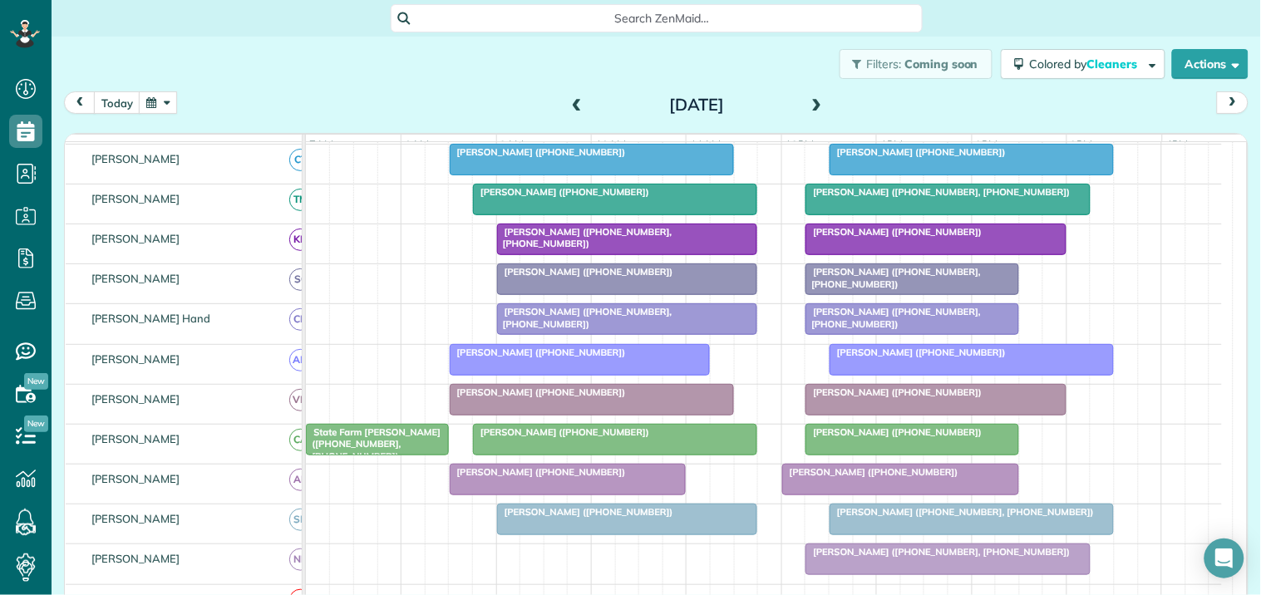
click at [810, 101] on span at bounding box center [817, 105] width 18 height 15
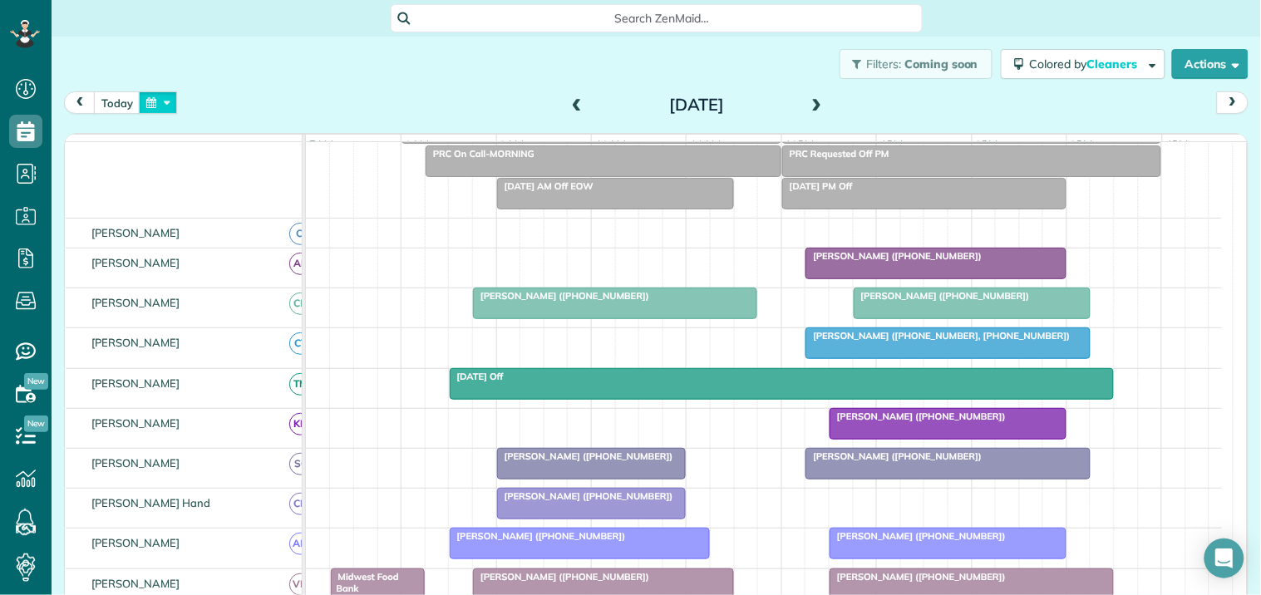
click at [153, 101] on button "button" at bounding box center [158, 102] width 38 height 22
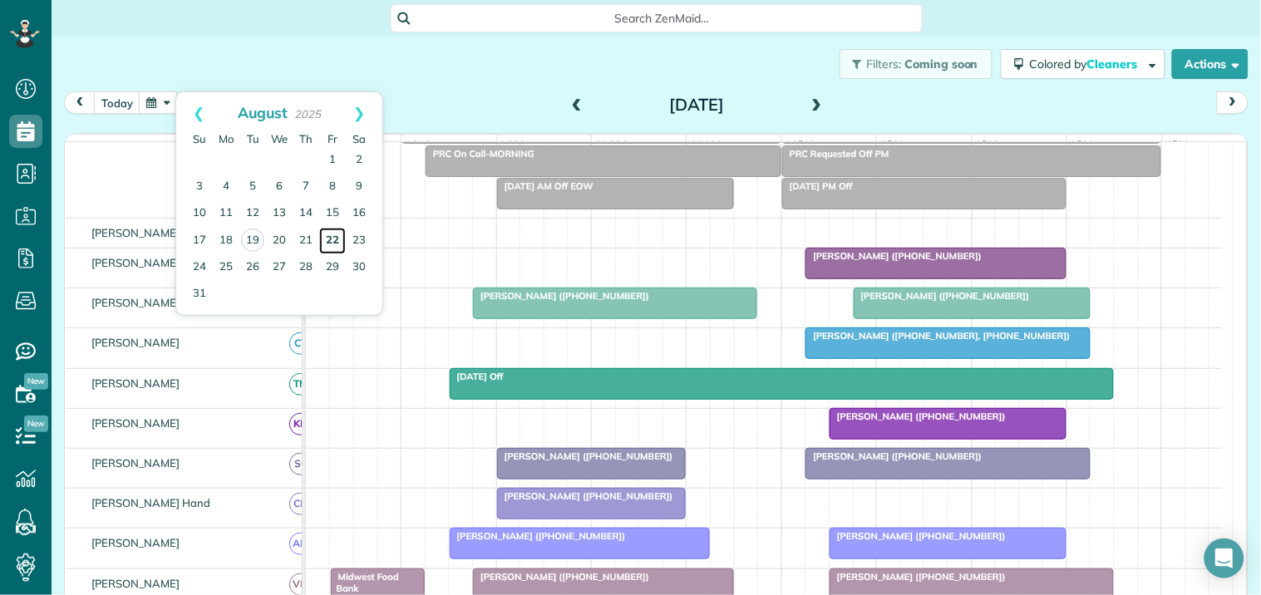
click at [329, 242] on link "22" at bounding box center [332, 241] width 27 height 27
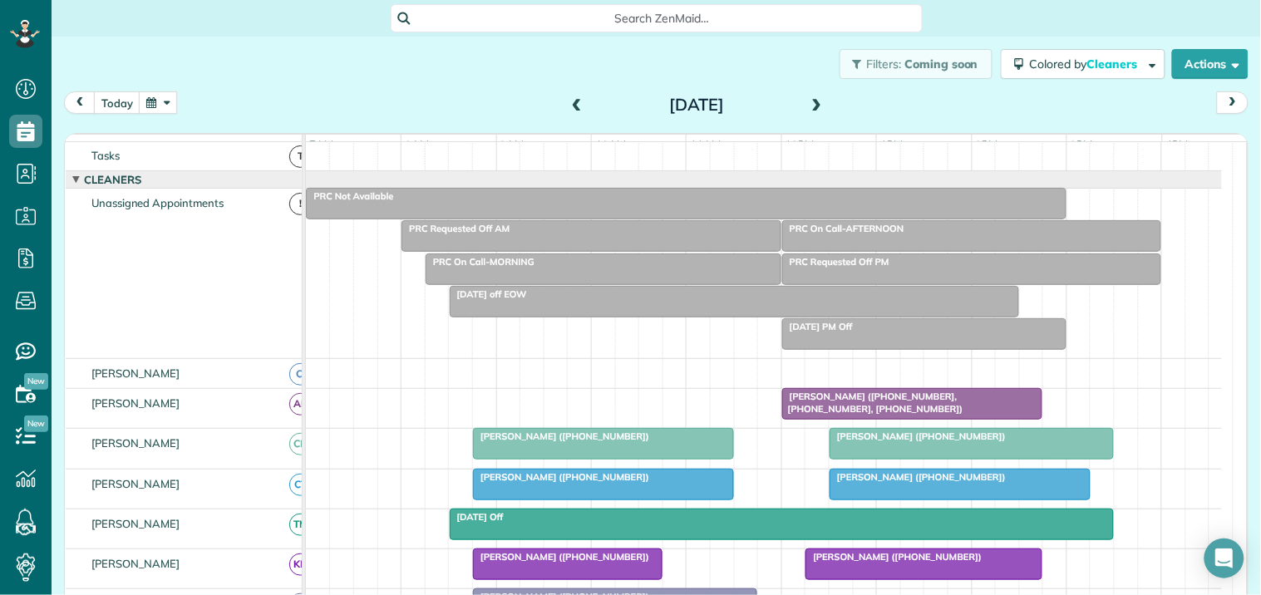
scroll to position [248, 0]
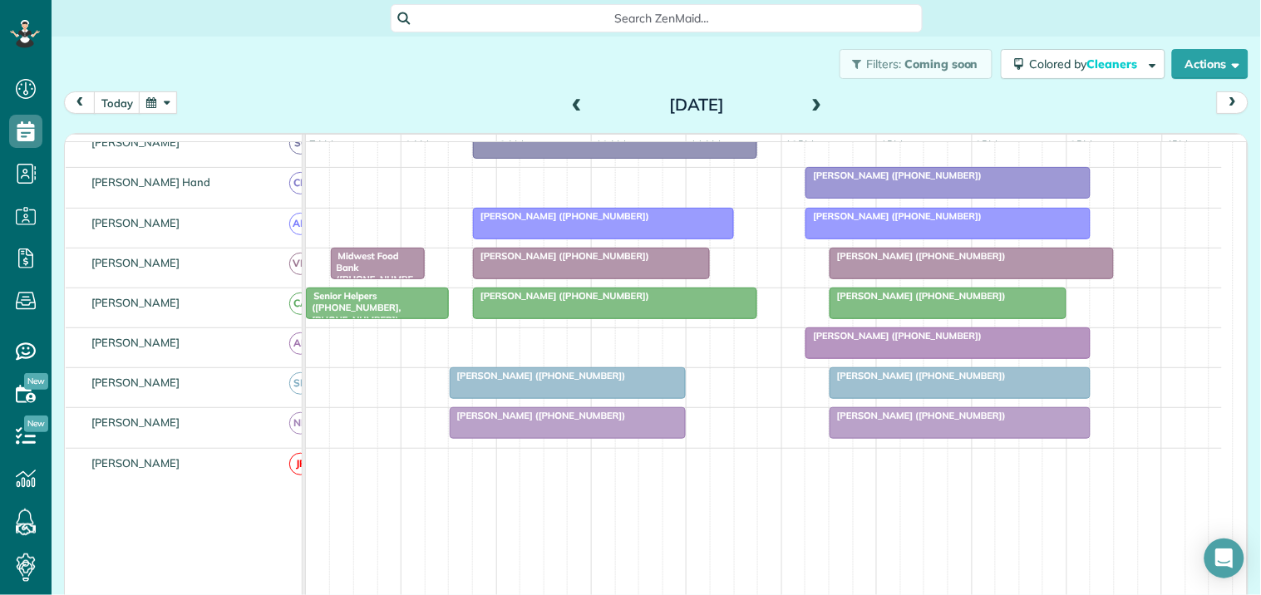
click at [911, 302] on span "Wendy Bailey (+17708330053)" at bounding box center [918, 296] width 178 height 12
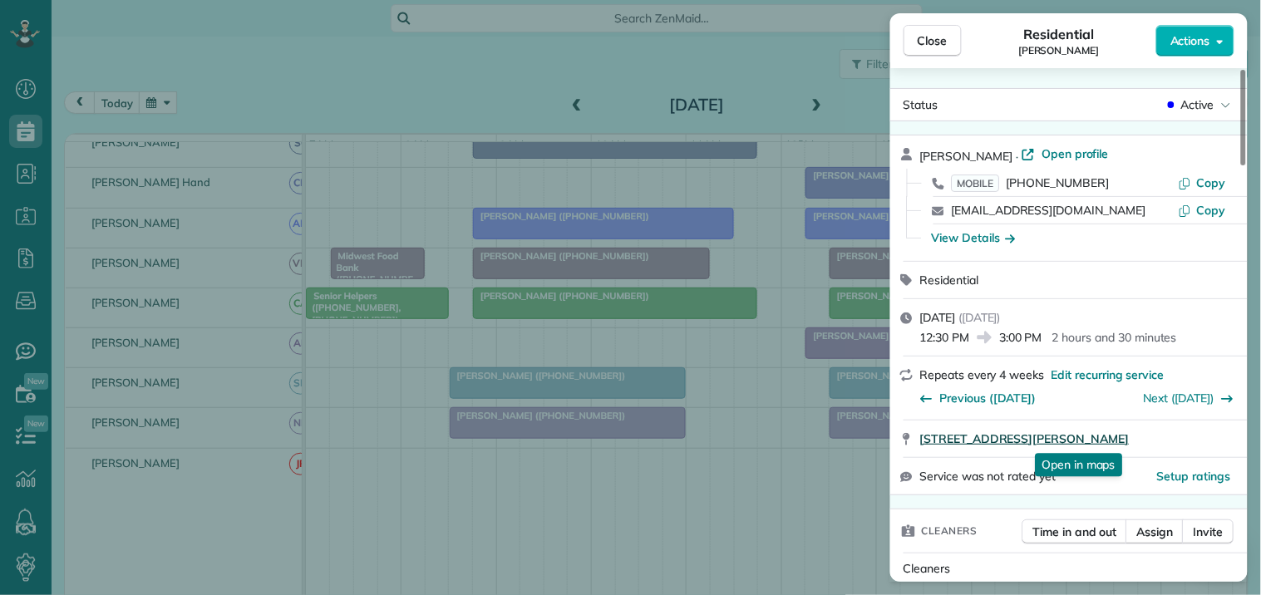
click at [1102, 434] on span "139 Old Bailey Farms Drive Senoia GA 30276" at bounding box center [1024, 438] width 209 height 17
click at [942, 37] on span "Close" at bounding box center [932, 40] width 30 height 17
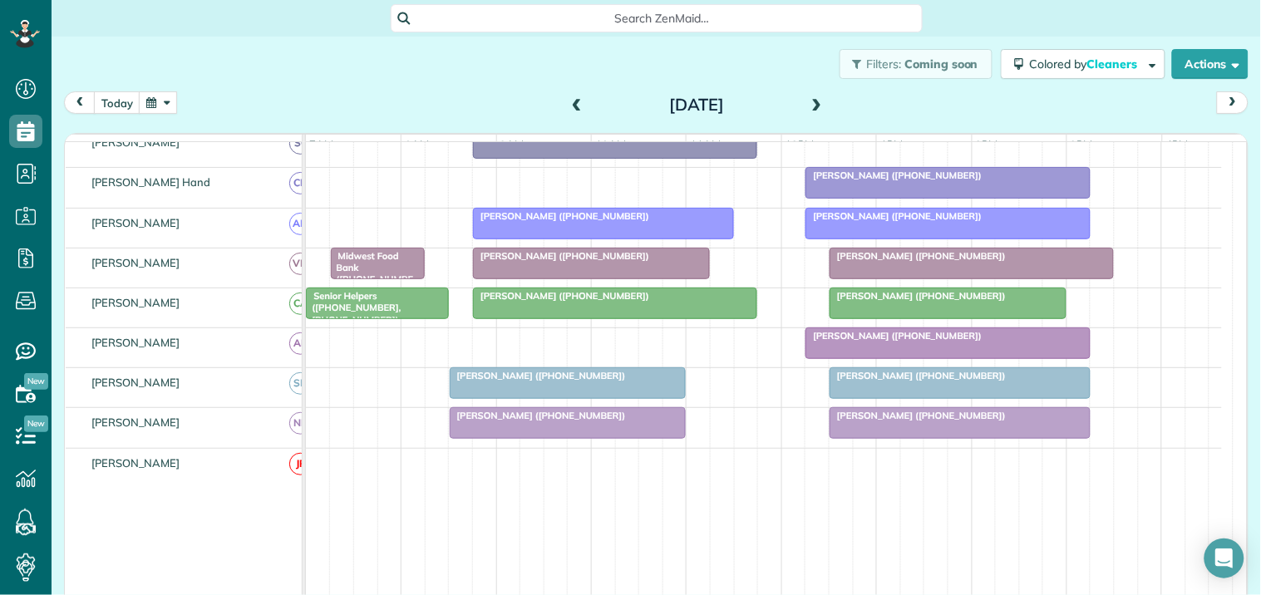
click at [180, 96] on div "today Friday Aug 22, 2025" at bounding box center [656, 106] width 1184 height 31
click at [170, 98] on button "button" at bounding box center [158, 102] width 38 height 22
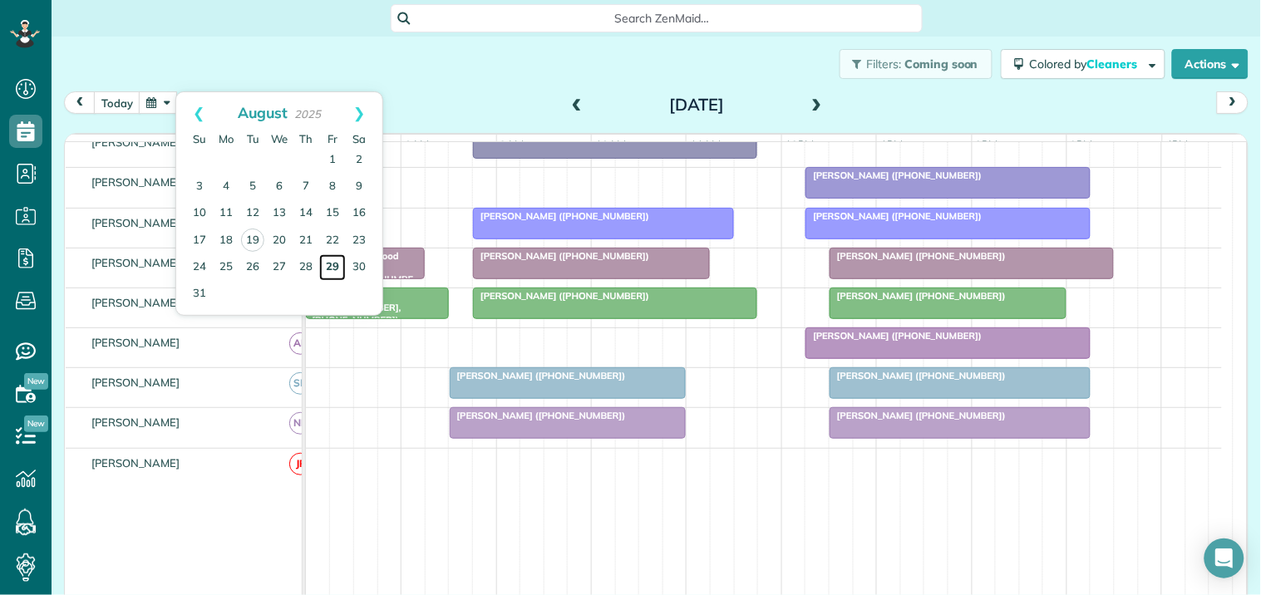
click at [332, 261] on link "29" at bounding box center [332, 267] width 27 height 27
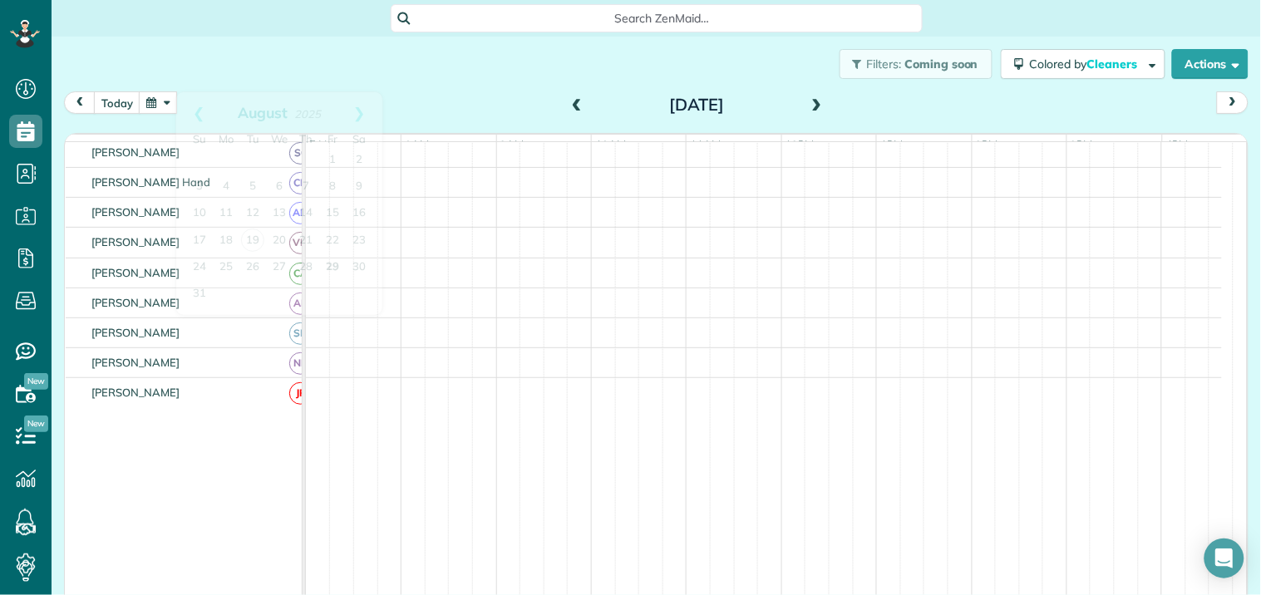
scroll to position [446, 0]
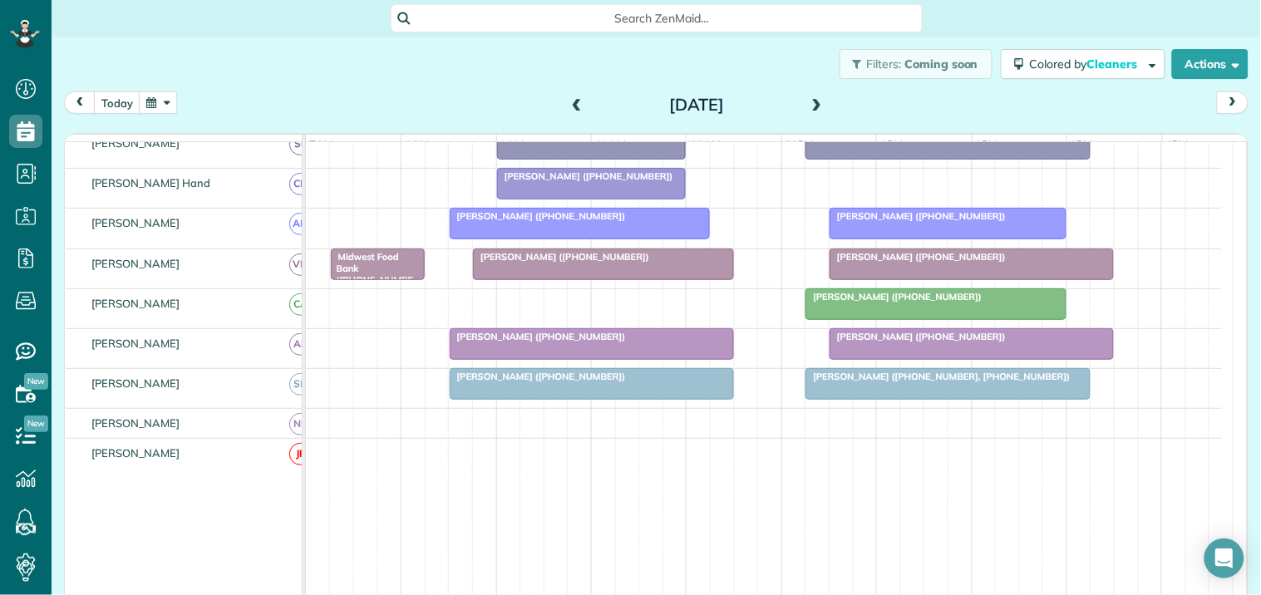
click at [166, 91] on button "button" at bounding box center [158, 102] width 38 height 22
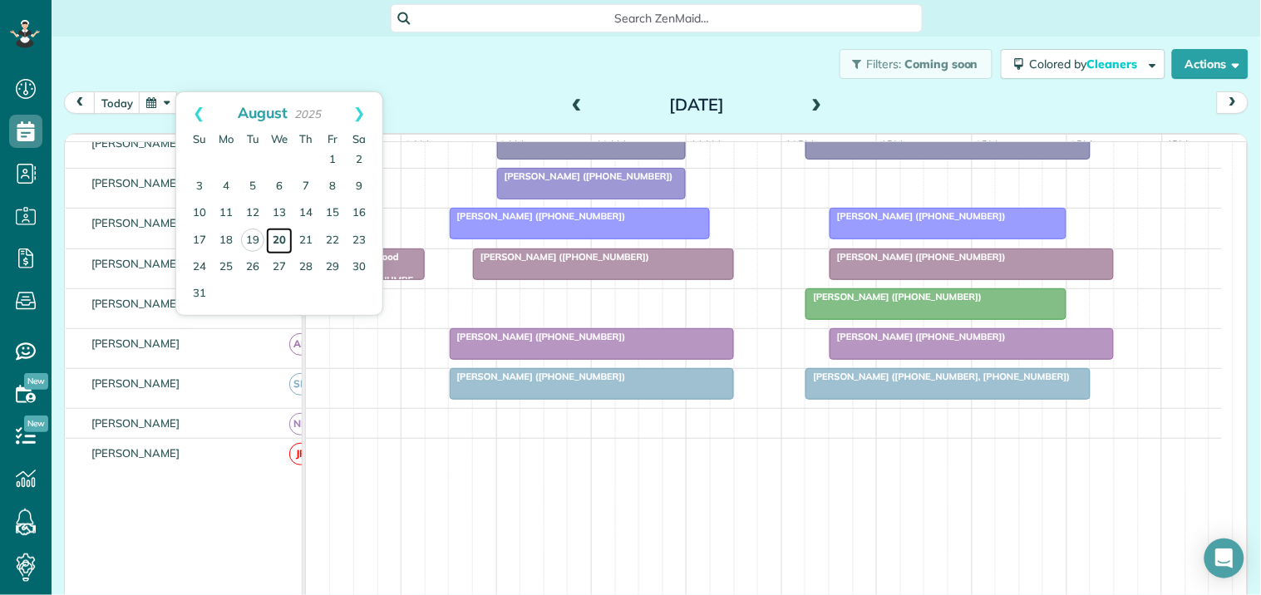
click at [278, 239] on link "20" at bounding box center [279, 241] width 27 height 27
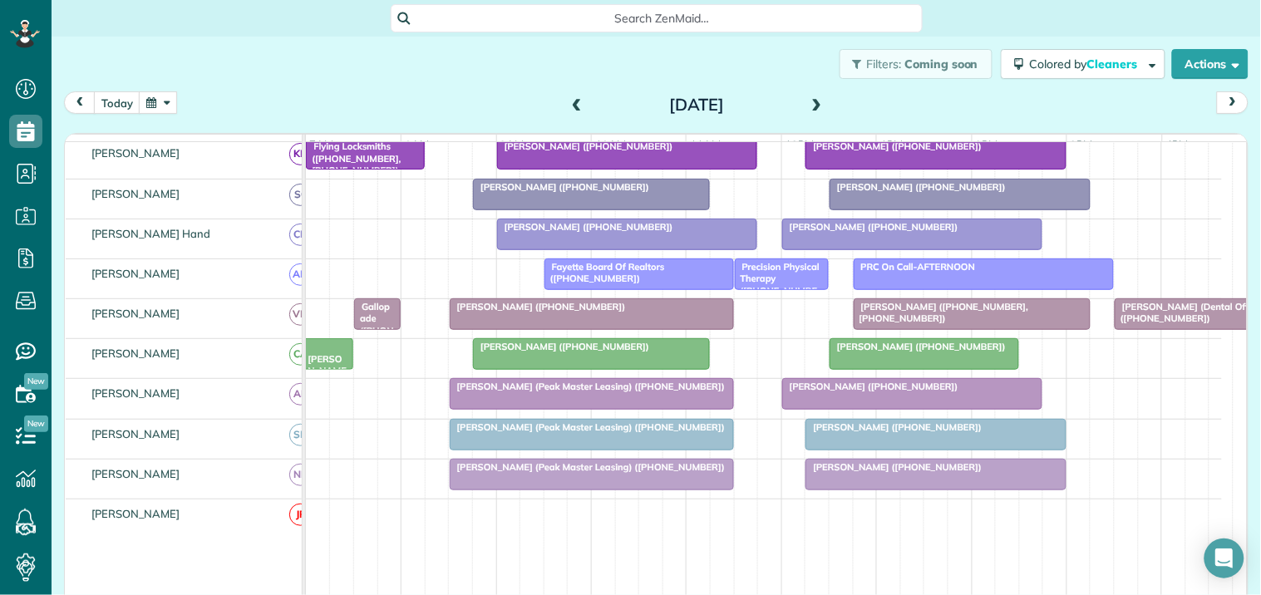
scroll to position [289, 0]
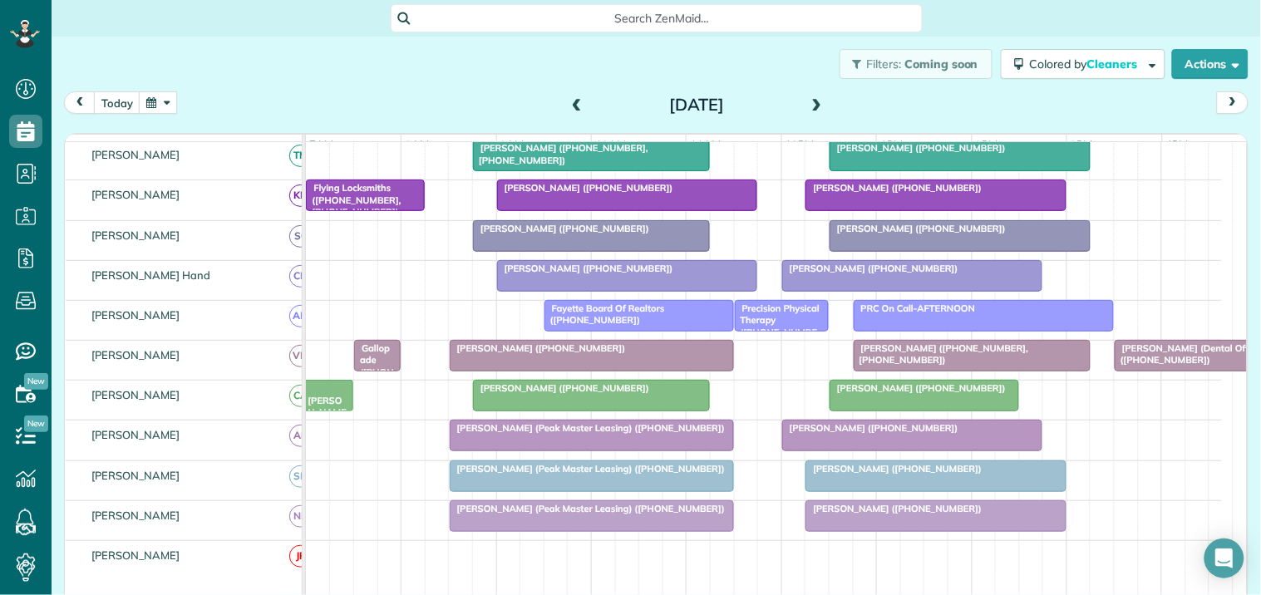
click at [808, 101] on span at bounding box center [817, 105] width 18 height 15
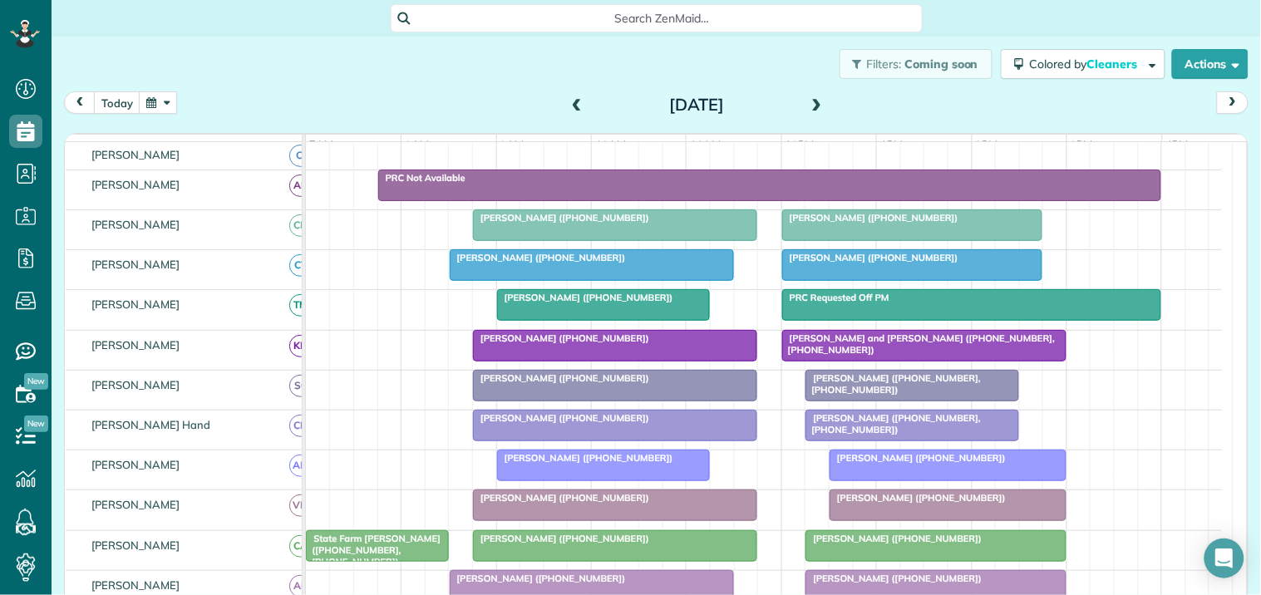
scroll to position [127, 0]
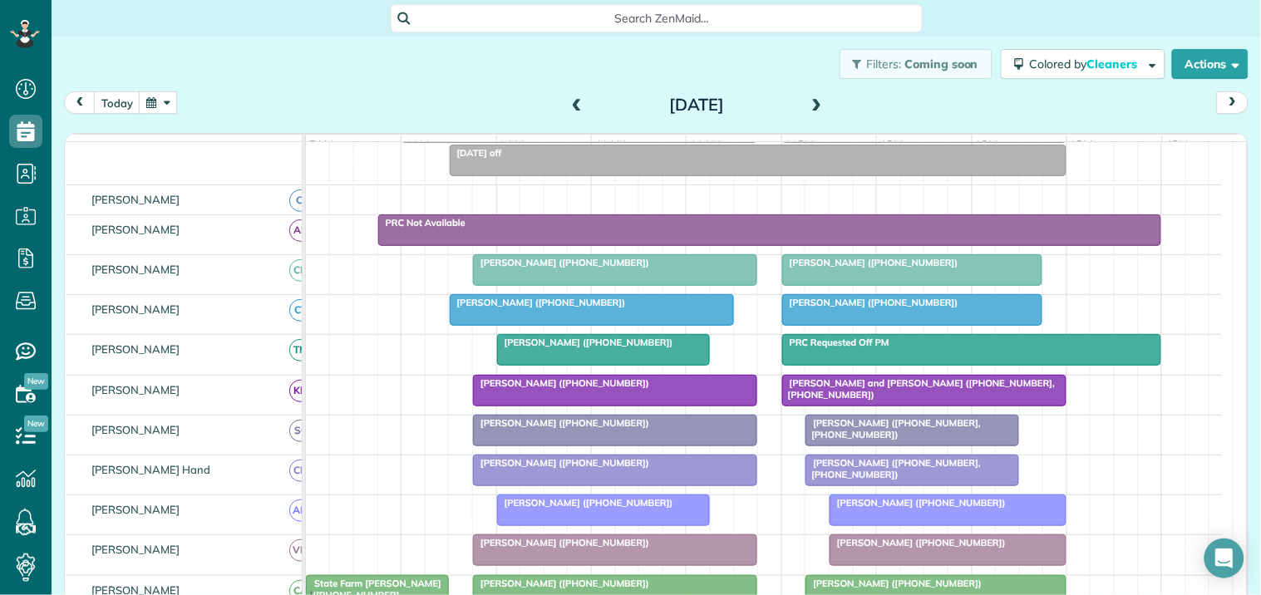
click at [165, 106] on button "button" at bounding box center [158, 102] width 38 height 22
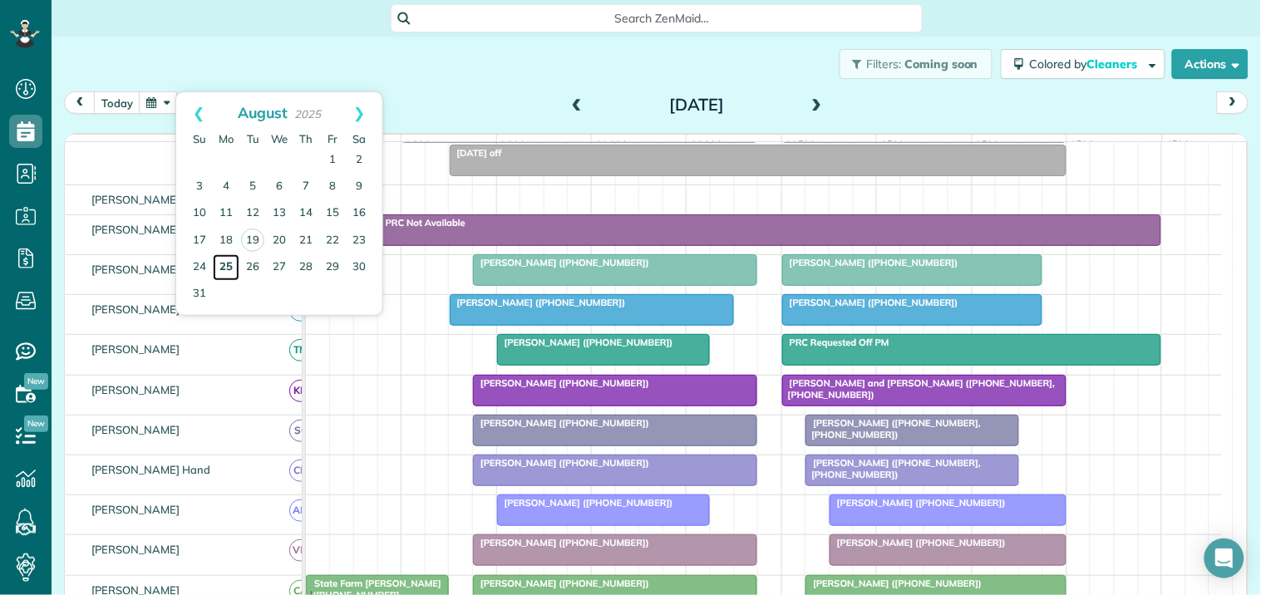
click at [227, 263] on link "25" at bounding box center [226, 267] width 27 height 27
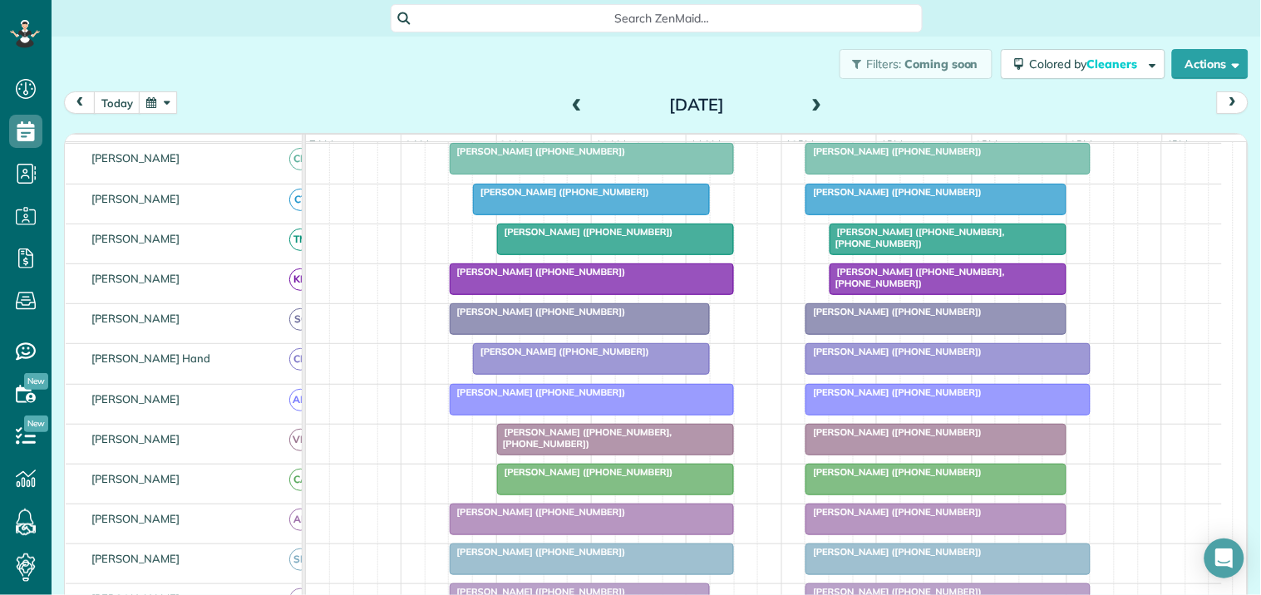
scroll to position [469, 0]
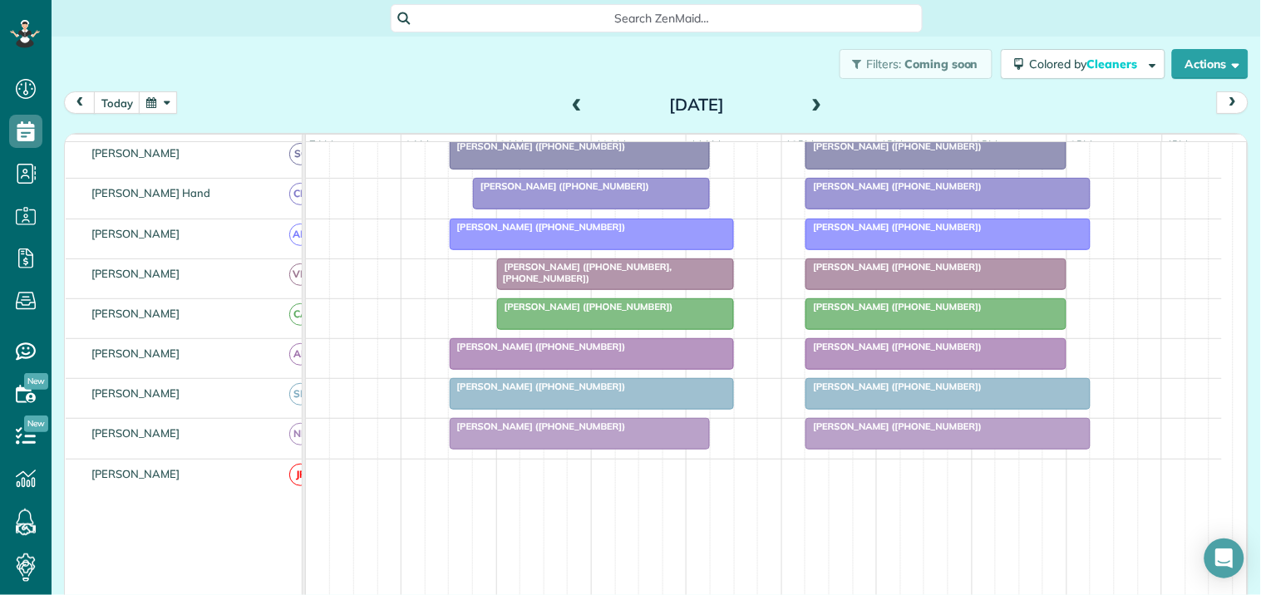
click at [809, 104] on span at bounding box center [817, 105] width 18 height 15
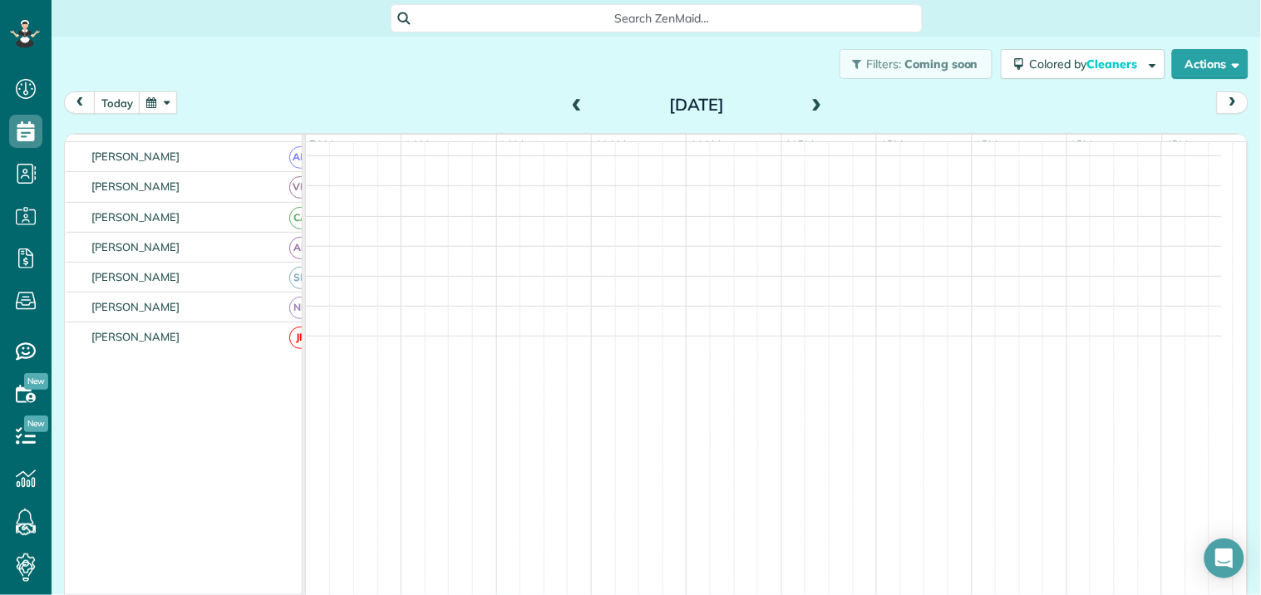
scroll to position [268, 0]
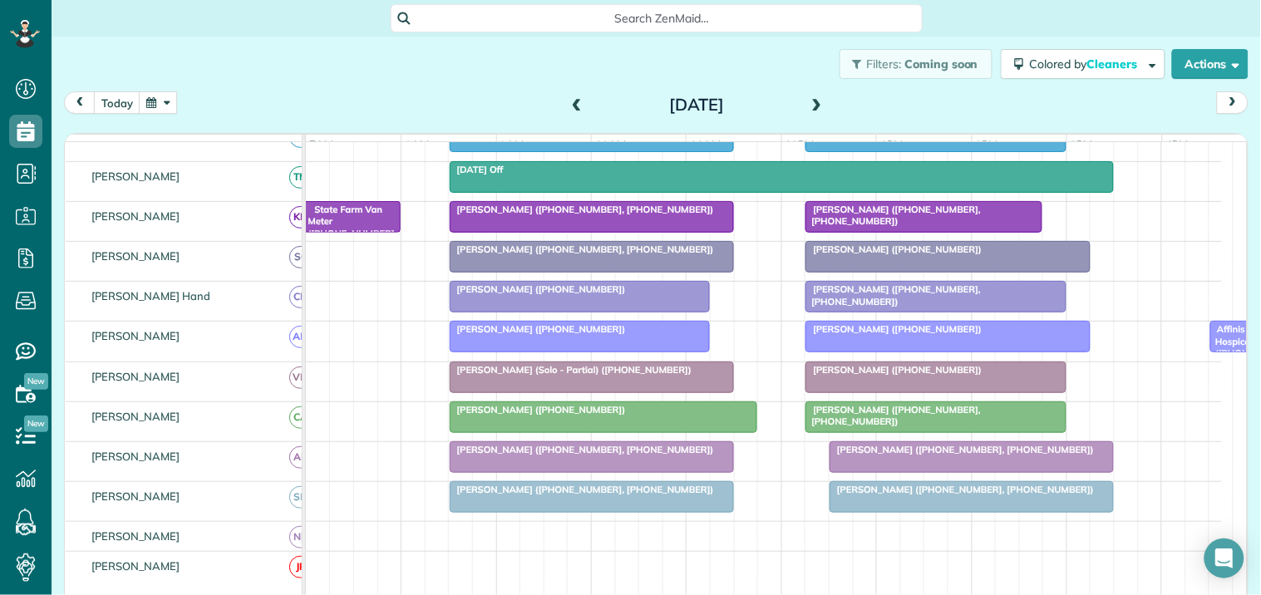
click at [812, 101] on span at bounding box center [817, 105] width 18 height 15
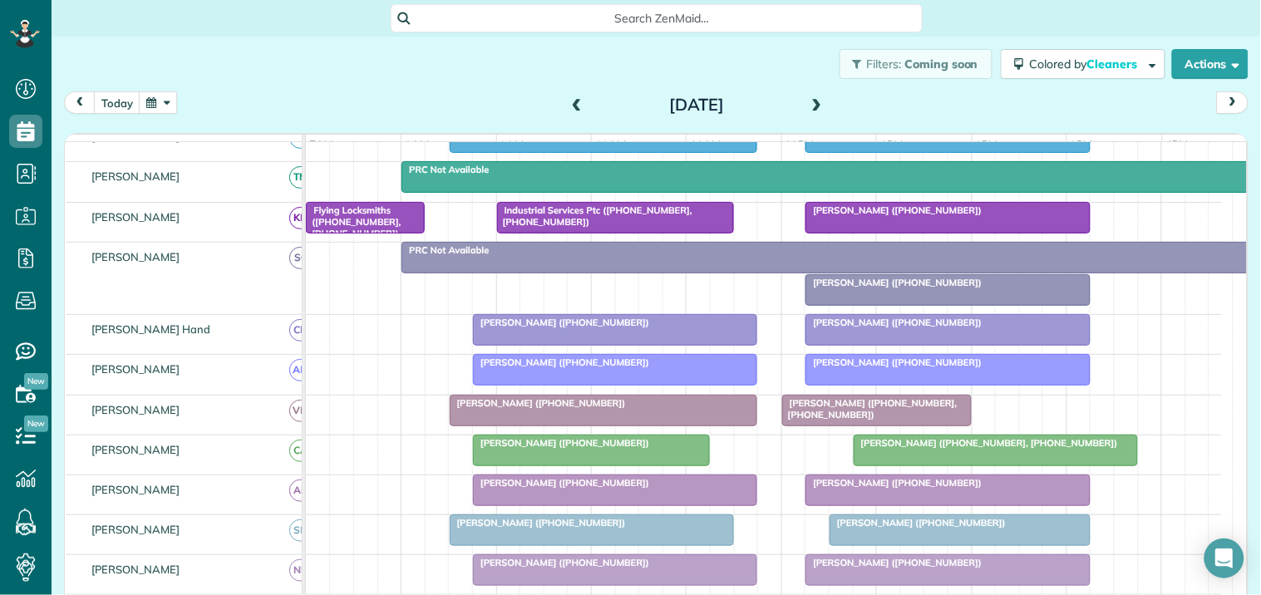
click at [812, 100] on span at bounding box center [817, 105] width 18 height 15
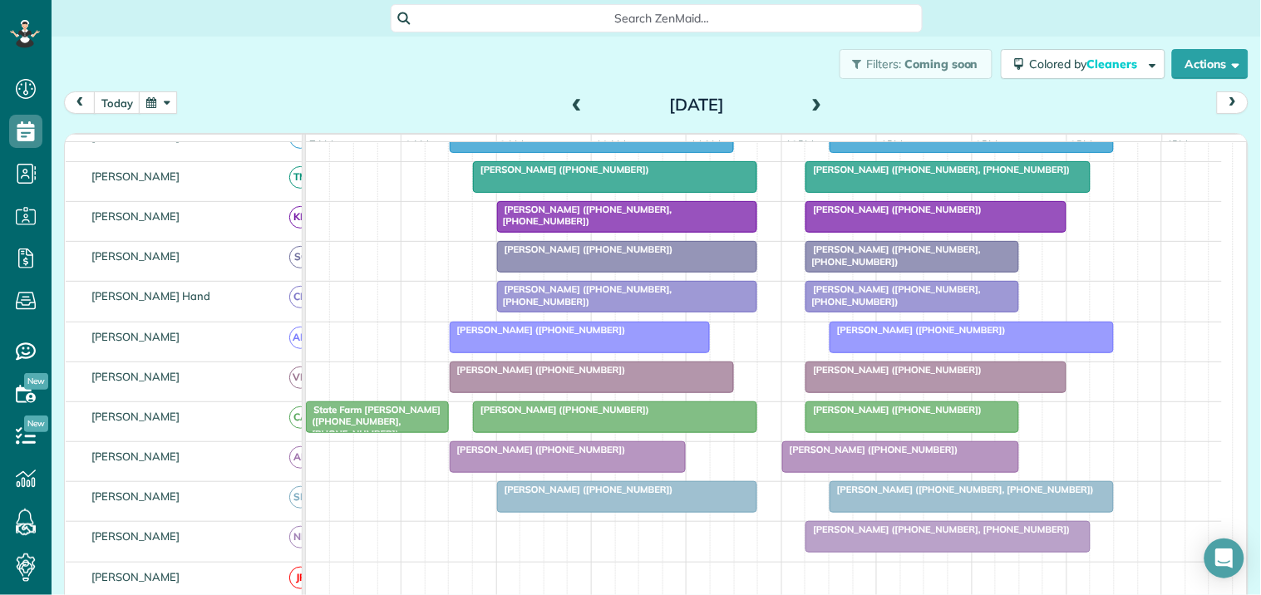
click at [816, 100] on span at bounding box center [817, 105] width 18 height 15
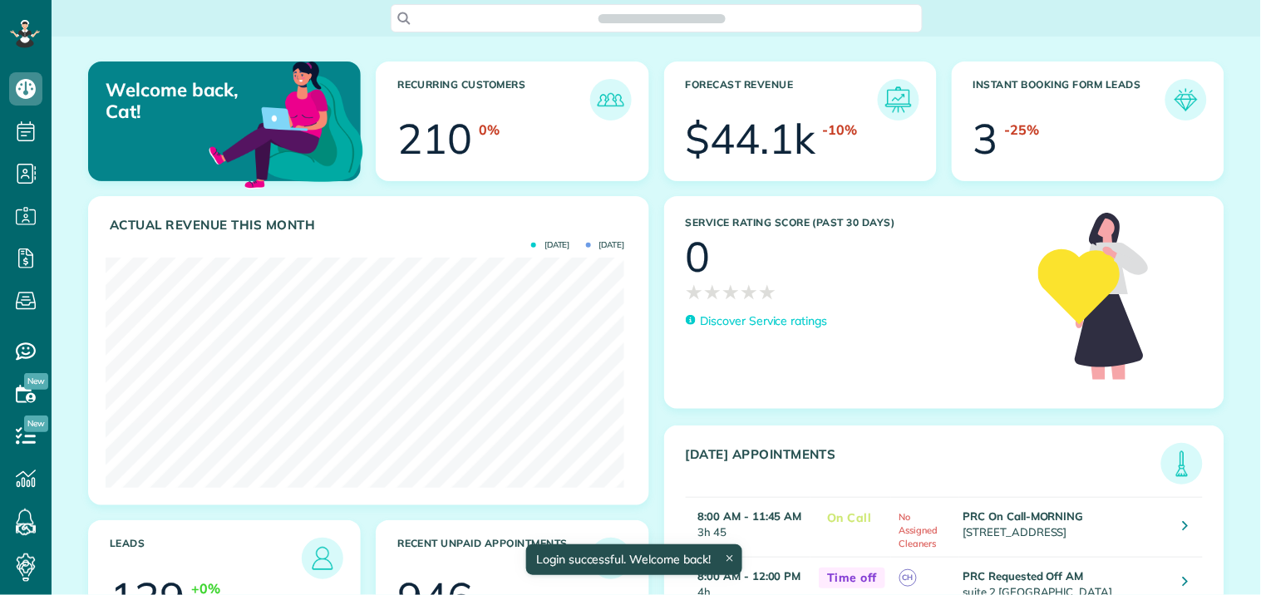
scroll to position [230, 519]
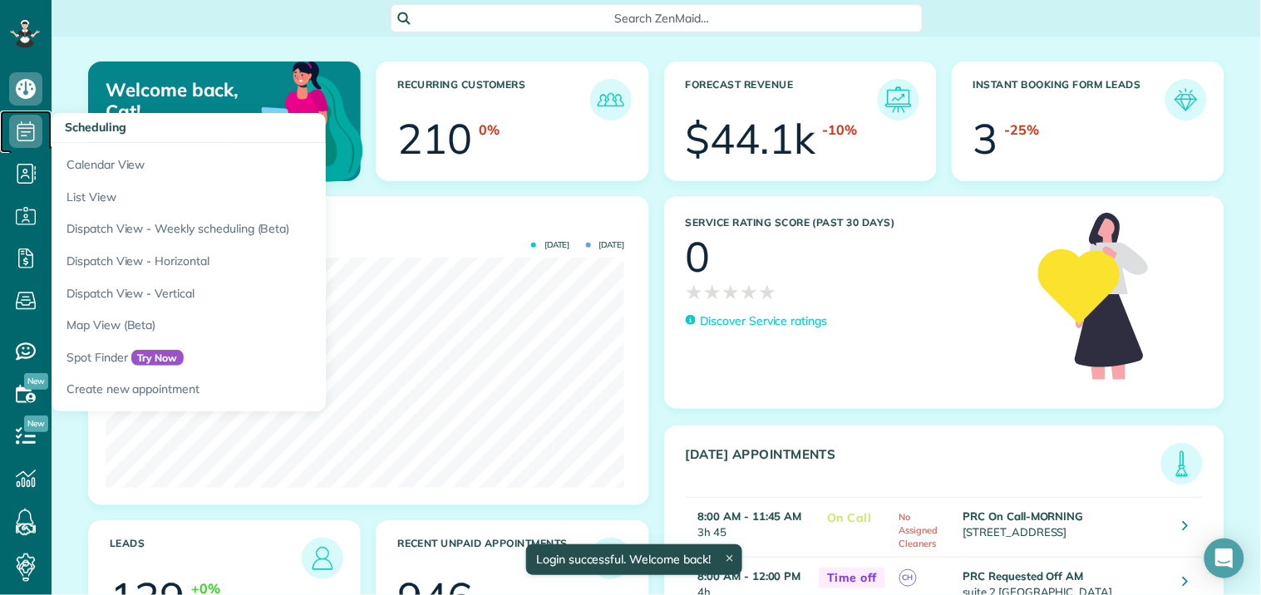
click at [23, 128] on use at bounding box center [25, 131] width 17 height 20
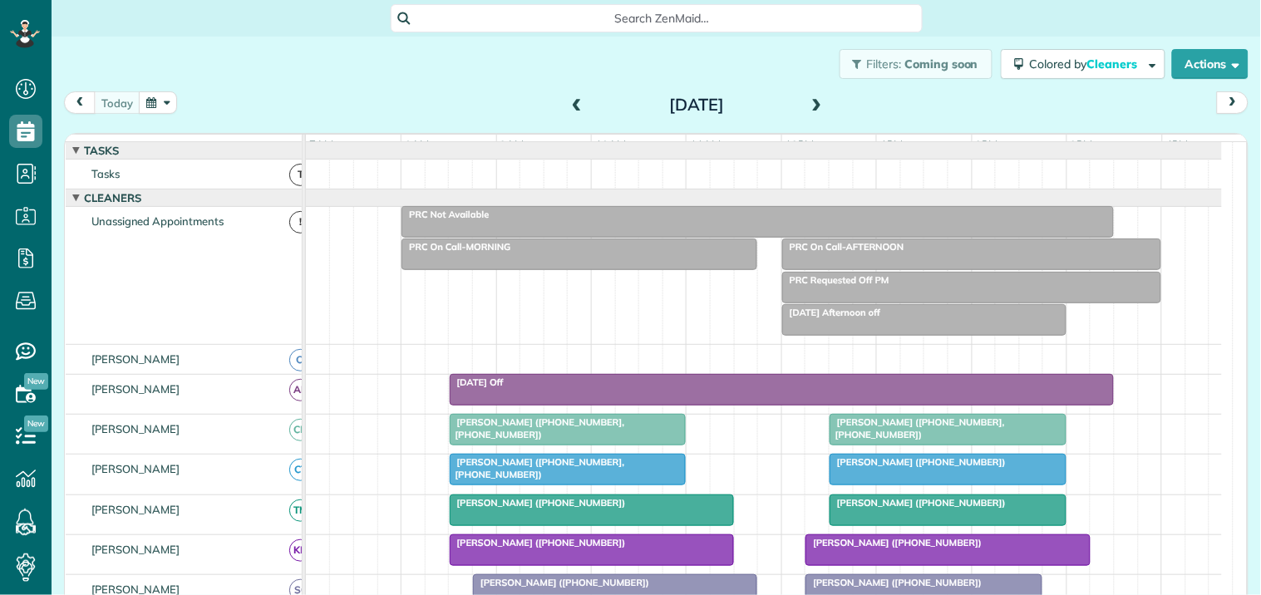
scroll to position [7, 7]
click at [156, 105] on button "button" at bounding box center [158, 102] width 38 height 22
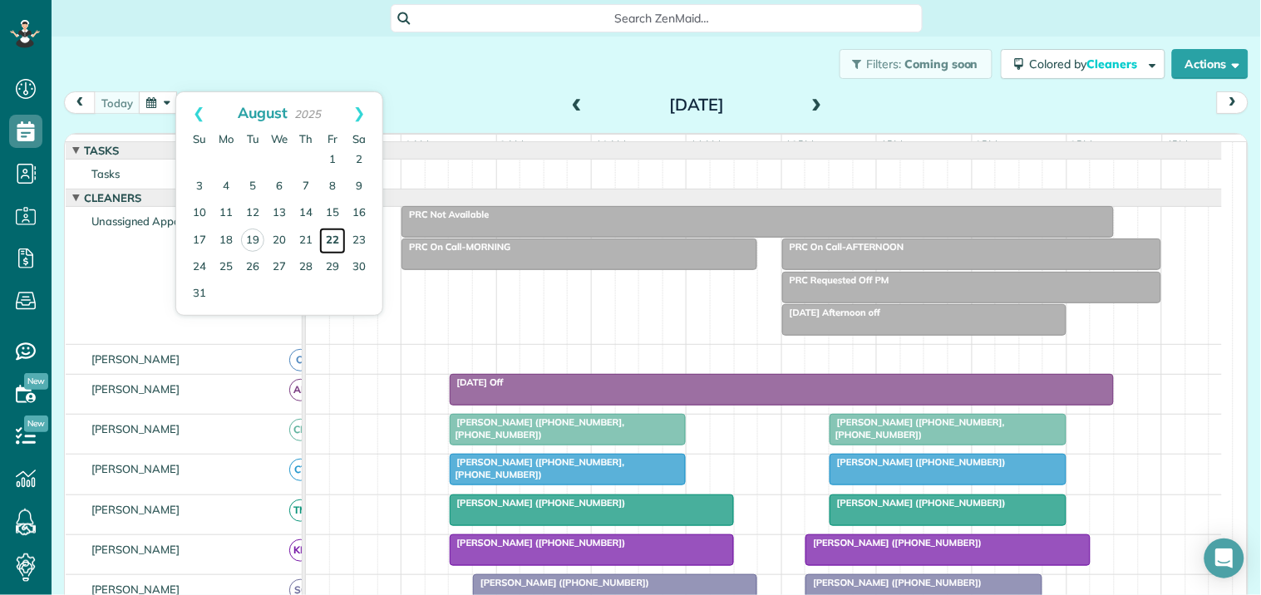
click at [335, 239] on link "22" at bounding box center [332, 241] width 27 height 27
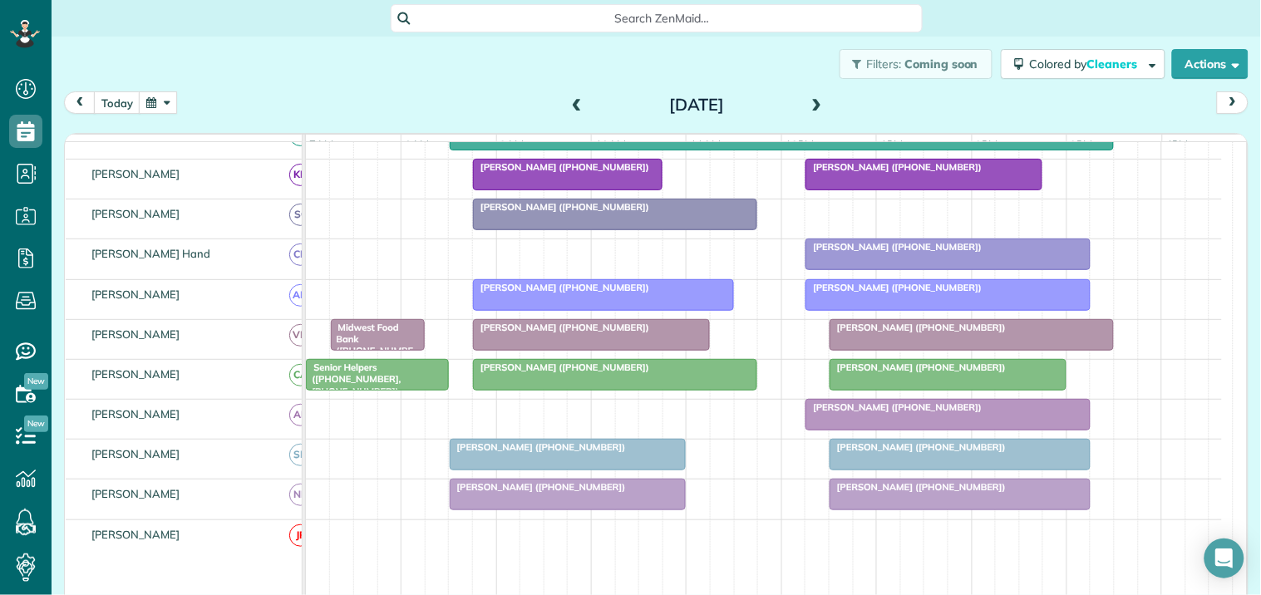
scroll to position [553, 0]
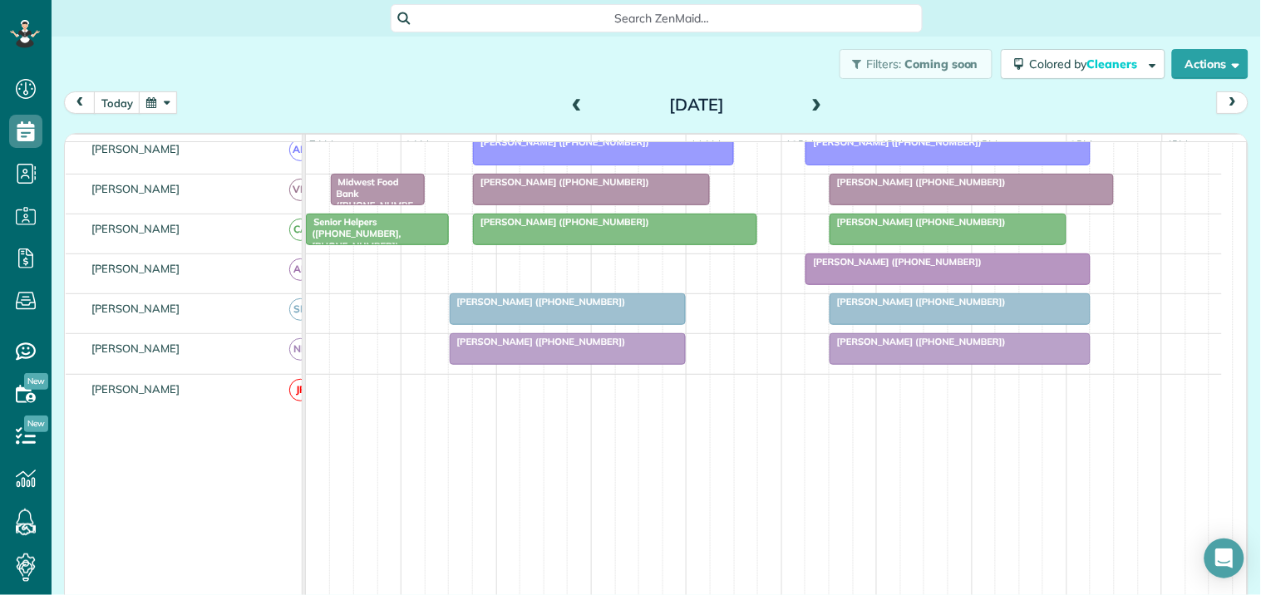
click at [920, 228] on span "Wendy Bailey (+17708330053)" at bounding box center [918, 222] width 178 height 12
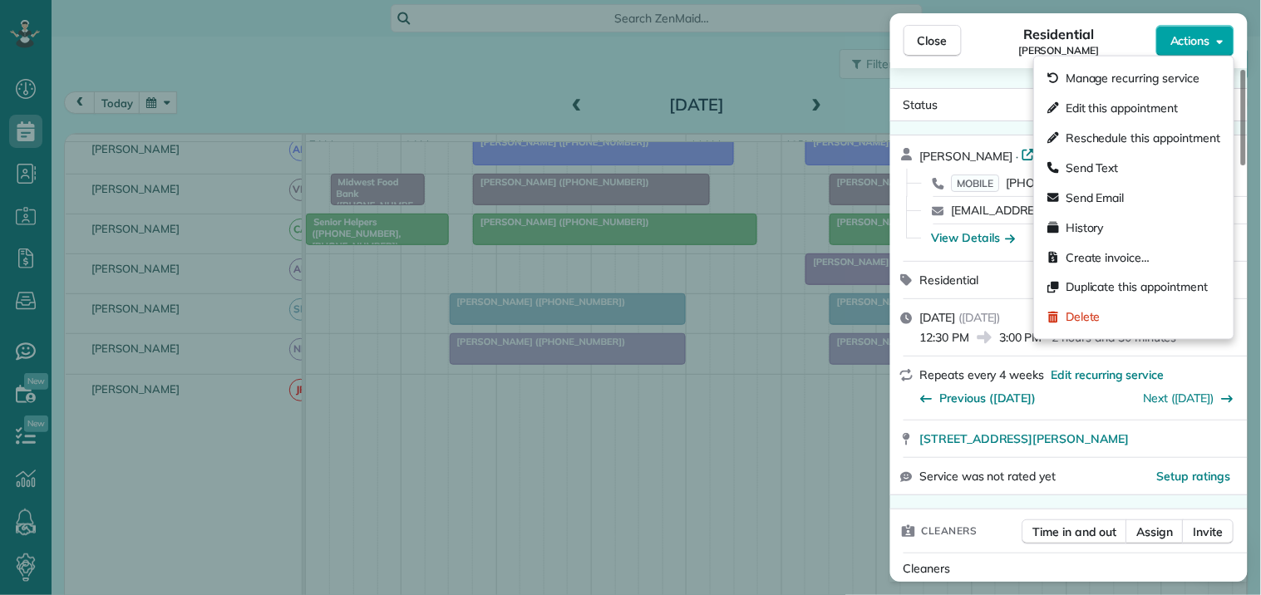
click at [1198, 40] on span "Actions" at bounding box center [1190, 40] width 40 height 17
click at [1114, 106] on span "Edit this appointment" at bounding box center [1121, 108] width 112 height 17
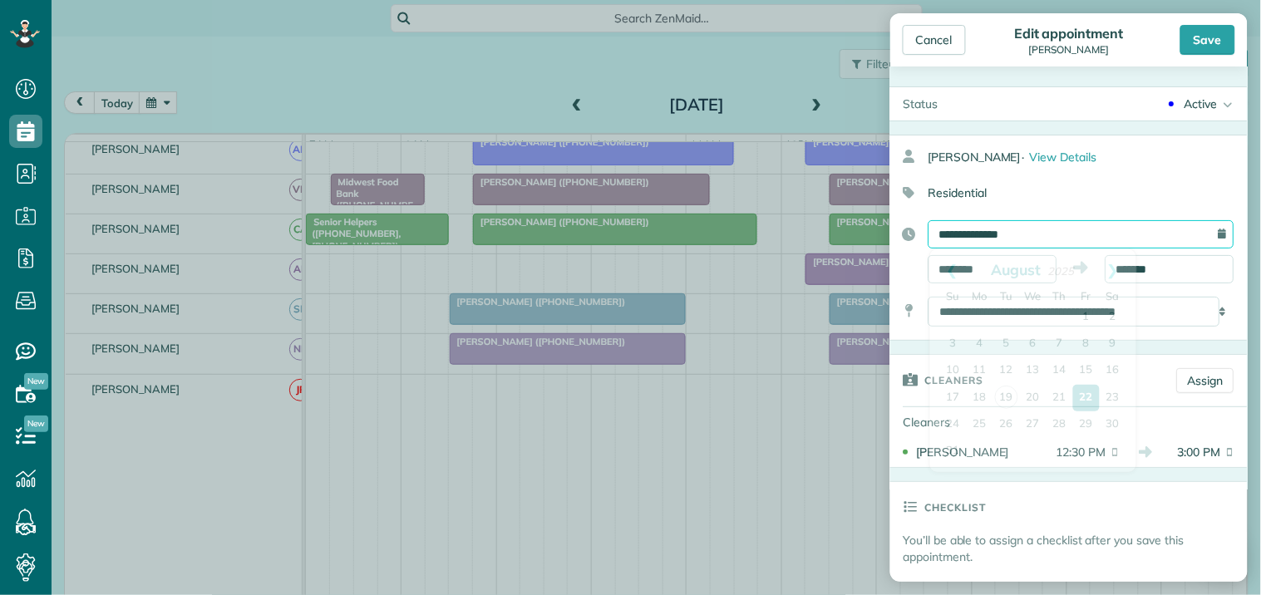
click at [991, 234] on input "**********" at bounding box center [1081, 234] width 306 height 28
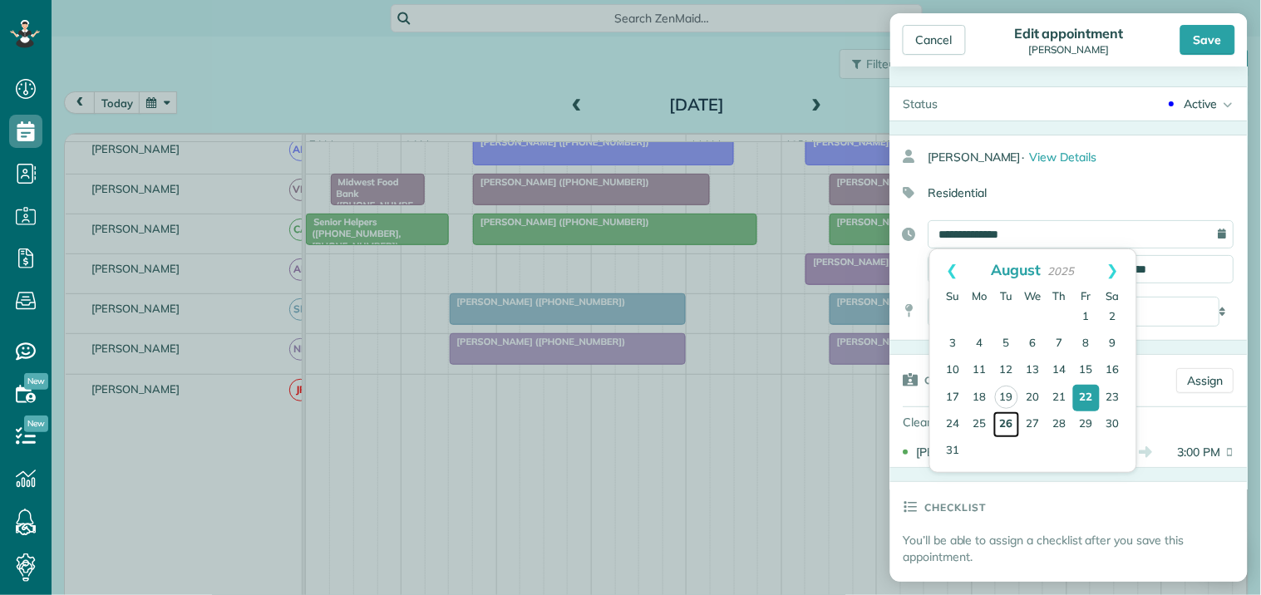
click at [1004, 418] on link "26" at bounding box center [1006, 424] width 27 height 27
type input "**********"
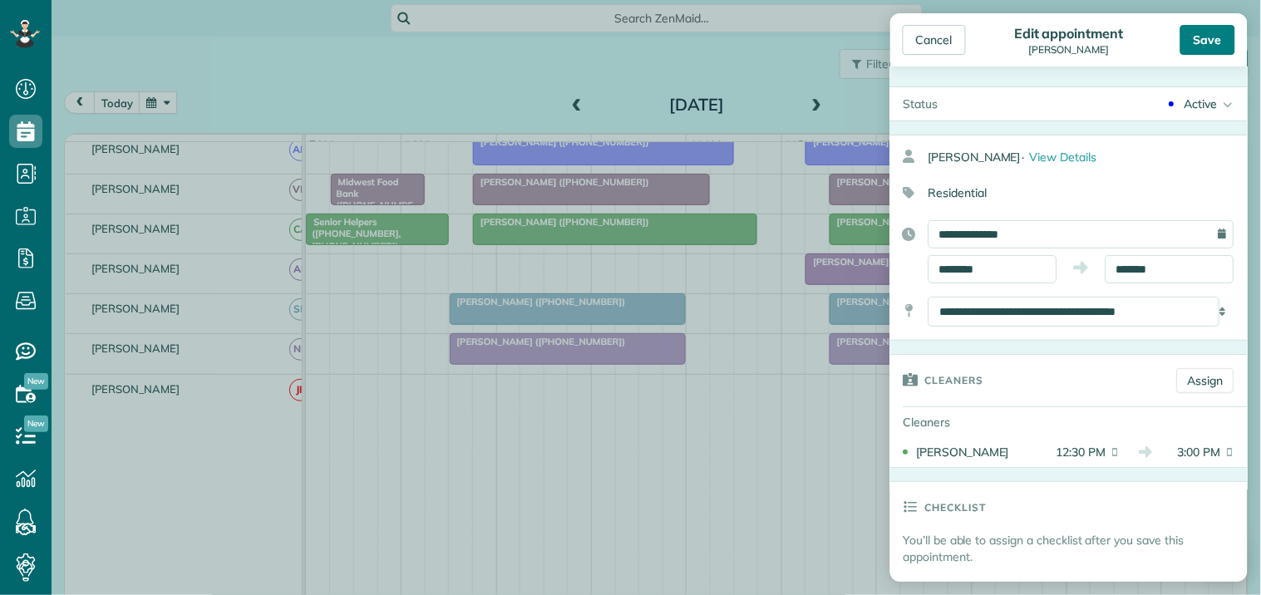
click at [1209, 34] on div "Save" at bounding box center [1207, 40] width 55 height 30
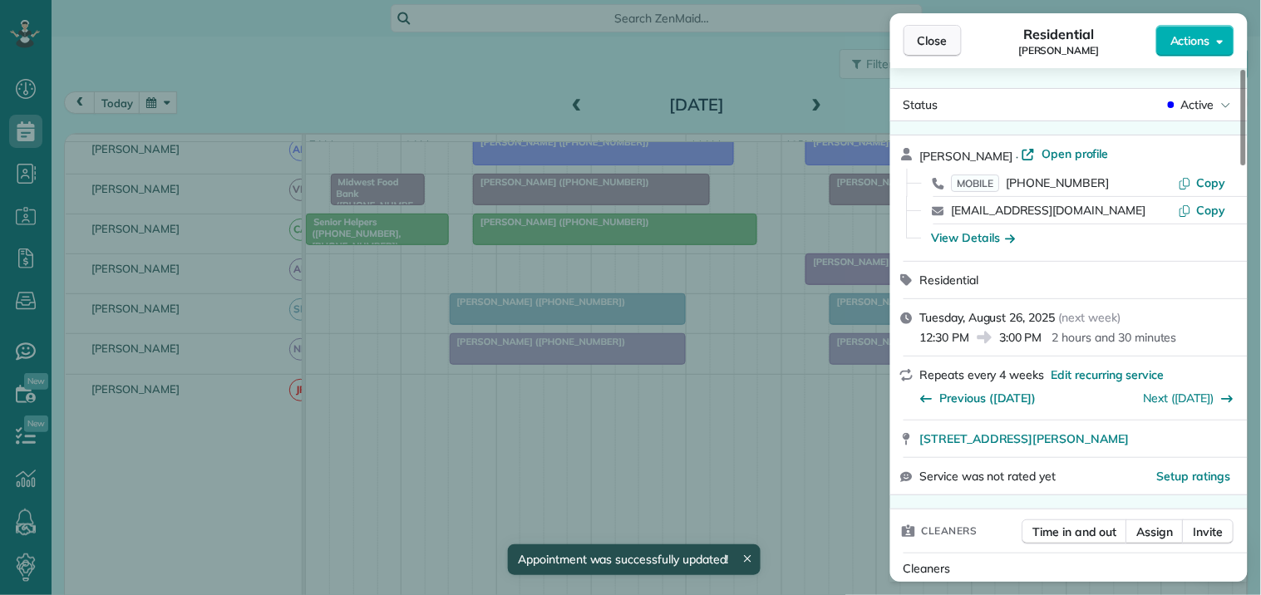
click at [934, 37] on span "Close" at bounding box center [932, 40] width 30 height 17
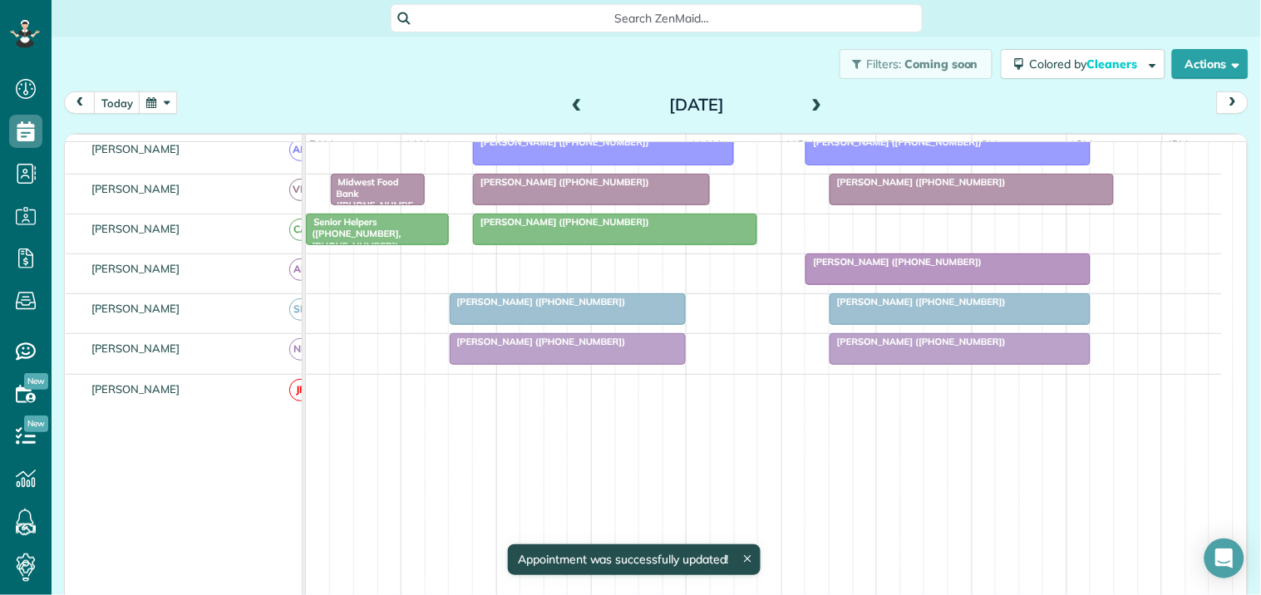
click at [167, 101] on button "button" at bounding box center [158, 102] width 38 height 22
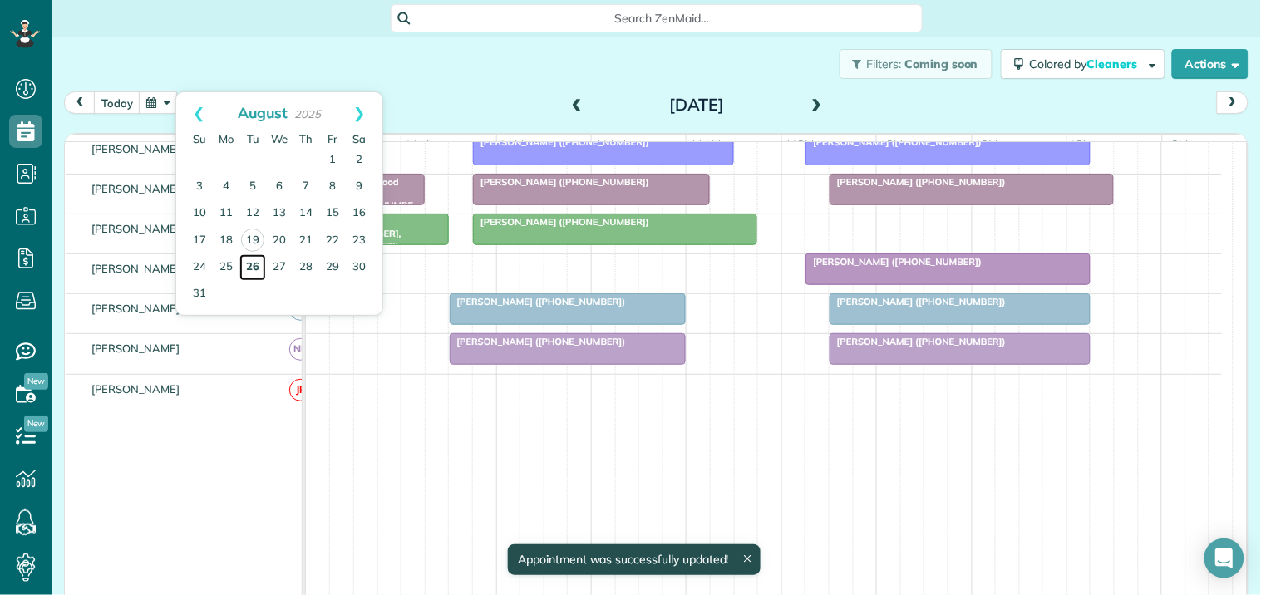
click at [251, 260] on link "26" at bounding box center [252, 267] width 27 height 27
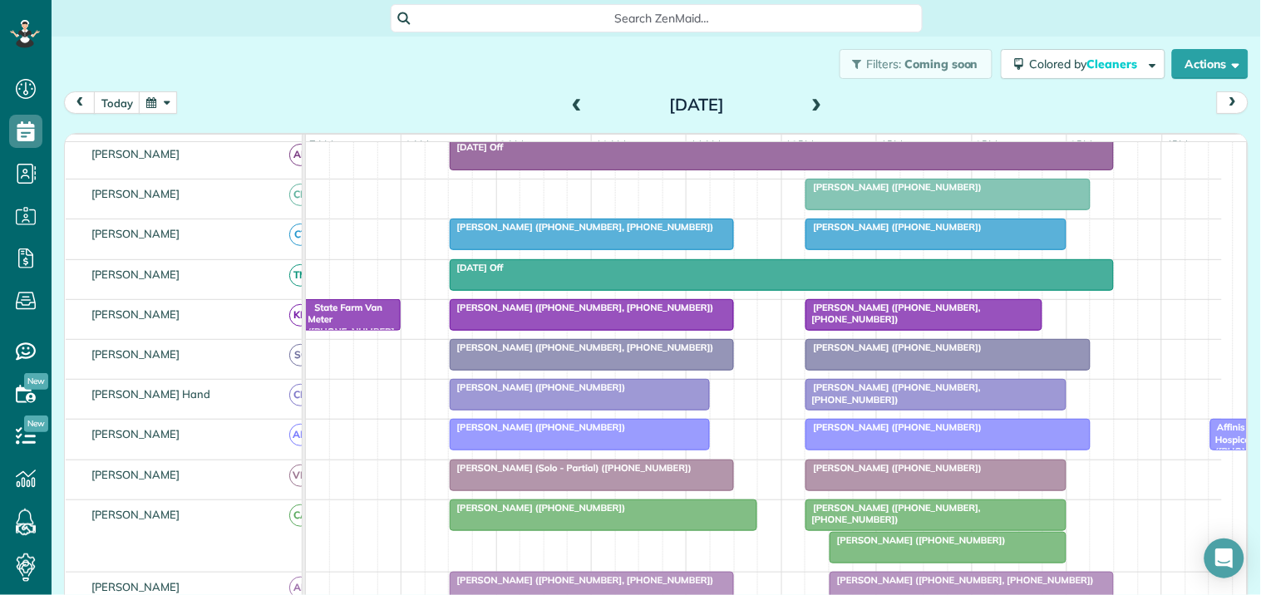
scroll to position [234, 0]
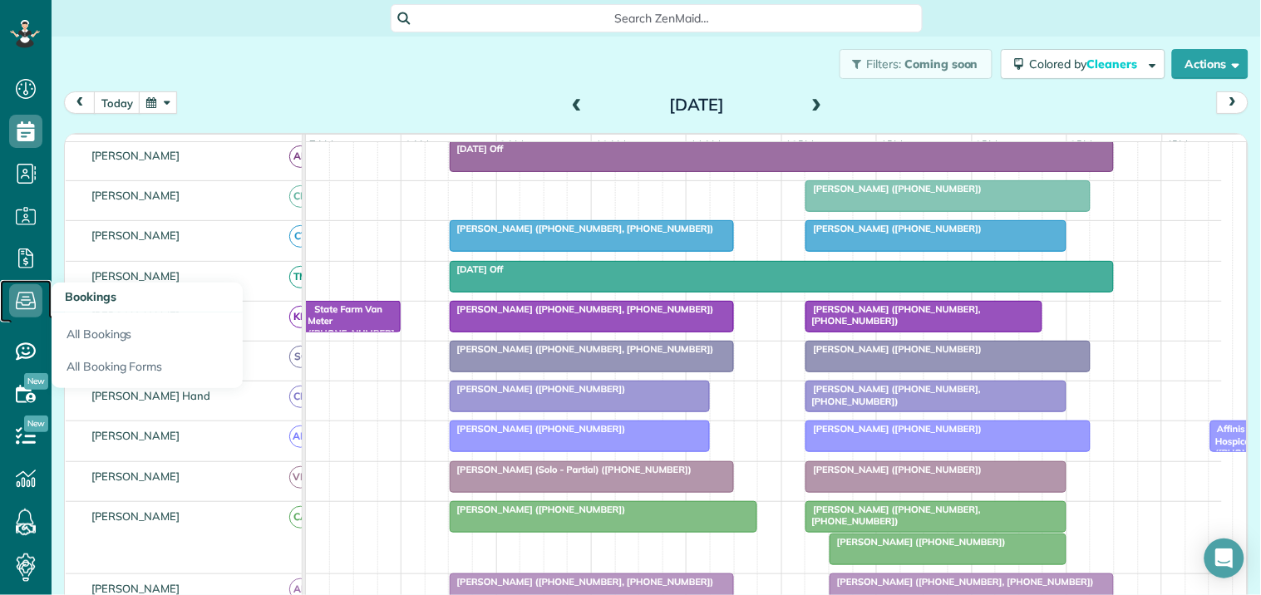
click at [27, 292] on icon at bounding box center [25, 300] width 33 height 33
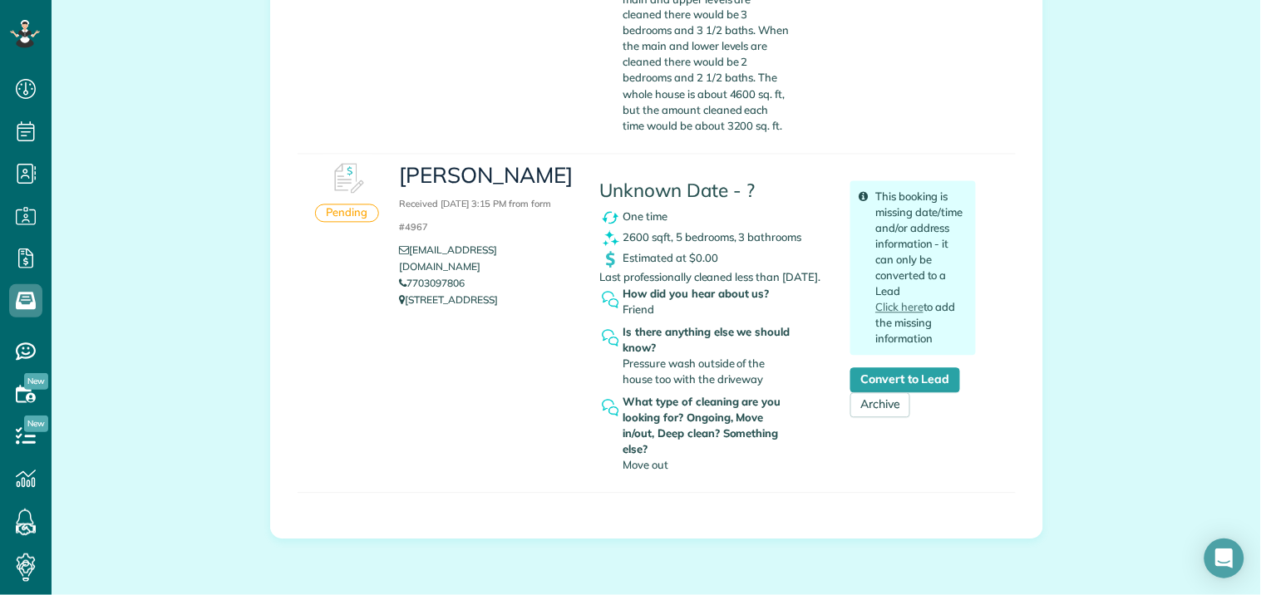
scroll to position [831, 0]
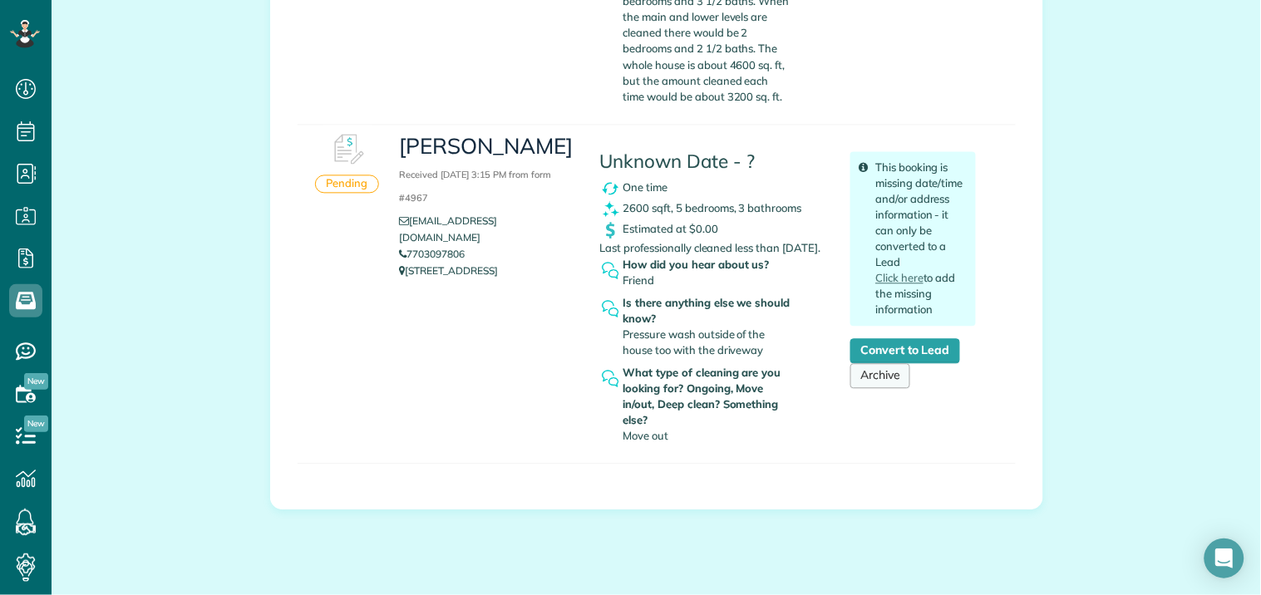
click at [883, 388] on link "Archive" at bounding box center [880, 375] width 60 height 25
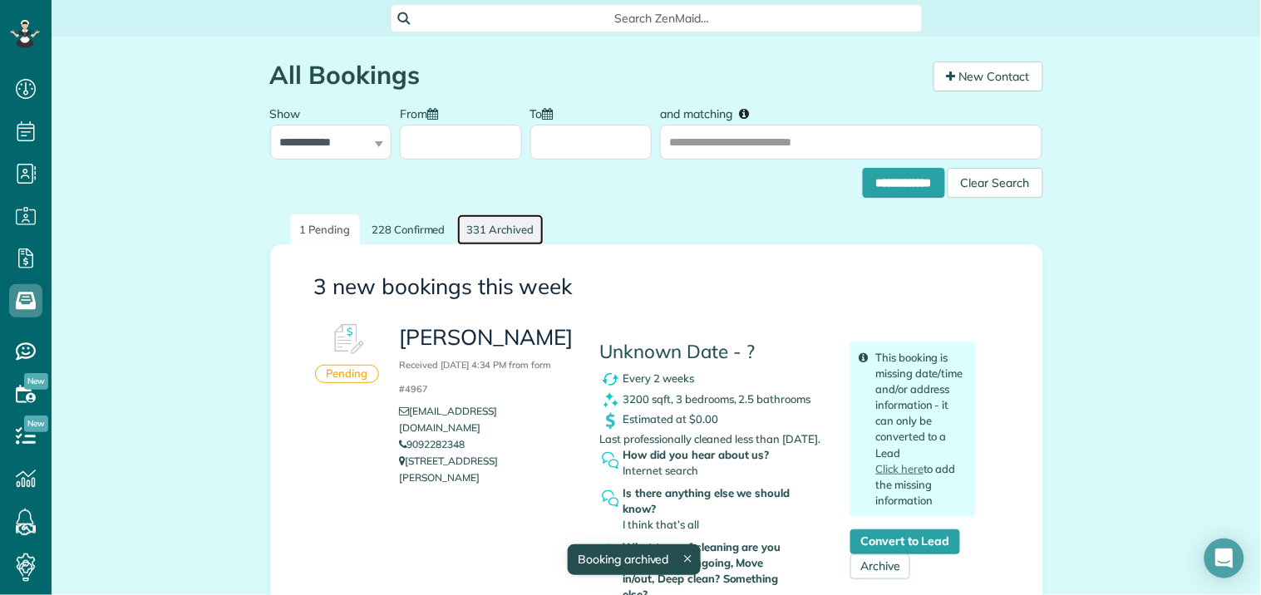
click at [513, 226] on link "331 Archived" at bounding box center [500, 229] width 87 height 31
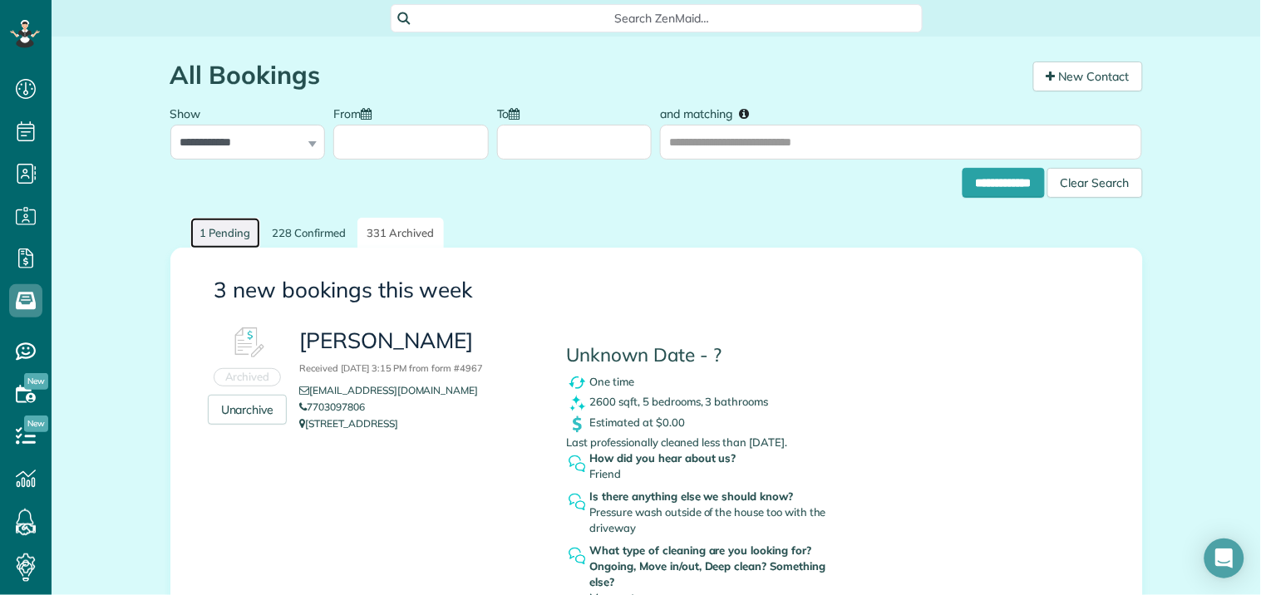
click at [219, 229] on link "1 Pending" at bounding box center [225, 233] width 71 height 31
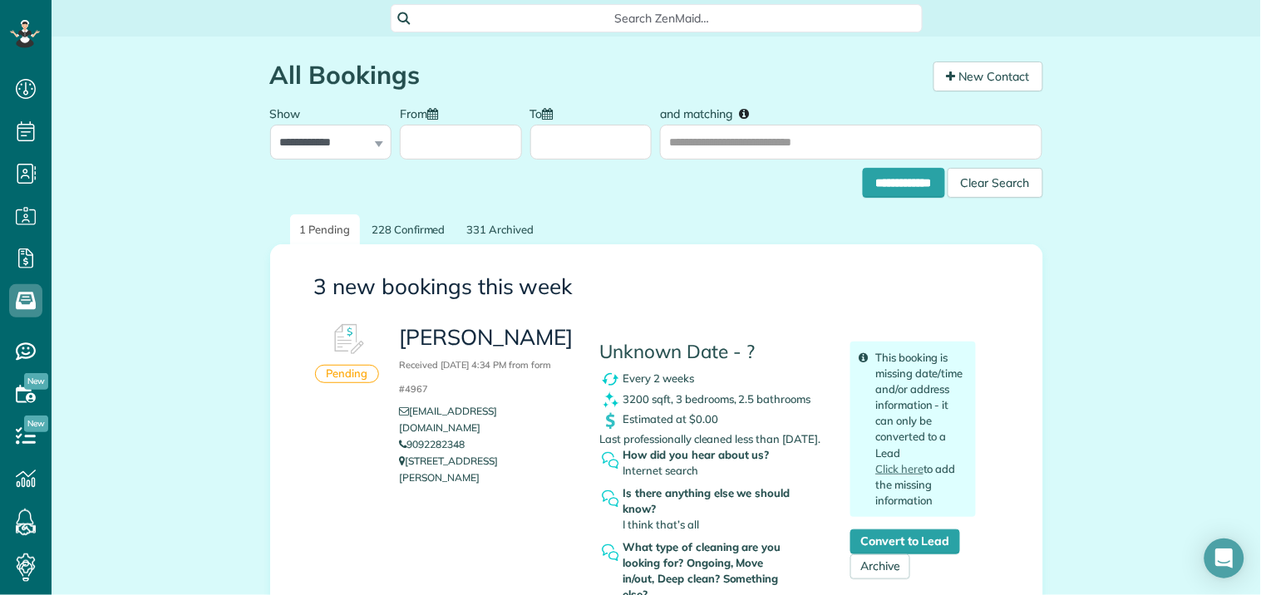
click at [529, 11] on span "Search ZenMaid…" at bounding box center [662, 18] width 505 height 17
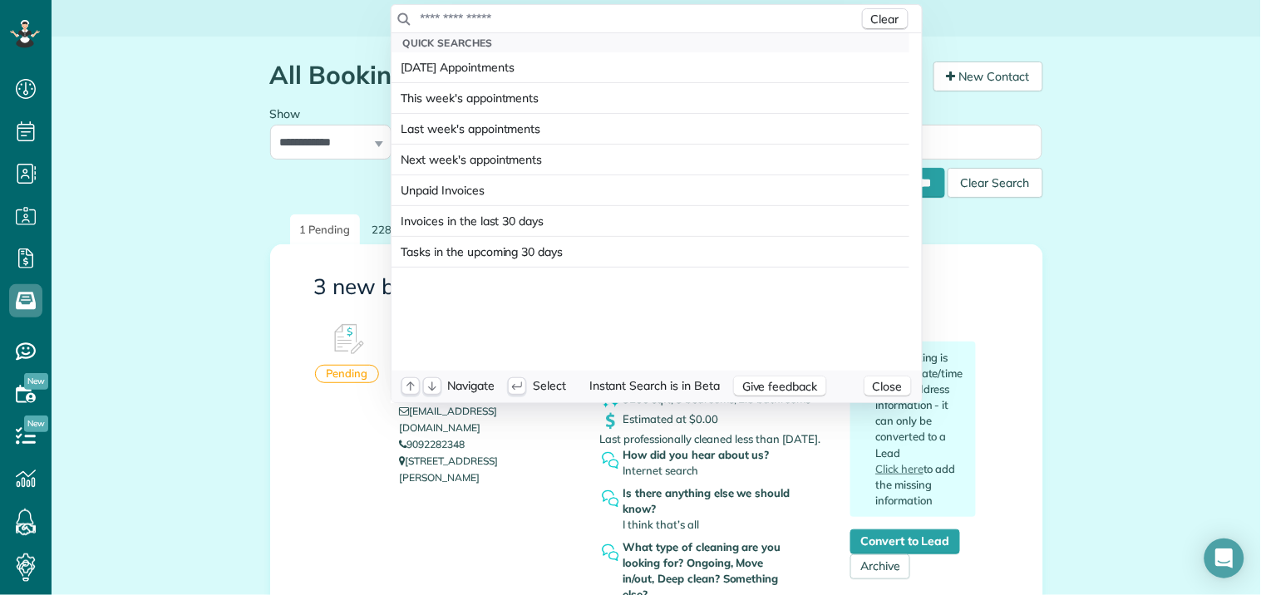
click at [525, 12] on input "text" at bounding box center [639, 18] width 439 height 17
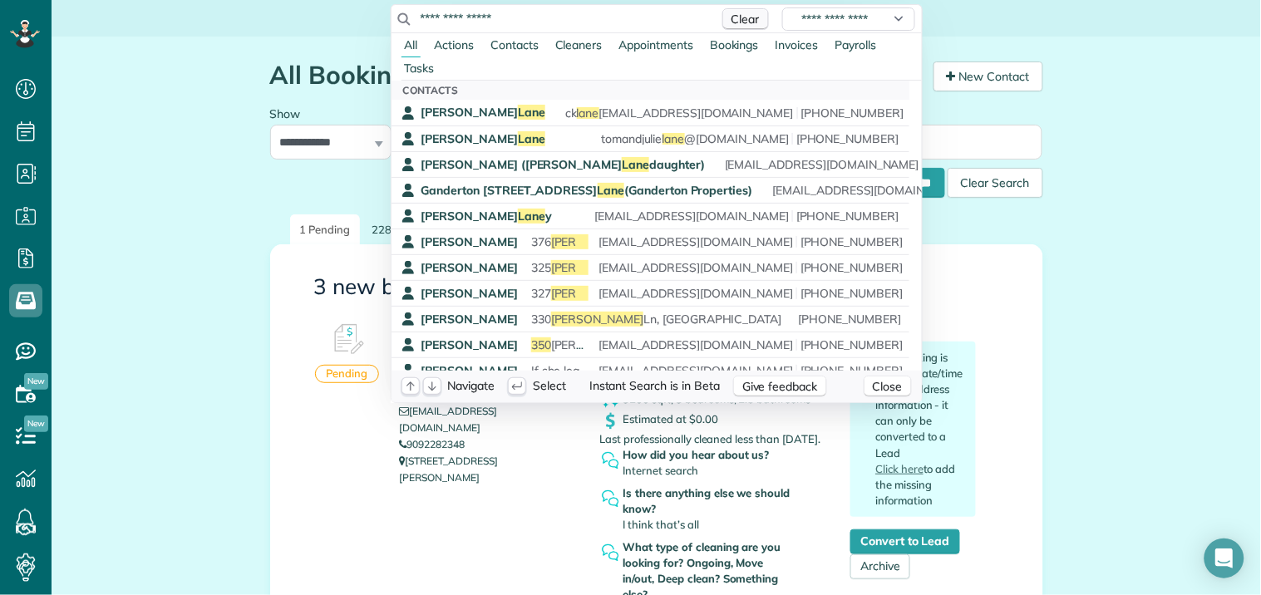
type input "**********"
click at [746, 17] on span "Clear" at bounding box center [745, 19] width 28 height 15
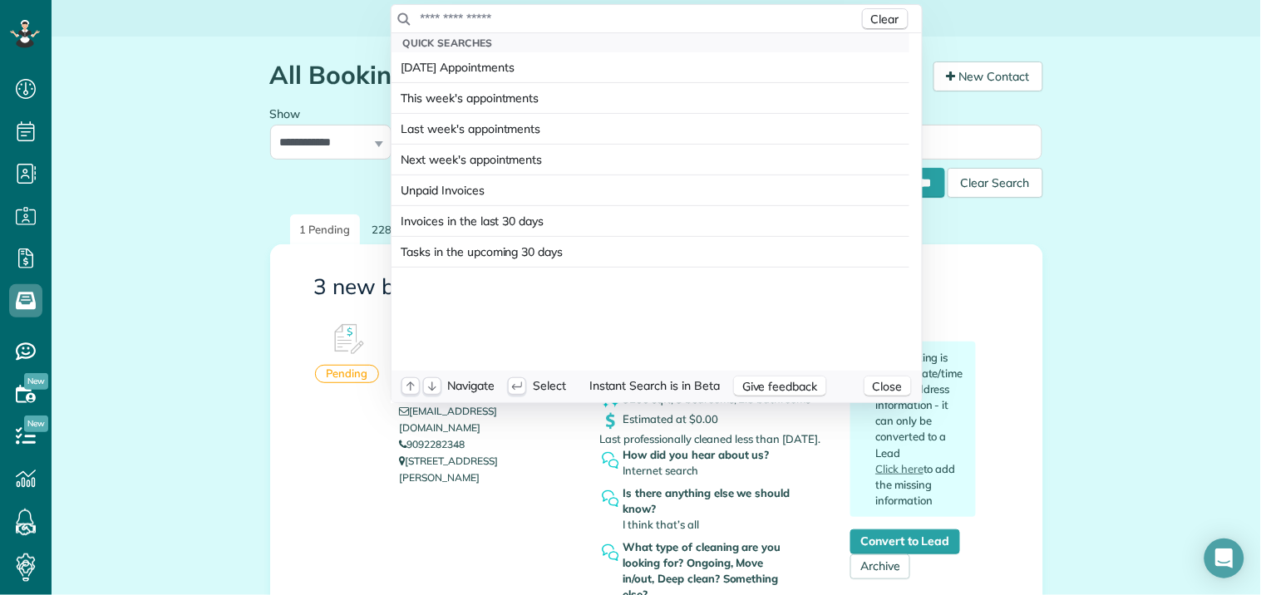
click at [524, 19] on input "text" at bounding box center [639, 18] width 439 height 17
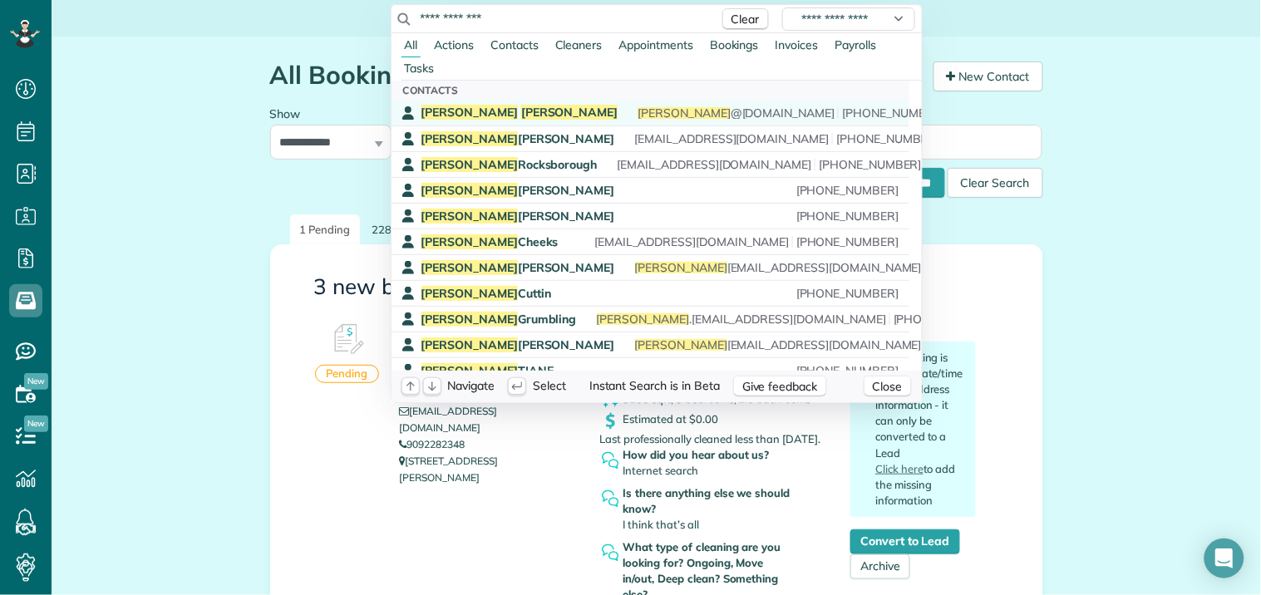
type input "**********"
click at [538, 118] on div "Laura Hawkins laura @gtf.org (770) 331-3210" at bounding box center [662, 113] width 482 height 16
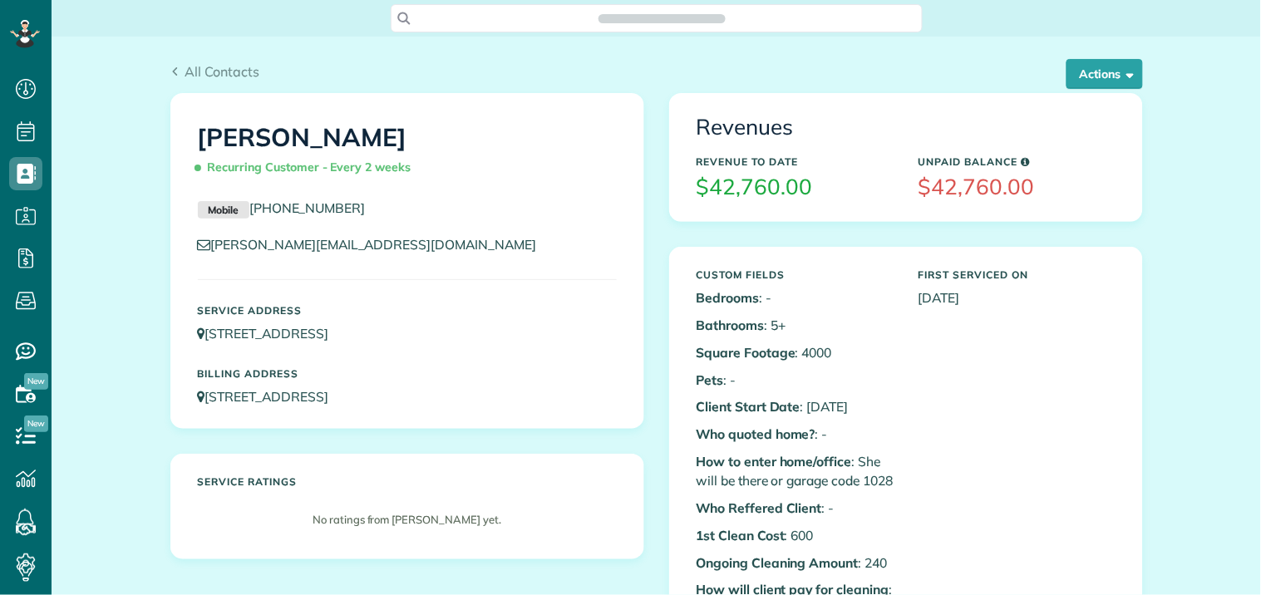
scroll to position [7, 7]
